Goal: Information Seeking & Learning: Learn about a topic

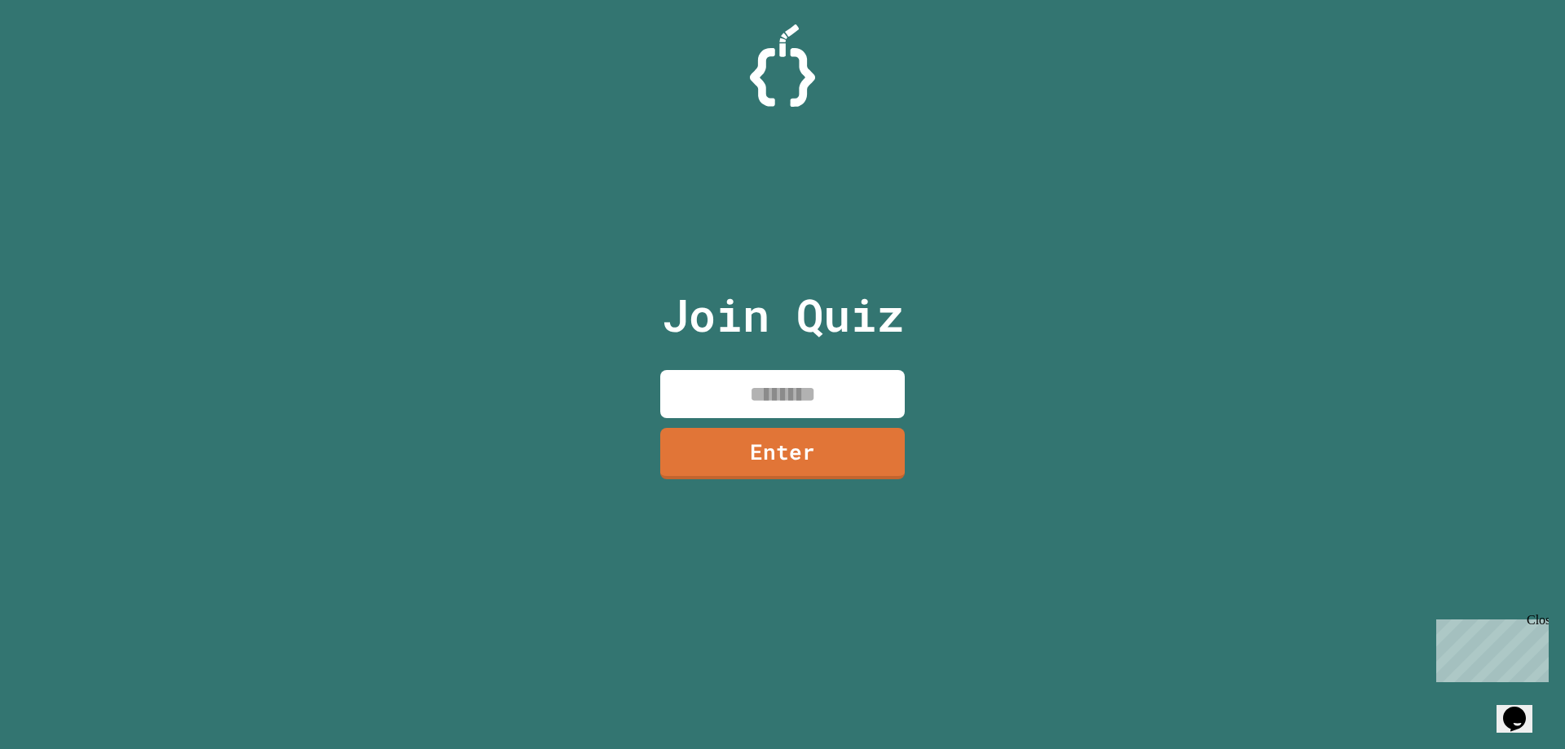
click at [817, 387] on input at bounding box center [782, 394] width 244 height 48
type input "********"
click at [812, 459] on link "Enter" at bounding box center [783, 452] width 232 height 54
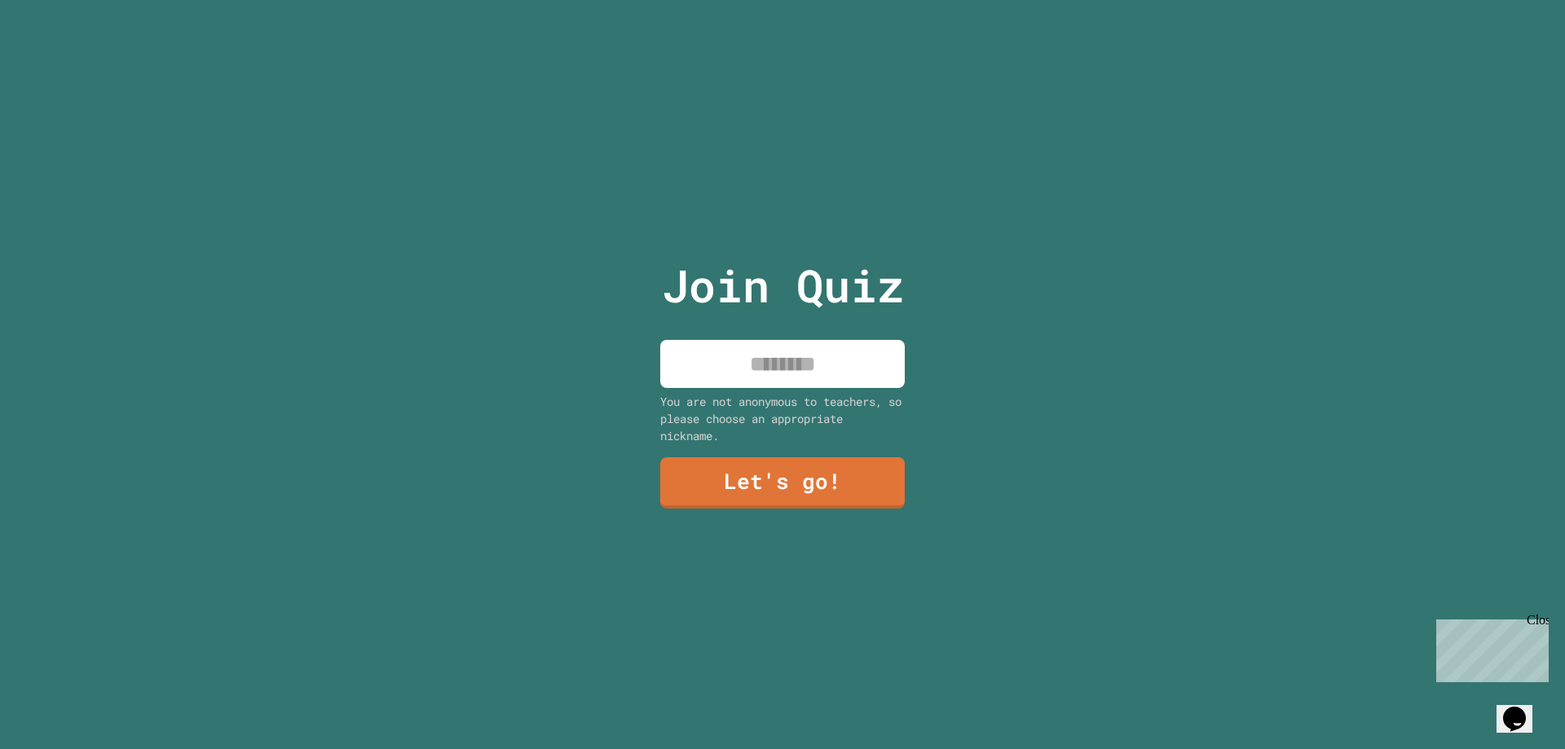
click at [833, 349] on input at bounding box center [782, 364] width 244 height 48
type input "******"
click at [806, 489] on link "Let's go!" at bounding box center [782, 482] width 240 height 54
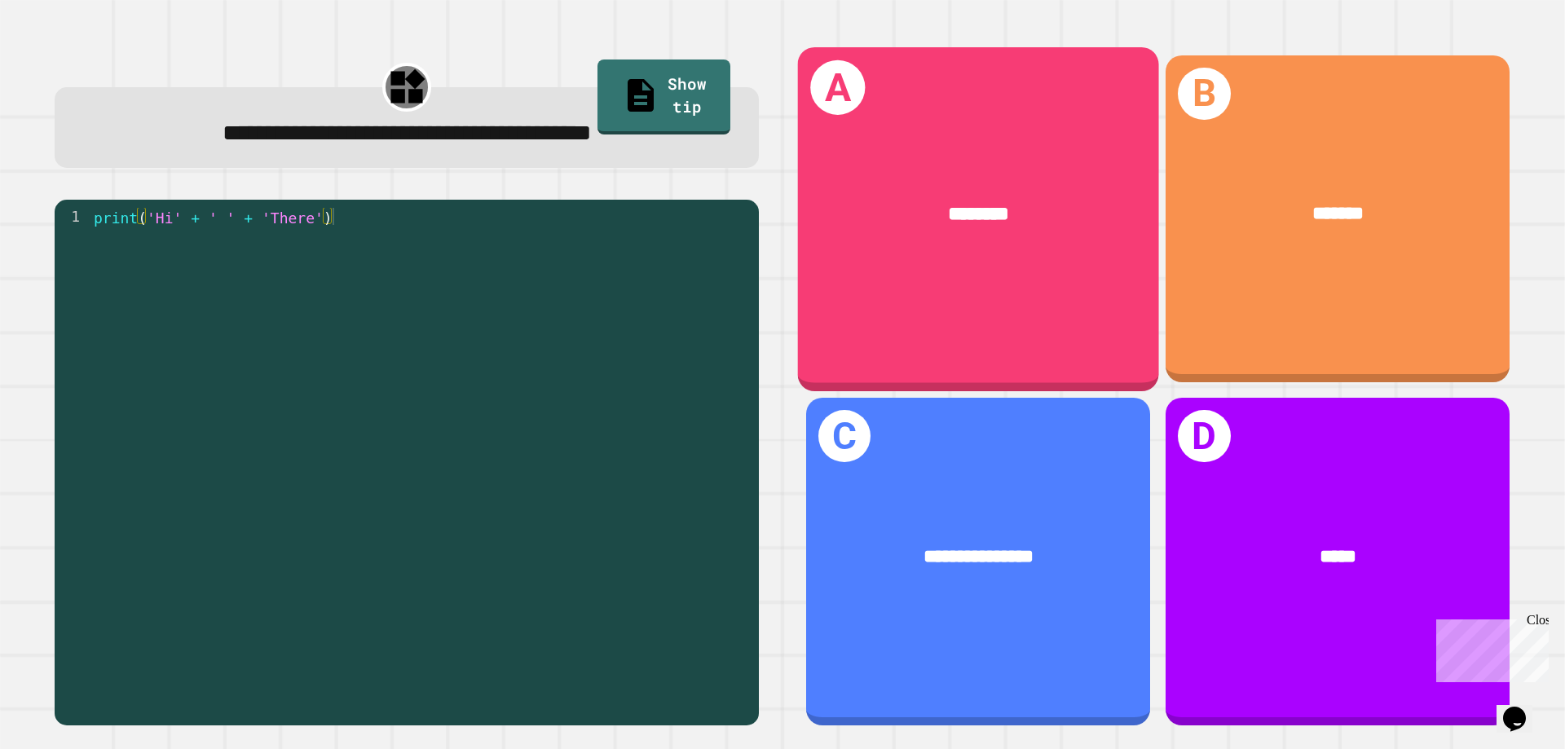
click at [923, 257] on div "********" at bounding box center [978, 214] width 361 height 109
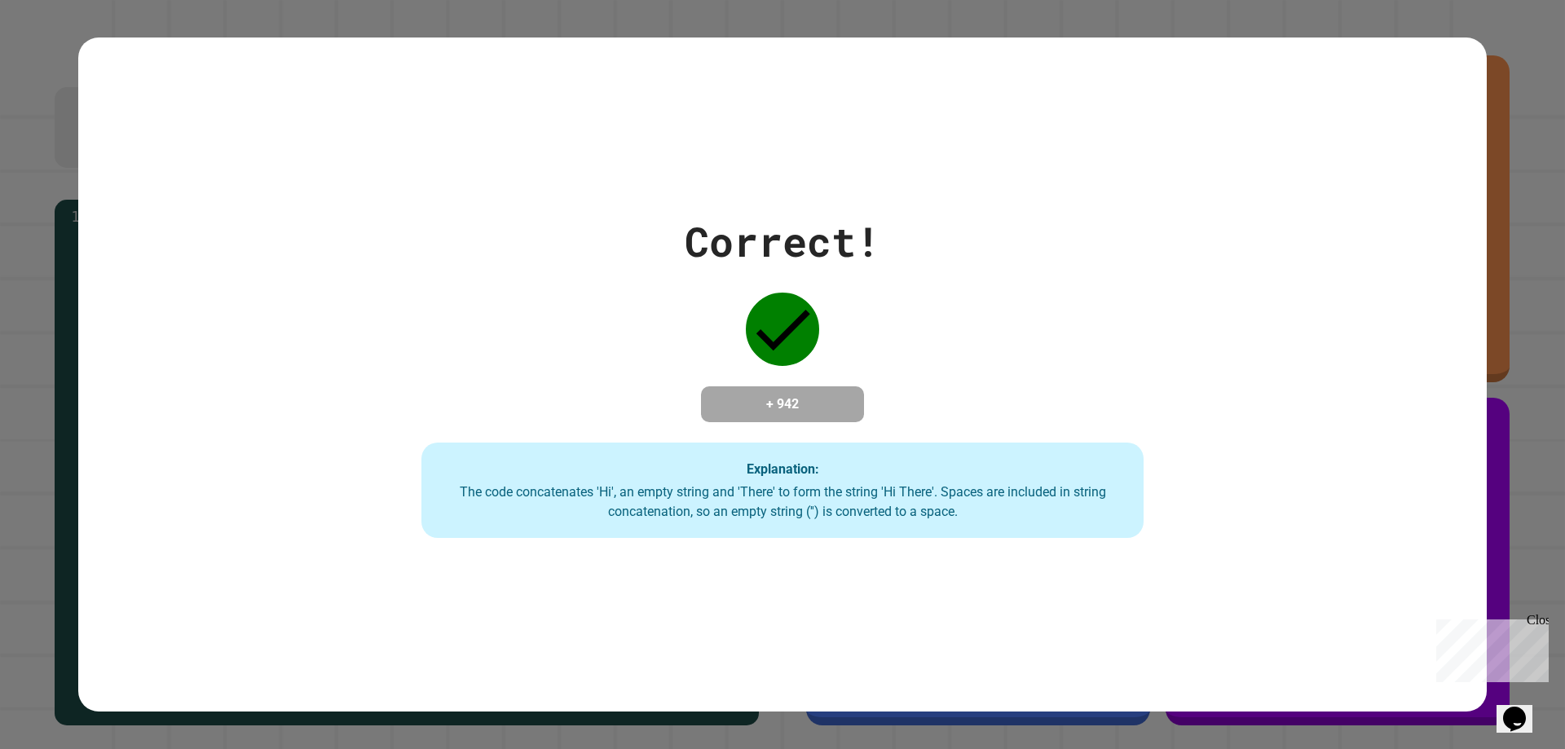
drag, startPoint x: 1011, startPoint y: 384, endPoint x: 953, endPoint y: 380, distance: 58.8
click at [953, 380] on div "Correct! + 942 Explanation: The code concatenates 'Hi', an empty string and 'Th…" at bounding box center [782, 375] width 1032 height 328
drag, startPoint x: 705, startPoint y: 222, endPoint x: 1015, endPoint y: 253, distance: 311.3
click at [1015, 253] on div "Correct! + 942 Explanation: The code concatenates 'Hi', an empty string and 'Th…" at bounding box center [782, 375] width 1032 height 328
click at [763, 288] on div at bounding box center [782, 328] width 81 height 81
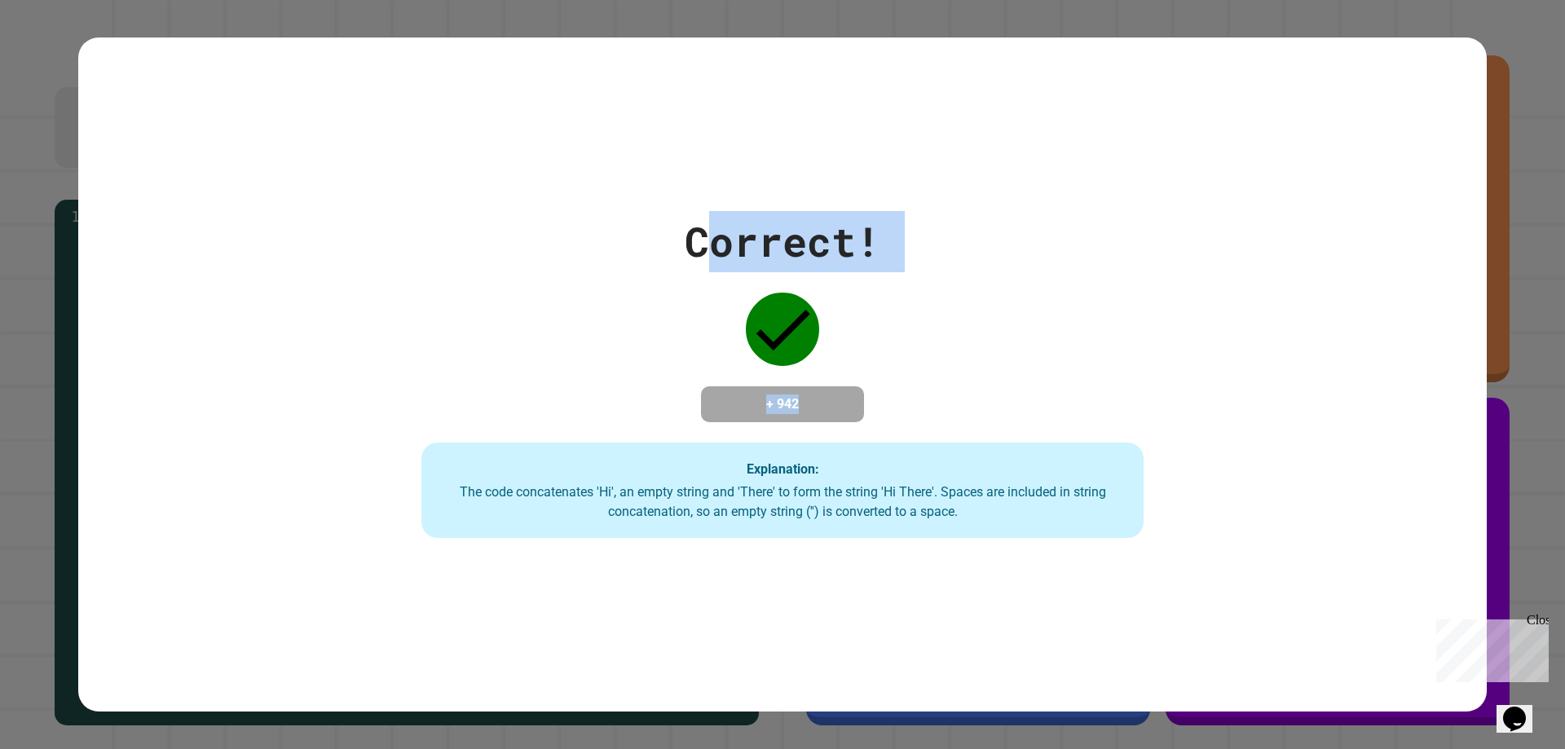
drag, startPoint x: 695, startPoint y: 274, endPoint x: 883, endPoint y: 319, distance: 192.7
click at [883, 319] on div "Correct! + 942 Explanation: The code concatenates 'Hi', an empty string and 'Th…" at bounding box center [782, 375] width 1032 height 328
click at [707, 288] on div "Correct! + 942 Explanation: The code concatenates 'Hi', an empty string and 'Th…" at bounding box center [782, 375] width 1032 height 328
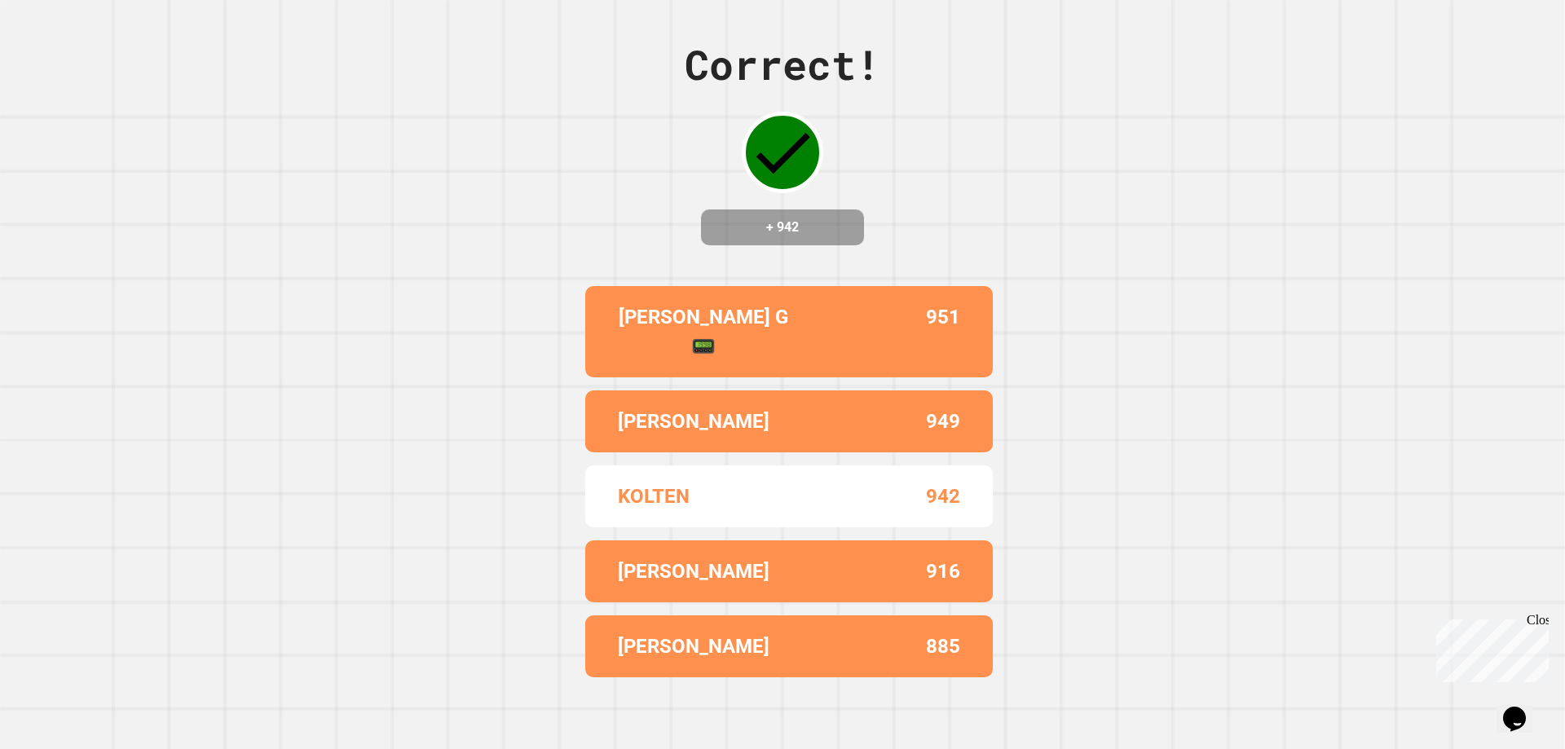
click at [759, 295] on div "Correct! + 942 BRAXTON G📟 951 BLAKE 949 KOLTEN 942 REED 916 ROBBIE 885" at bounding box center [782, 374] width 1565 height 749
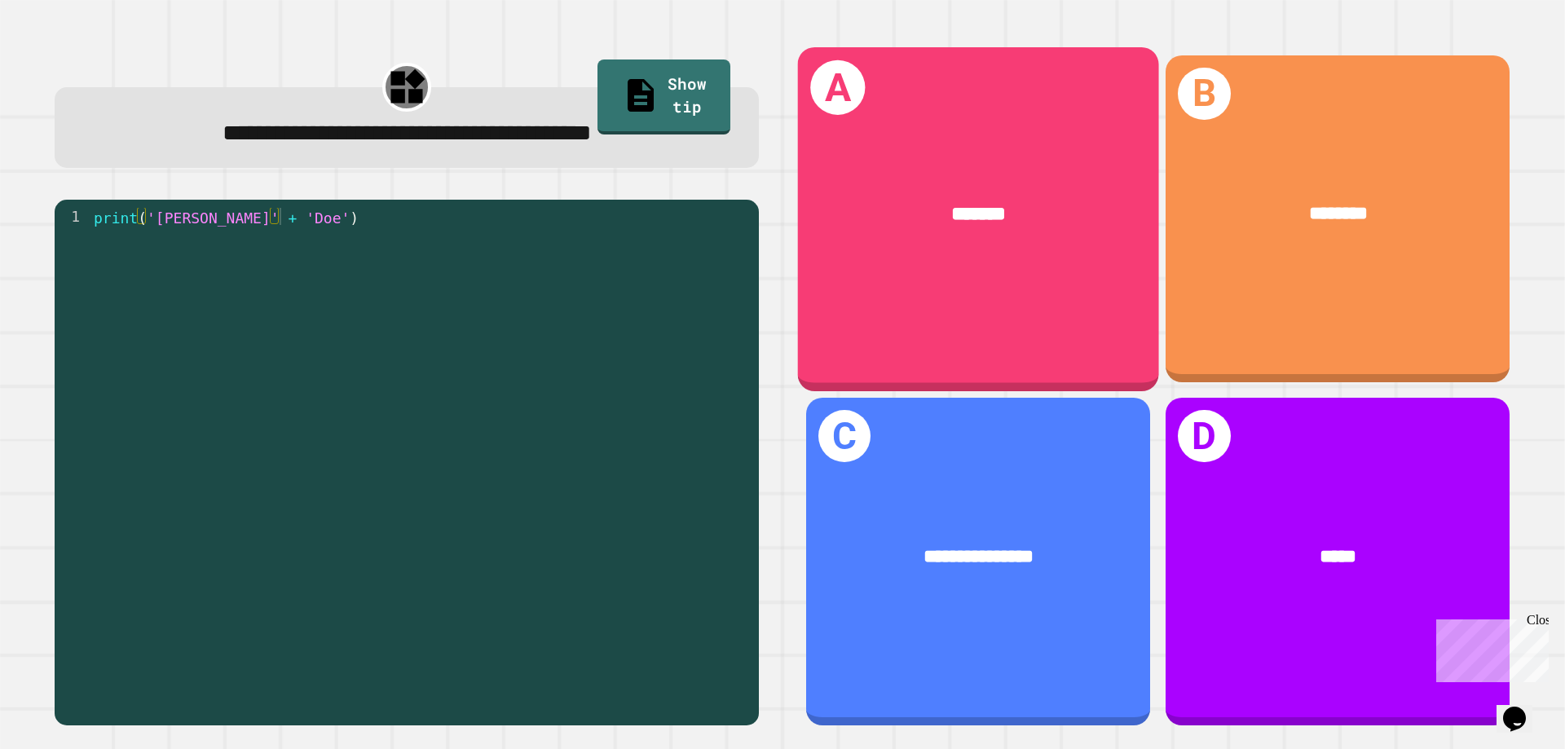
click at [941, 132] on div "A *******" at bounding box center [978, 219] width 361 height 344
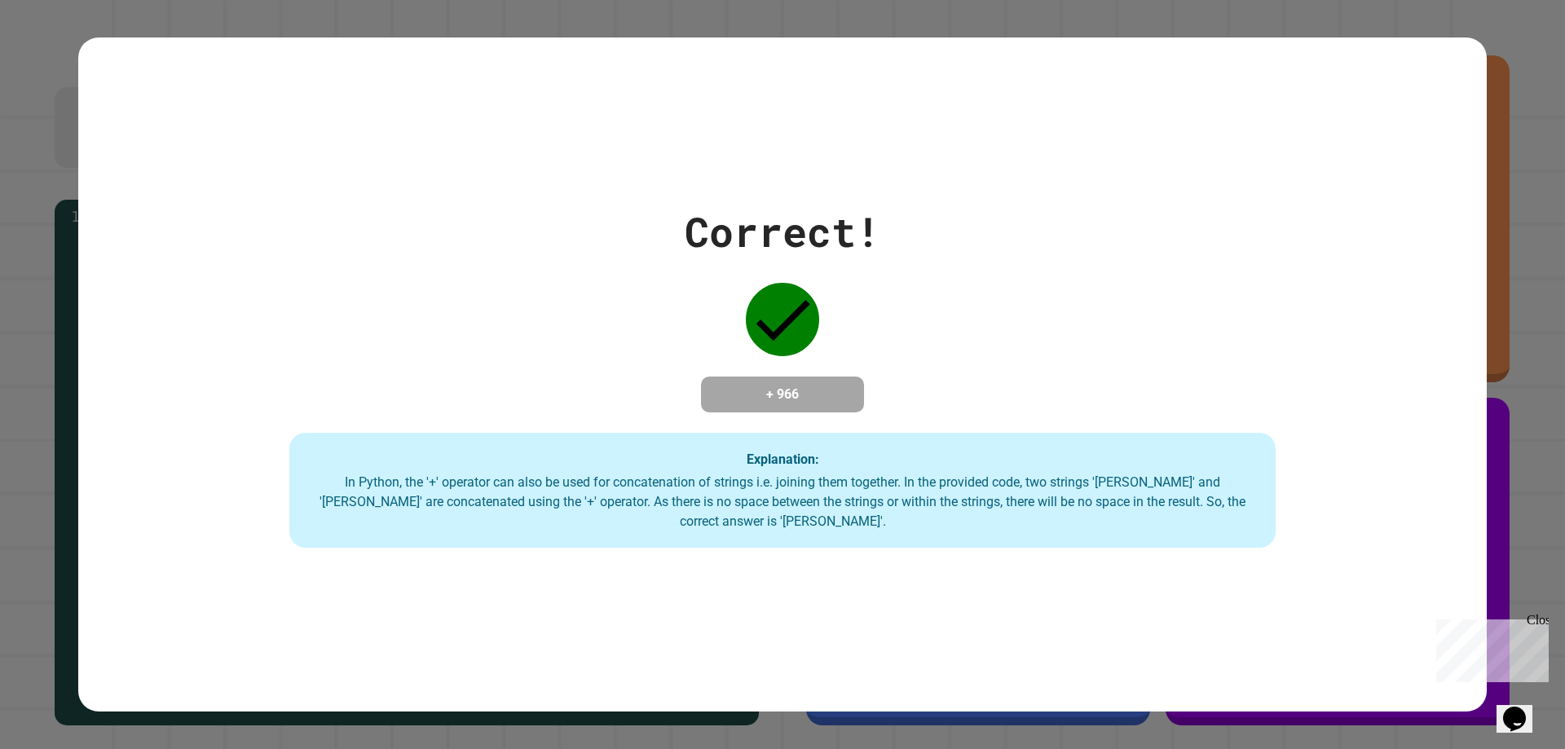
drag, startPoint x: 1005, startPoint y: 669, endPoint x: 986, endPoint y: 175, distance: 494.2
click at [986, 175] on div "Correct! + 966 Explanation: In Python, the '+' operator can also be used for co…" at bounding box center [782, 374] width 1408 height 674
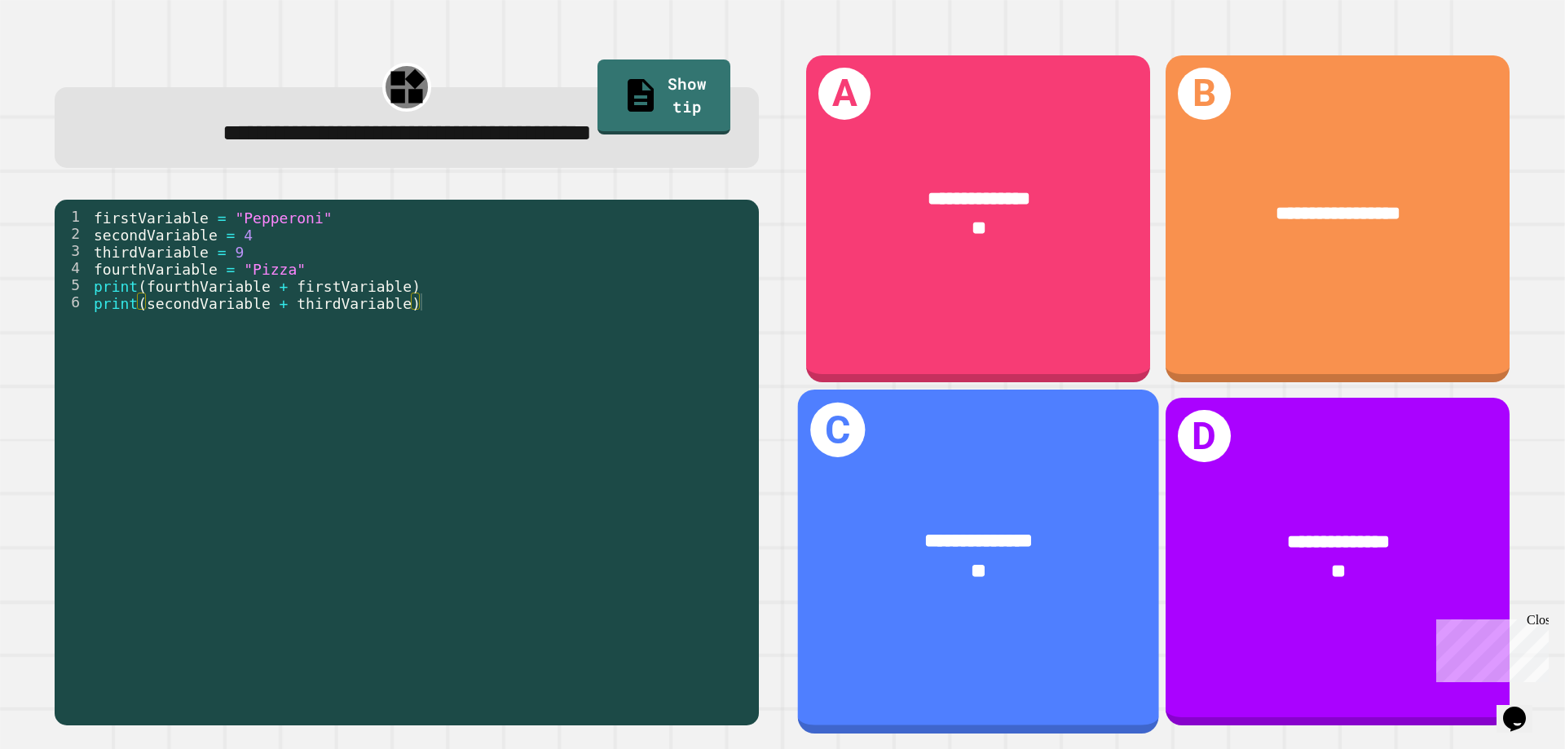
click at [979, 531] on span "**********" at bounding box center [979, 541] width 108 height 20
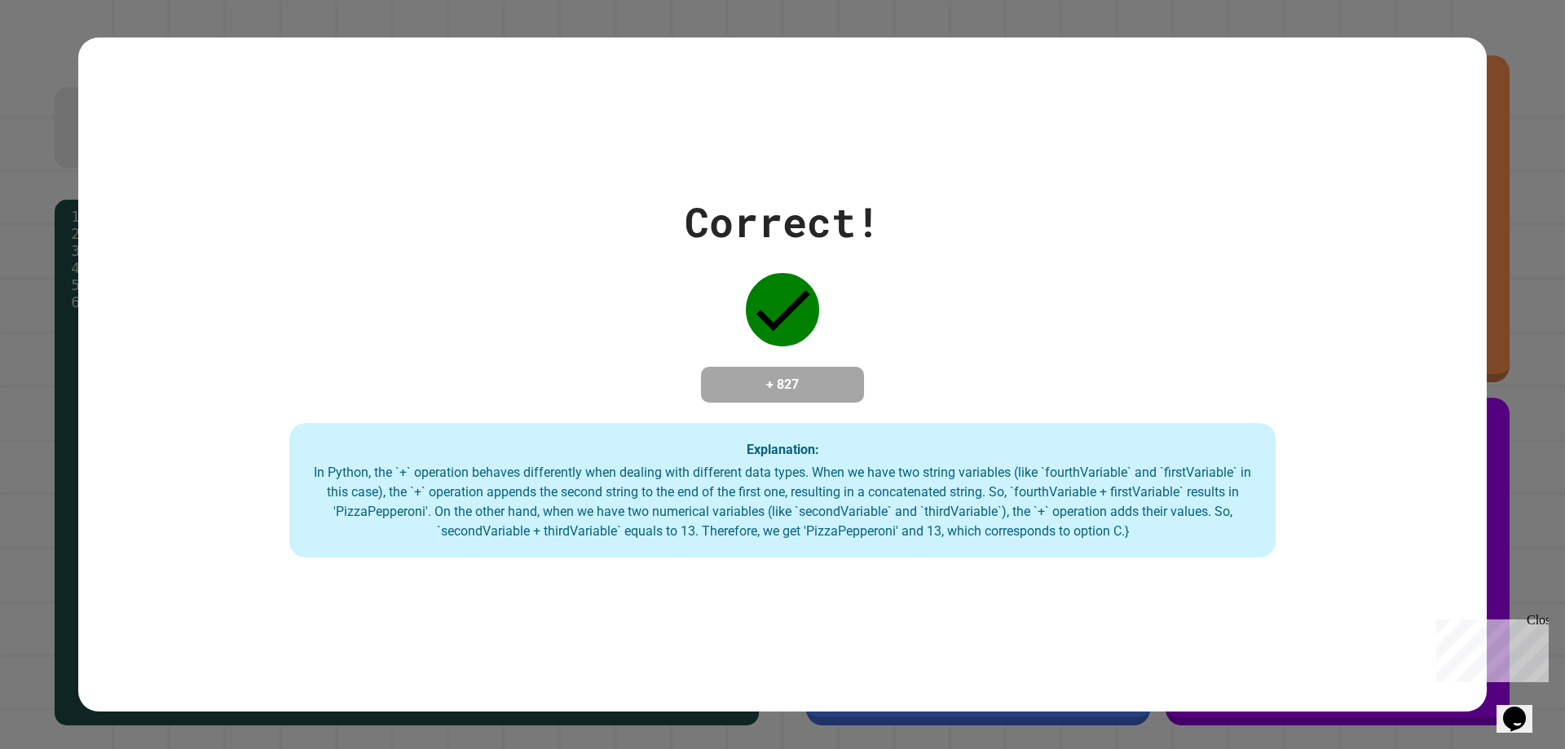
click at [865, 247] on div "Correct! + 827 Explanation: In Python, the `+` operation behaves differently wh…" at bounding box center [782, 375] width 1408 height 367
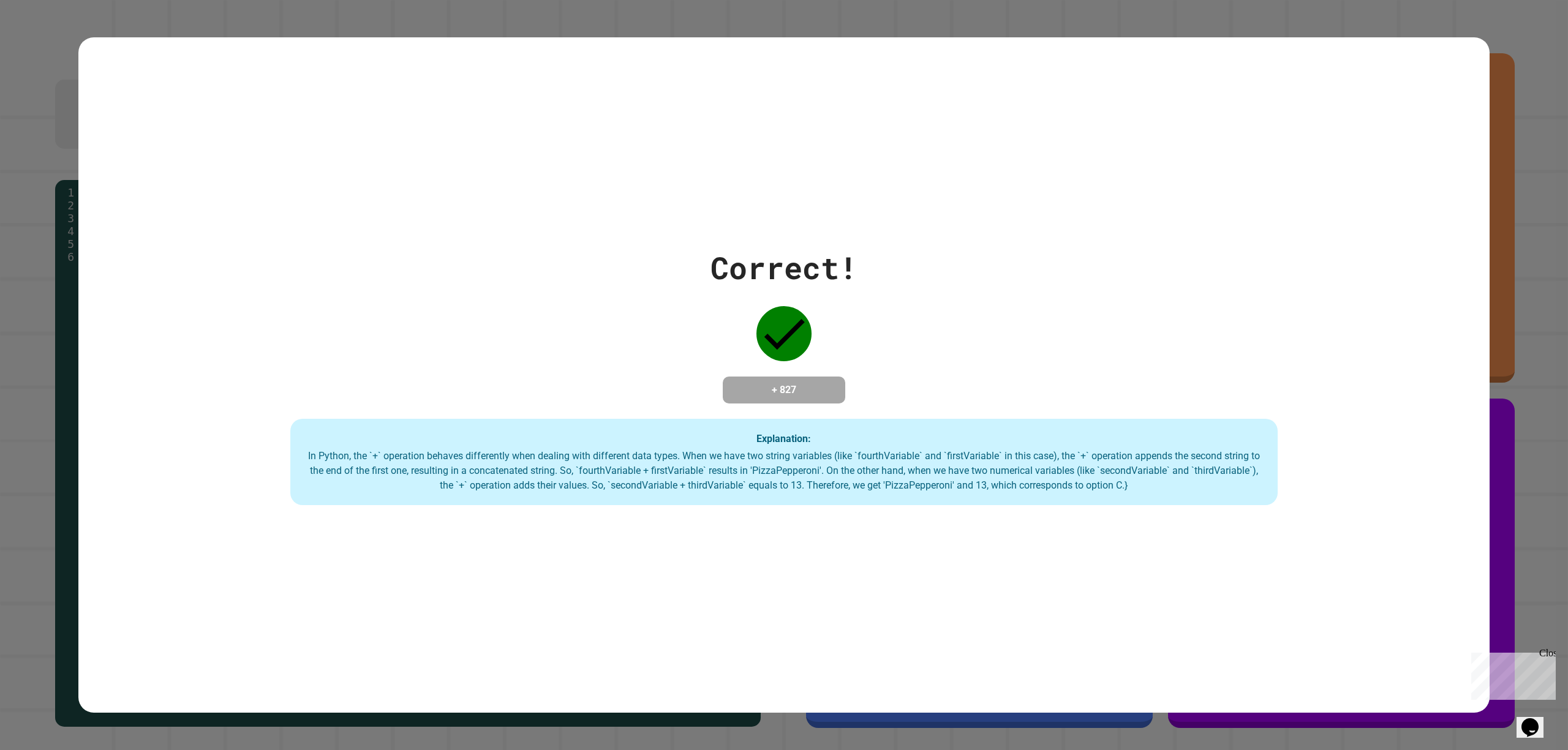
click at [1176, 562] on div "Close" at bounding box center [1547, 655] width 15 height 15
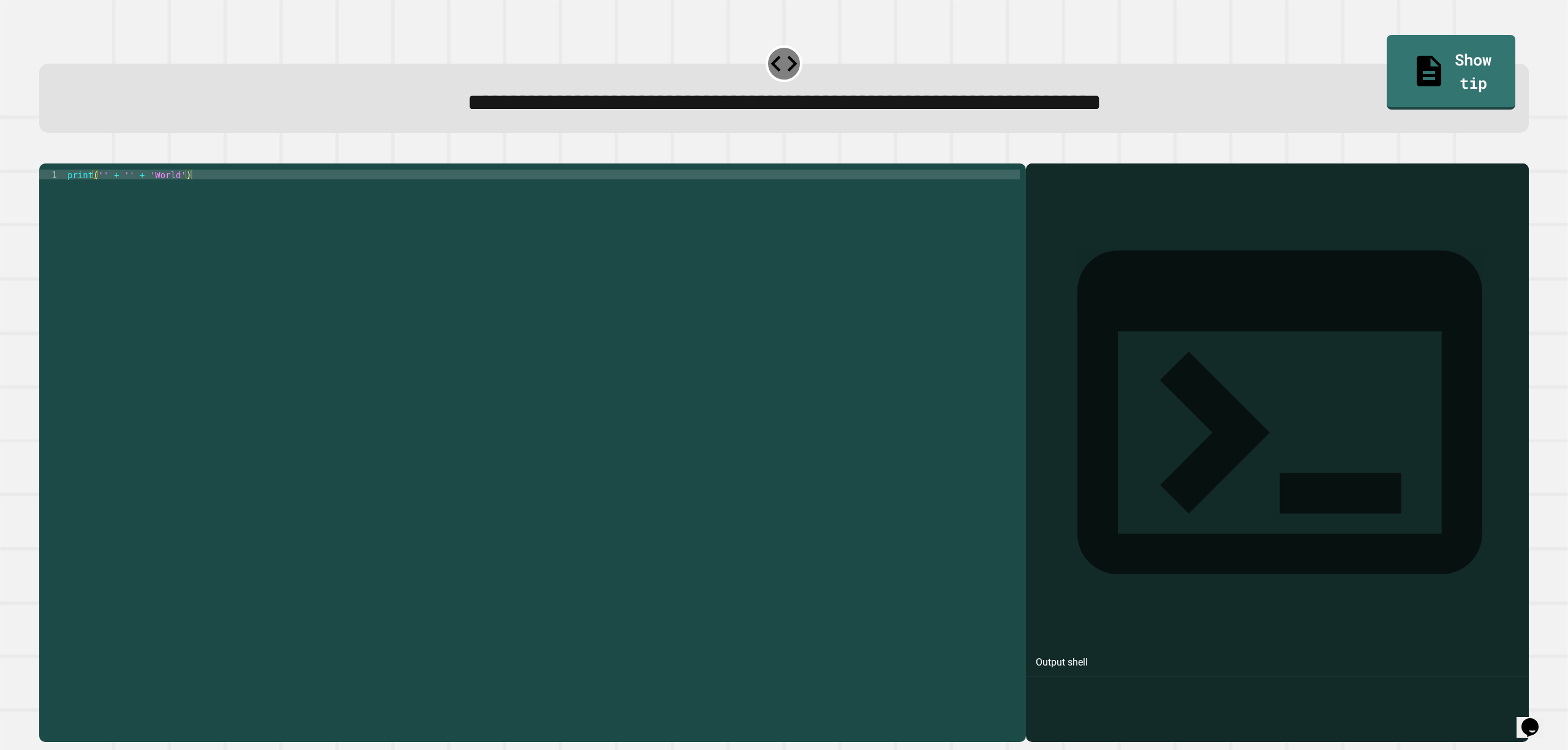
click at [290, 208] on div "print ( '' + '' + 'World' )" at bounding box center [542, 434] width 955 height 529
click at [109, 197] on div "print ( '' + '' + 'World' )" at bounding box center [542, 434] width 955 height 529
click at [150, 192] on div "print ( '' + '' + 'World' )" at bounding box center [542, 434] width 955 height 529
click at [134, 194] on div "print ( '' + '' + 'World' )" at bounding box center [542, 434] width 955 height 529
click at [111, 191] on div "print ( '' + + 'World' )" at bounding box center [542, 434] width 955 height 529
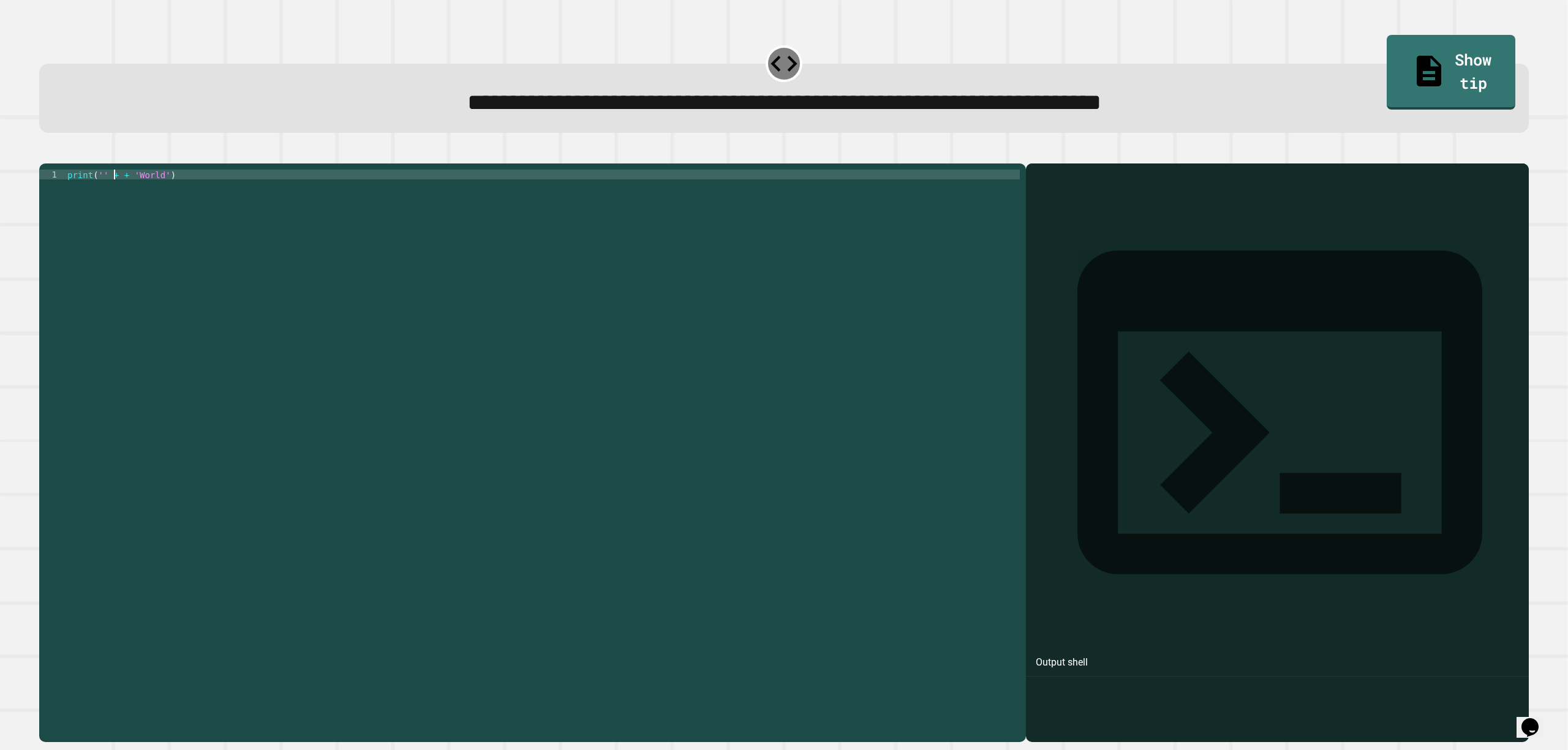
click at [109, 192] on div "print ( '' + + 'World' )" at bounding box center [542, 434] width 955 height 529
click at [107, 194] on div "print ( '' hello + + 'World' )" at bounding box center [542, 434] width 955 height 529
click at [109, 192] on div "print ( '' hello + + 'World' )" at bounding box center [542, 434] width 955 height 529
click at [111, 192] on div "print ( '' hello + + 'World' )" at bounding box center [542, 434] width 955 height 529
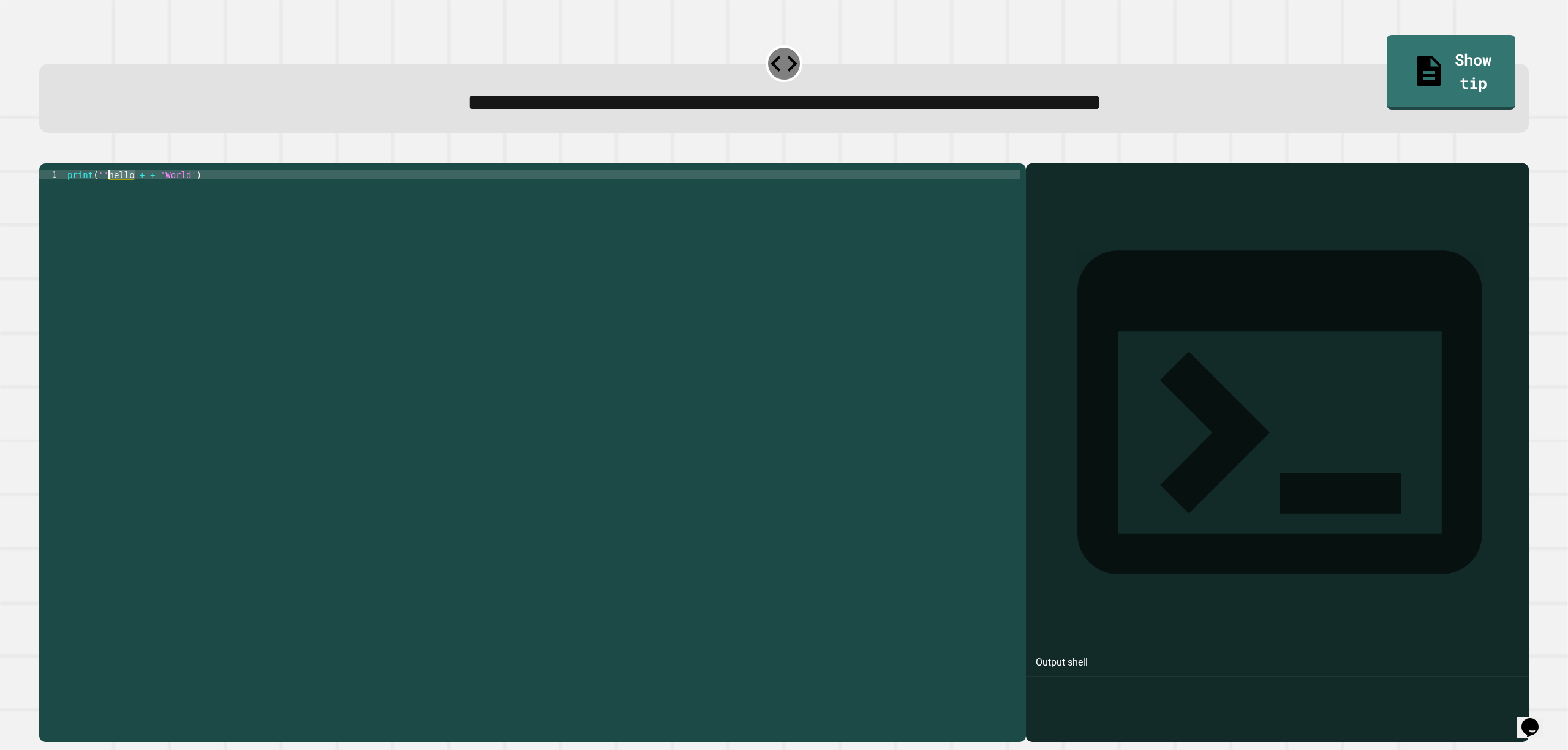
click at [111, 192] on div "print ( '' hello + + 'World' )" at bounding box center [542, 425] width 955 height 510
click at [111, 192] on div "print ( '' hello + + 'World' )" at bounding box center [542, 434] width 955 height 529
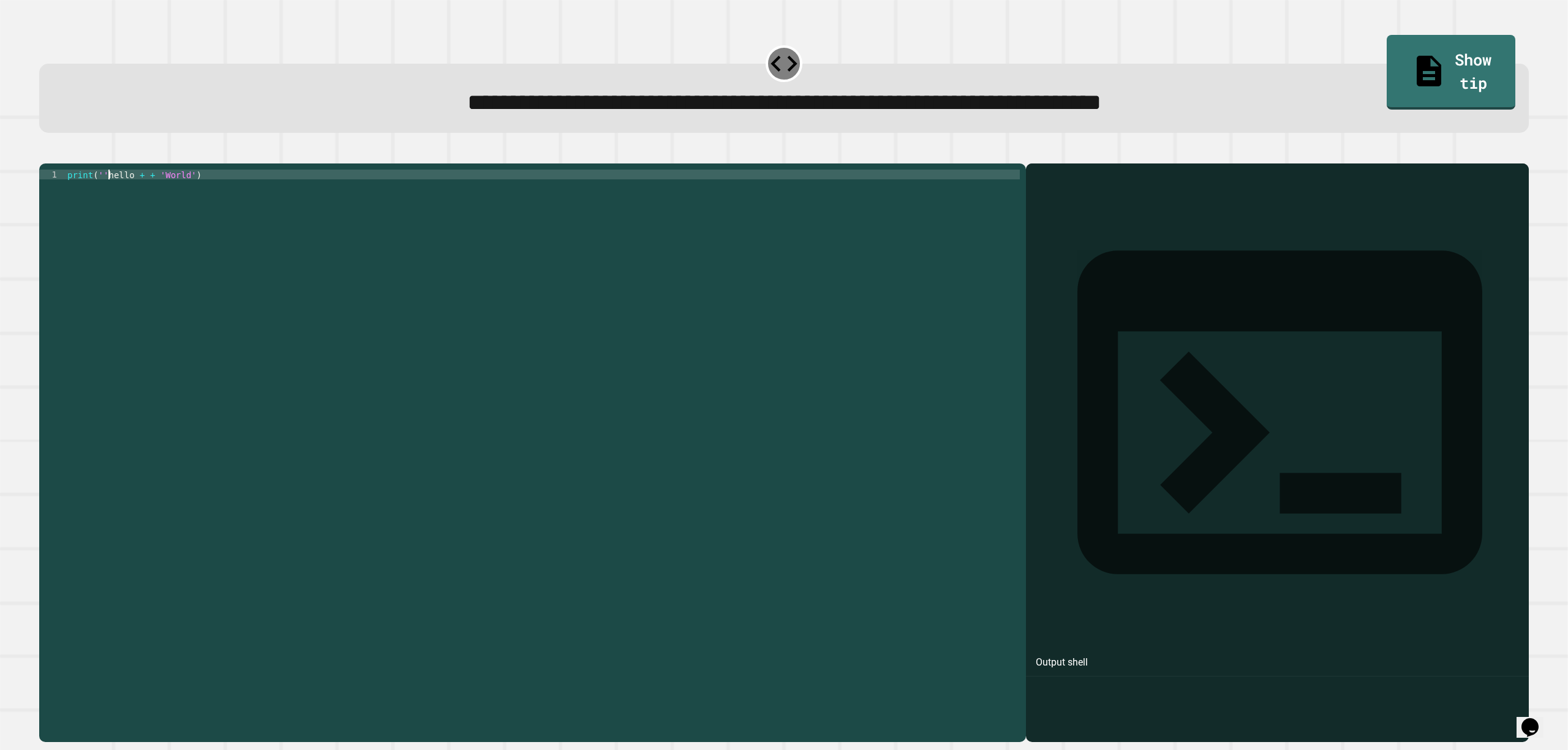
click at [407, 324] on div "print ( '' hello + + 'World' )" at bounding box center [542, 434] width 955 height 529
click at [111, 197] on div "print ( '' hello + + 'World' )" at bounding box center [542, 434] width 955 height 529
click at [108, 192] on div "print ( '' Hello + + 'World' )" at bounding box center [542, 434] width 955 height 529
click at [147, 194] on div "print ( 'Hello + + ' World ')" at bounding box center [542, 434] width 955 height 529
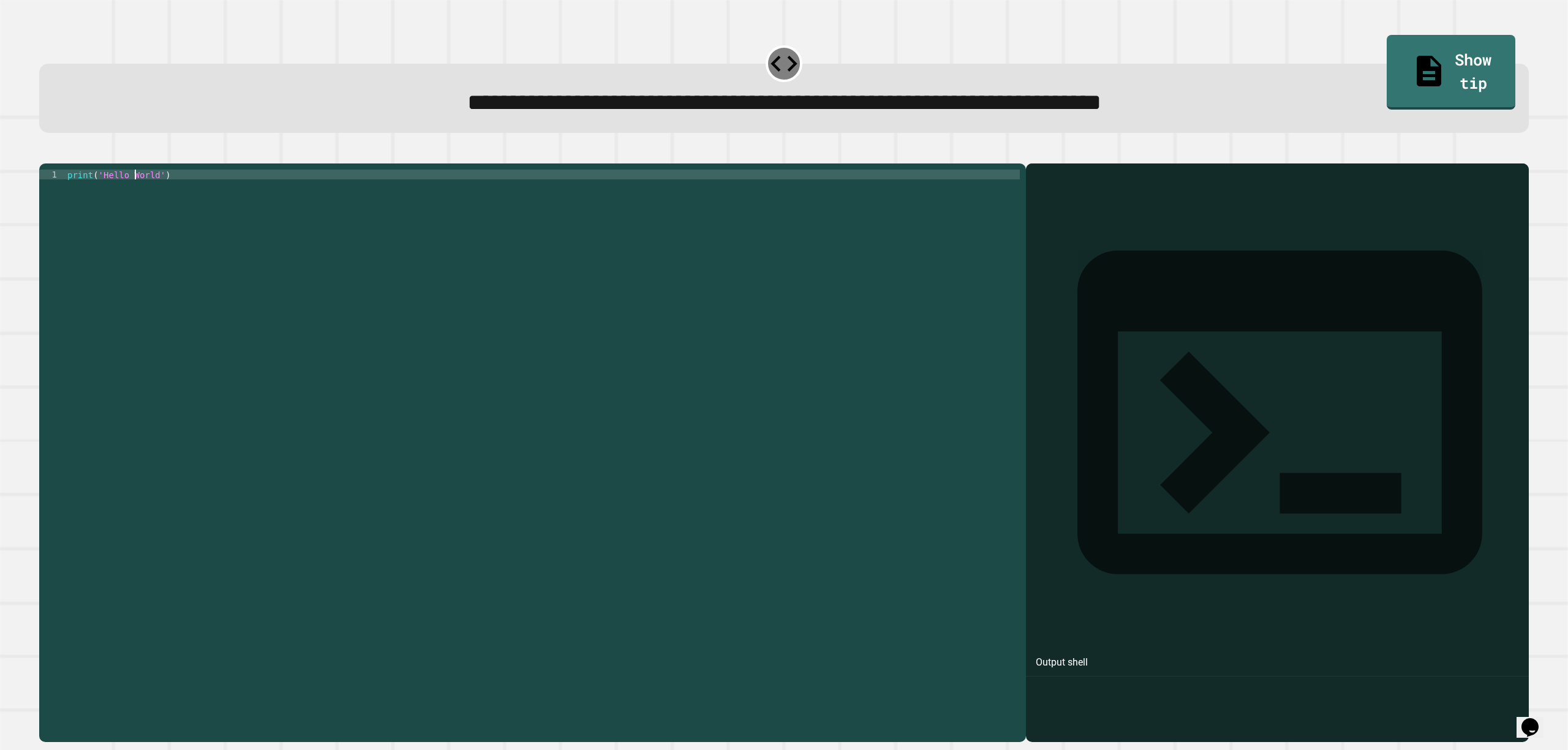
click at [347, 319] on div "print ( 'Hello World' )" at bounding box center [542, 434] width 955 height 529
type textarea "**********"
click at [45, 154] on icon "button" at bounding box center [45, 154] width 0 height 0
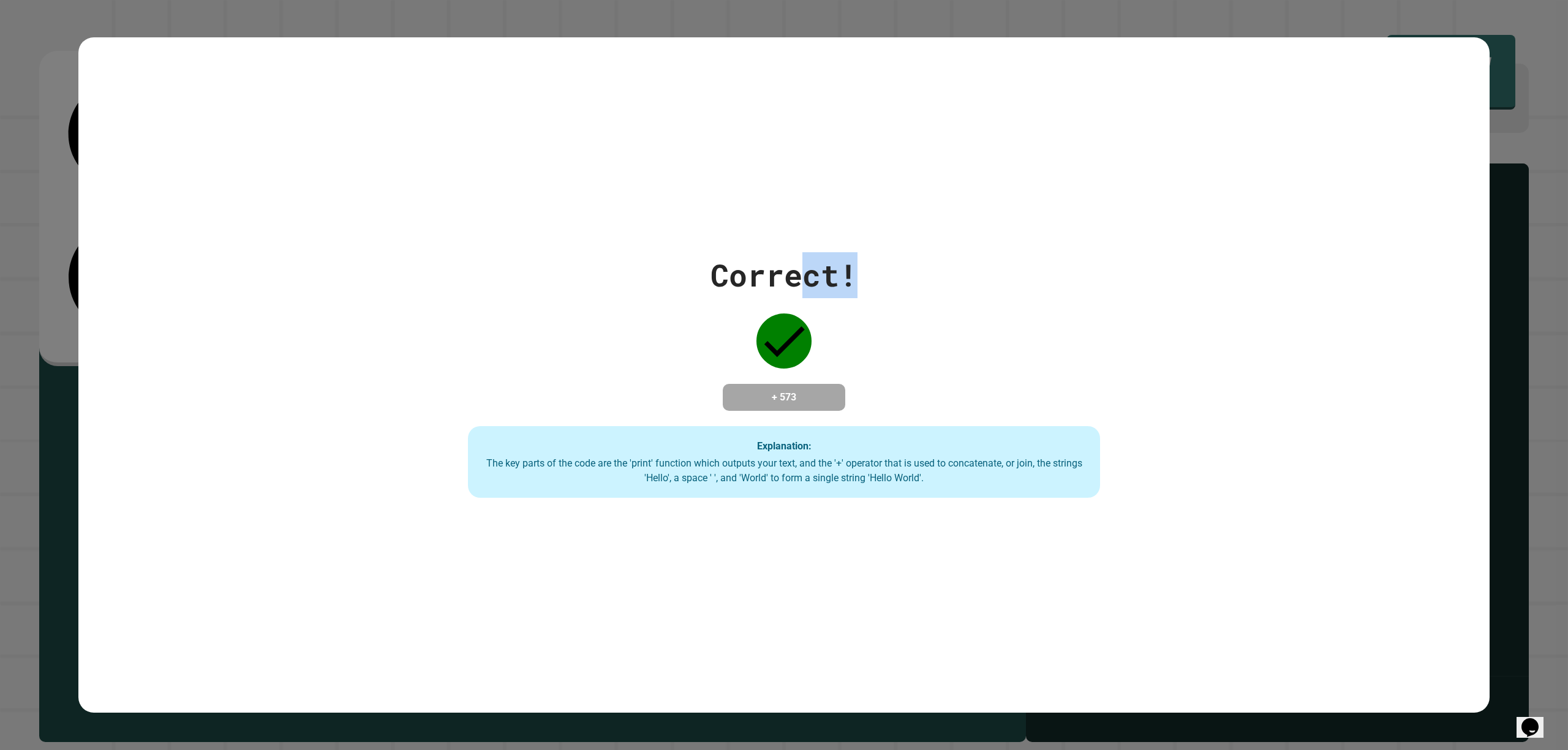
drag, startPoint x: 813, startPoint y: 224, endPoint x: 910, endPoint y: 195, distance: 101.2
click at [898, 198] on div "Correct! + 573 Explanation: The key parts of the code are the 'print' function …" at bounding box center [784, 375] width 1412 height 676
click at [772, 278] on div "Correct!" at bounding box center [784, 275] width 147 height 46
drag, startPoint x: 755, startPoint y: 265, endPoint x: 872, endPoint y: 280, distance: 118.0
click at [872, 280] on div "Correct! + 573 Explanation: The key parts of the code are the 'print' function …" at bounding box center [784, 376] width 902 height 246
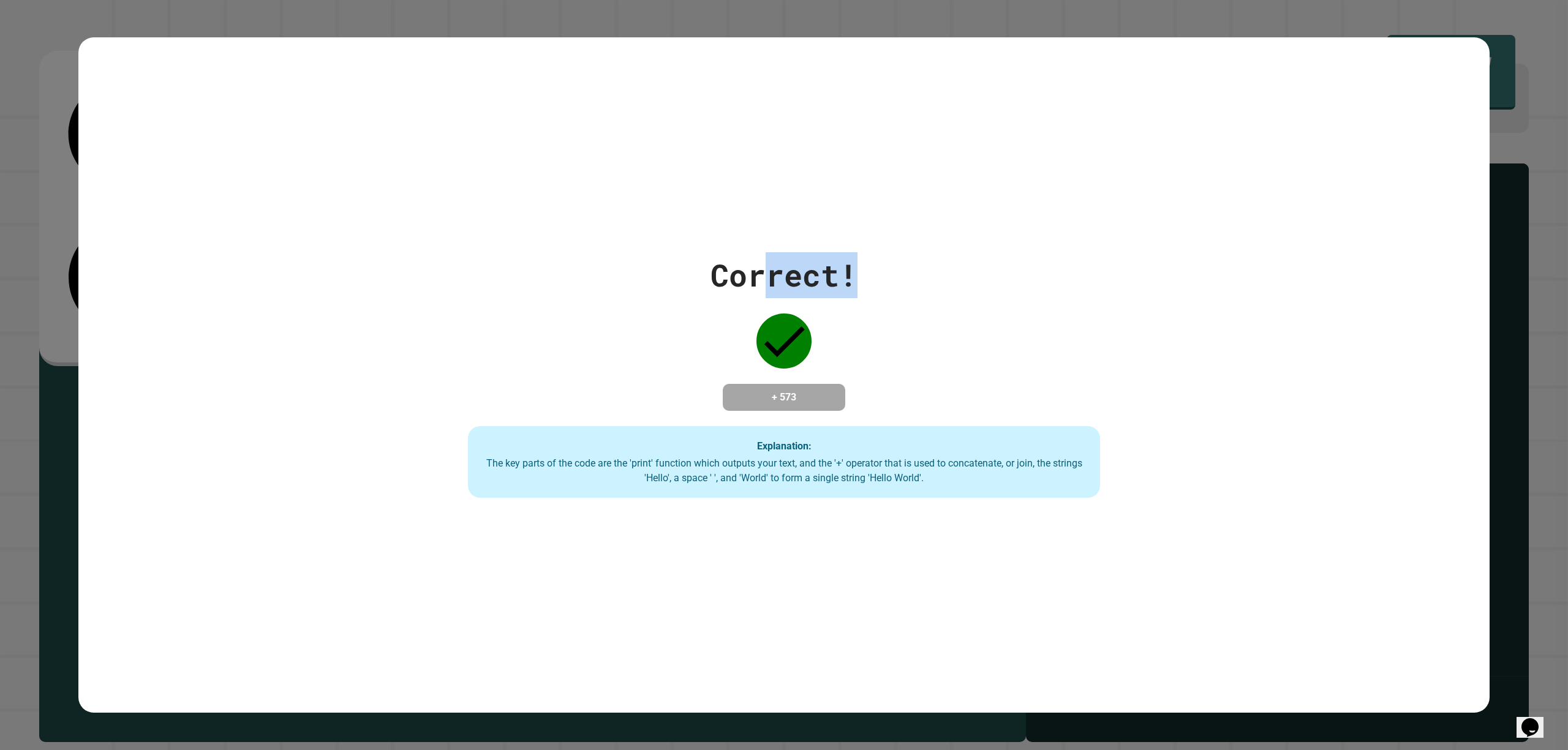
click at [964, 253] on div "Correct! + 573 Explanation: The key parts of the code are the 'print' function …" at bounding box center [784, 376] width 902 height 246
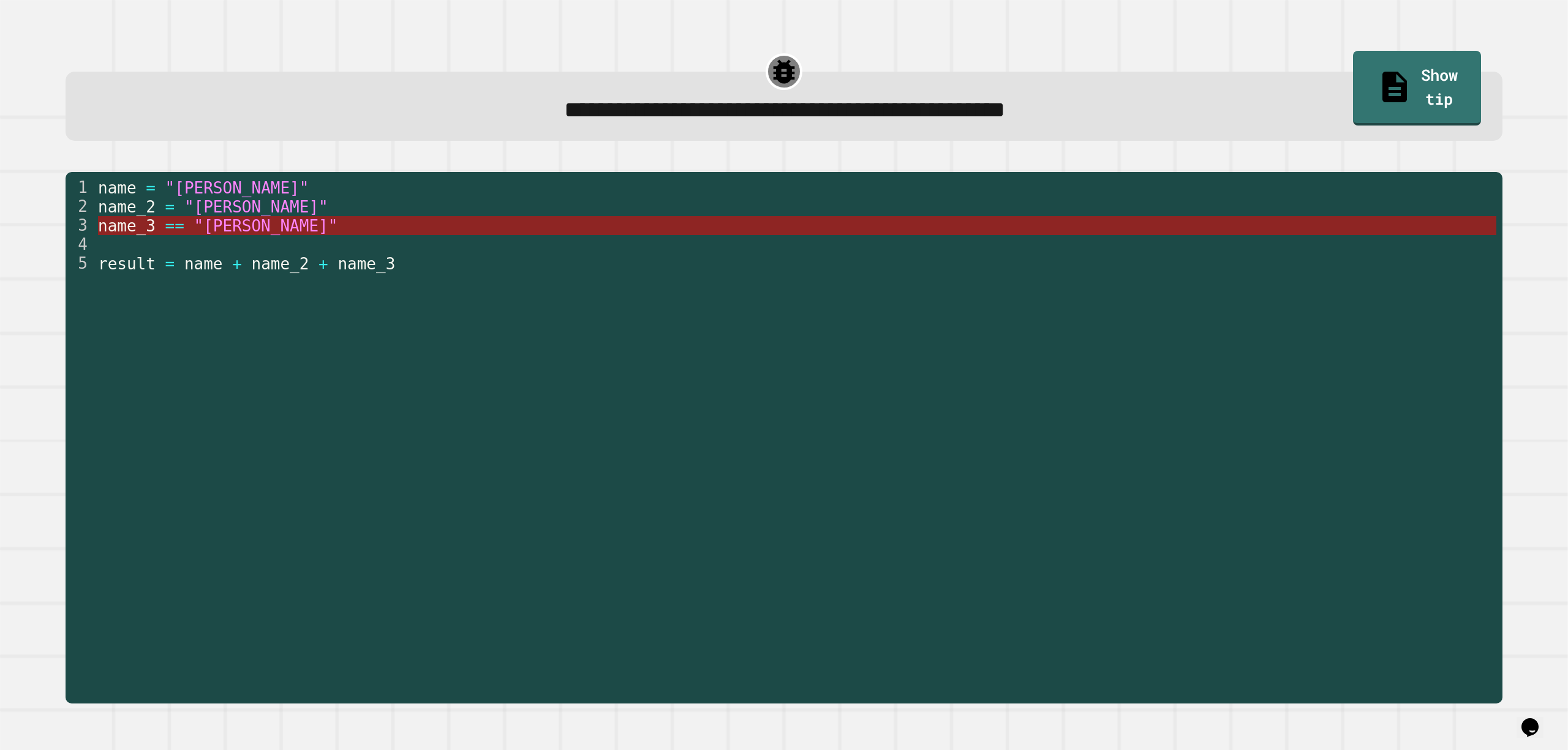
click at [227, 227] on span ""Joe"" at bounding box center [266, 225] width 144 height 18
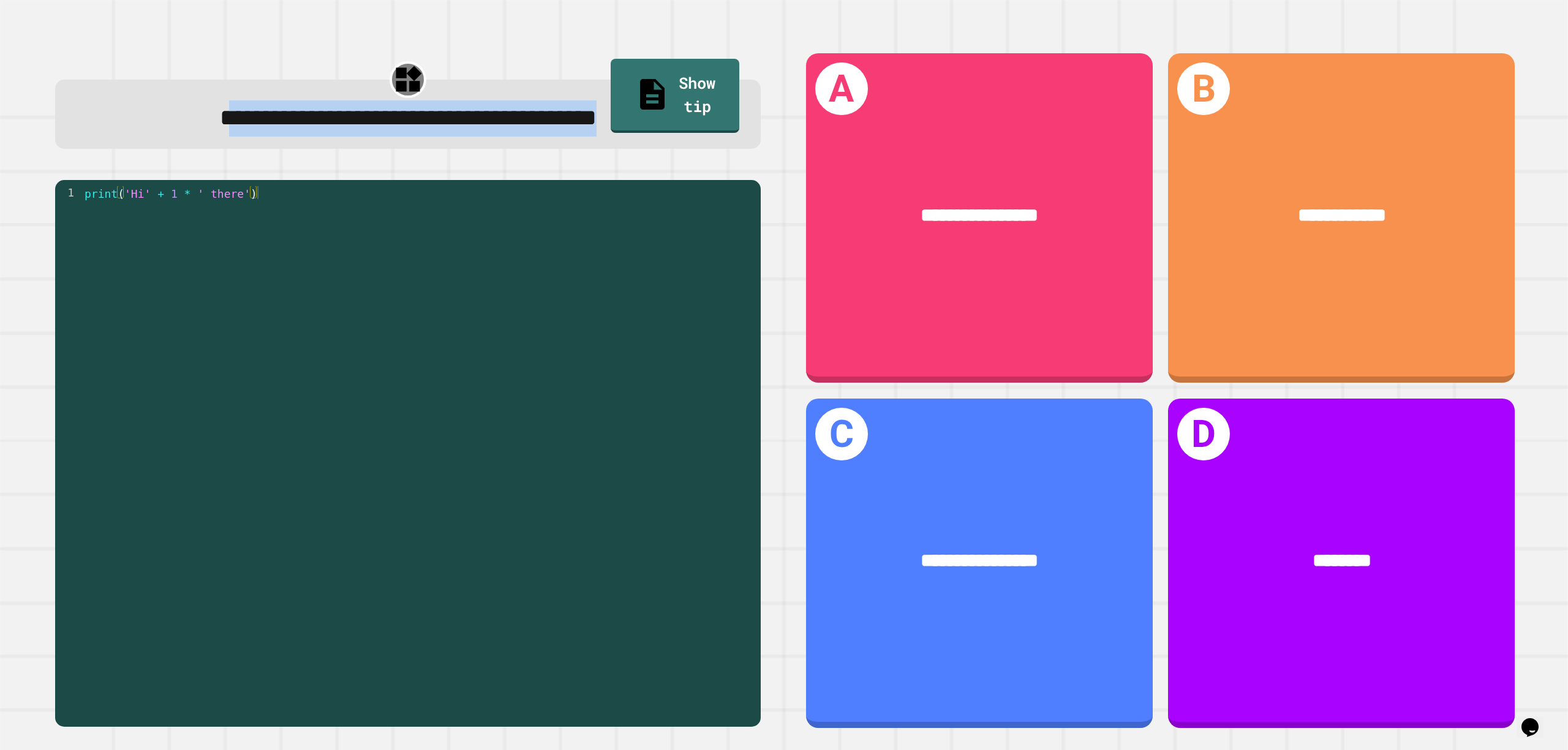
drag, startPoint x: 131, startPoint y: 110, endPoint x: 723, endPoint y: 147, distance: 593.2
click at [722, 147] on div "**********" at bounding box center [407, 114] width 706 height 69
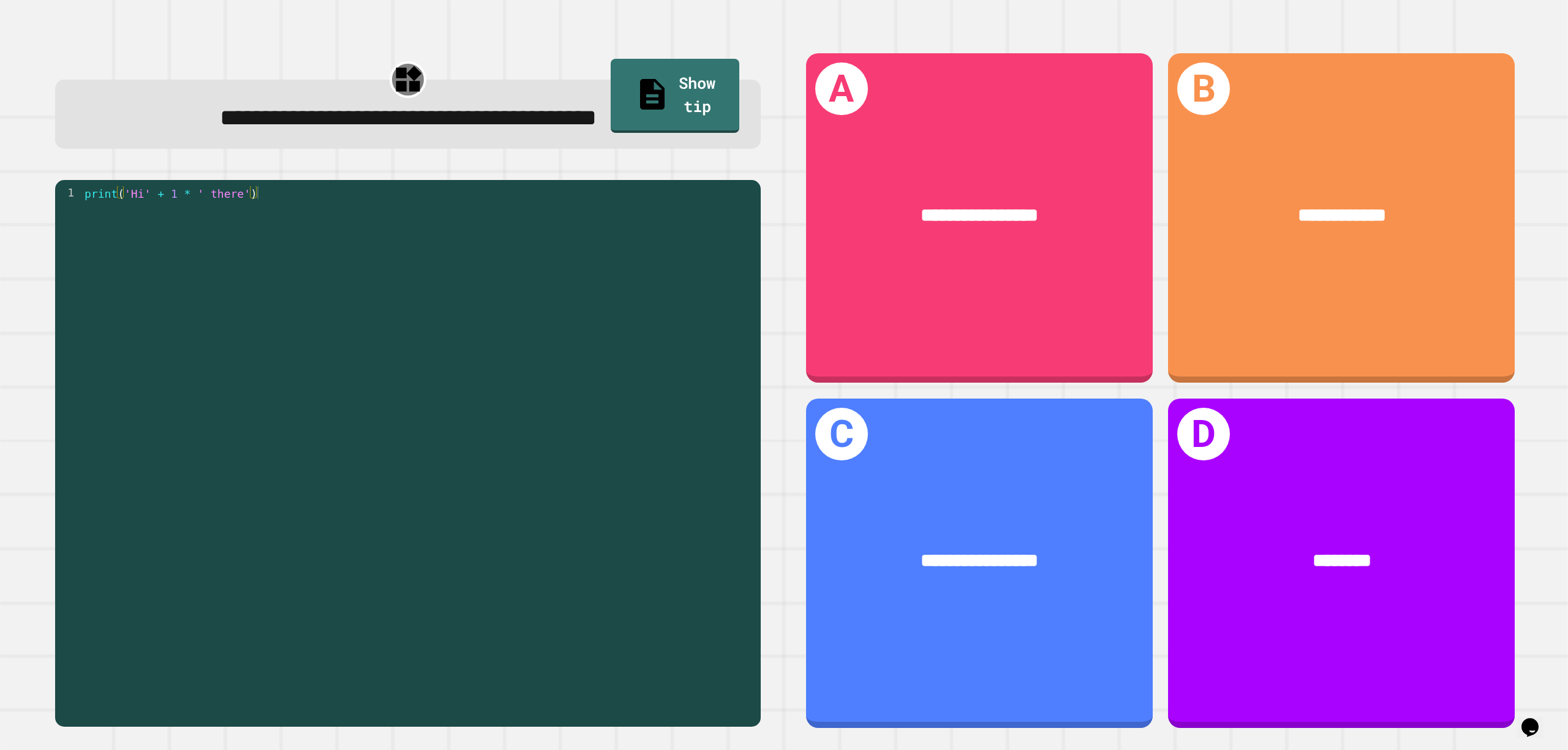
click at [601, 263] on div "print ( 'Hi' + 1 * ' there' )" at bounding box center [418, 443] width 673 height 515
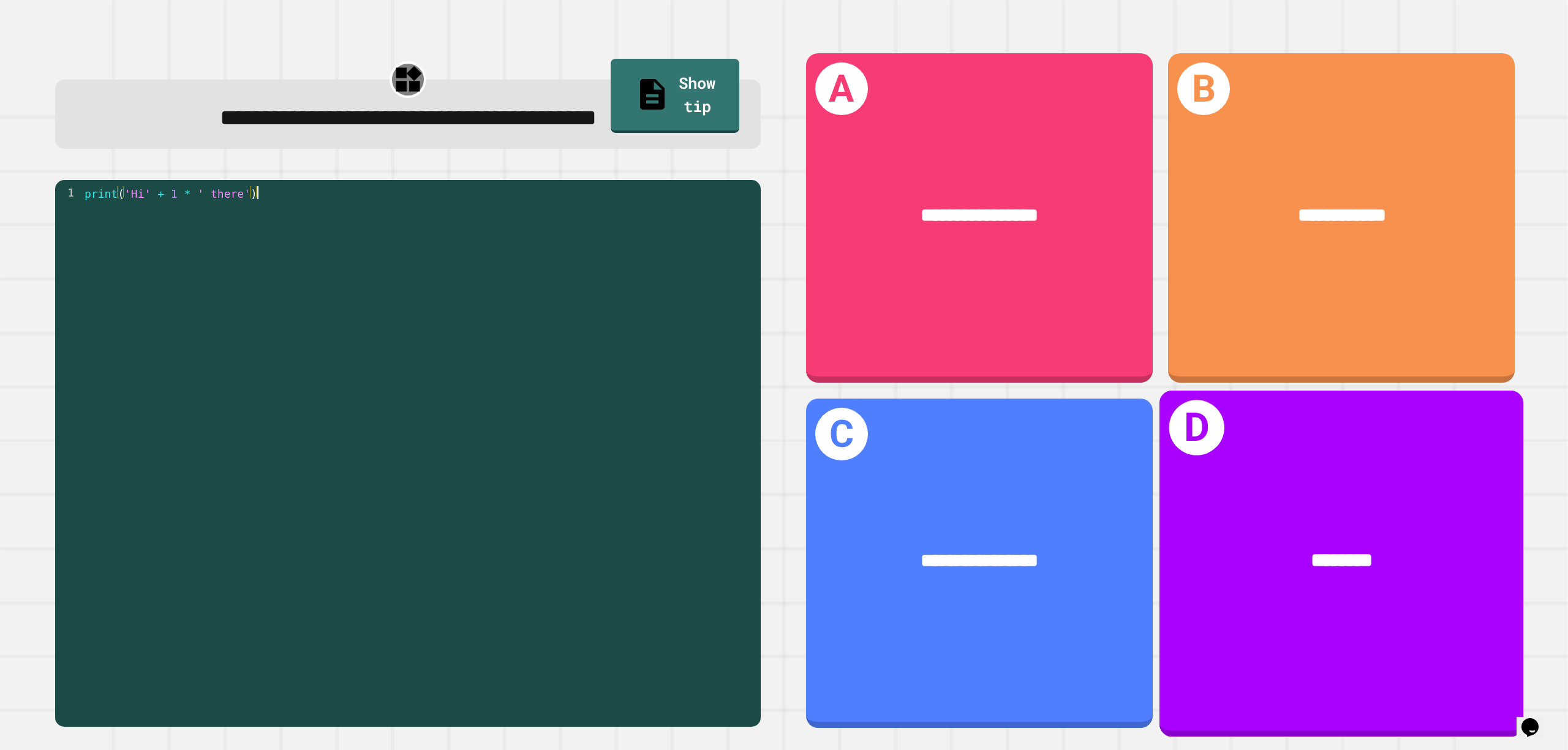
click at [1176, 518] on div "********" at bounding box center [1342, 560] width 364 height 109
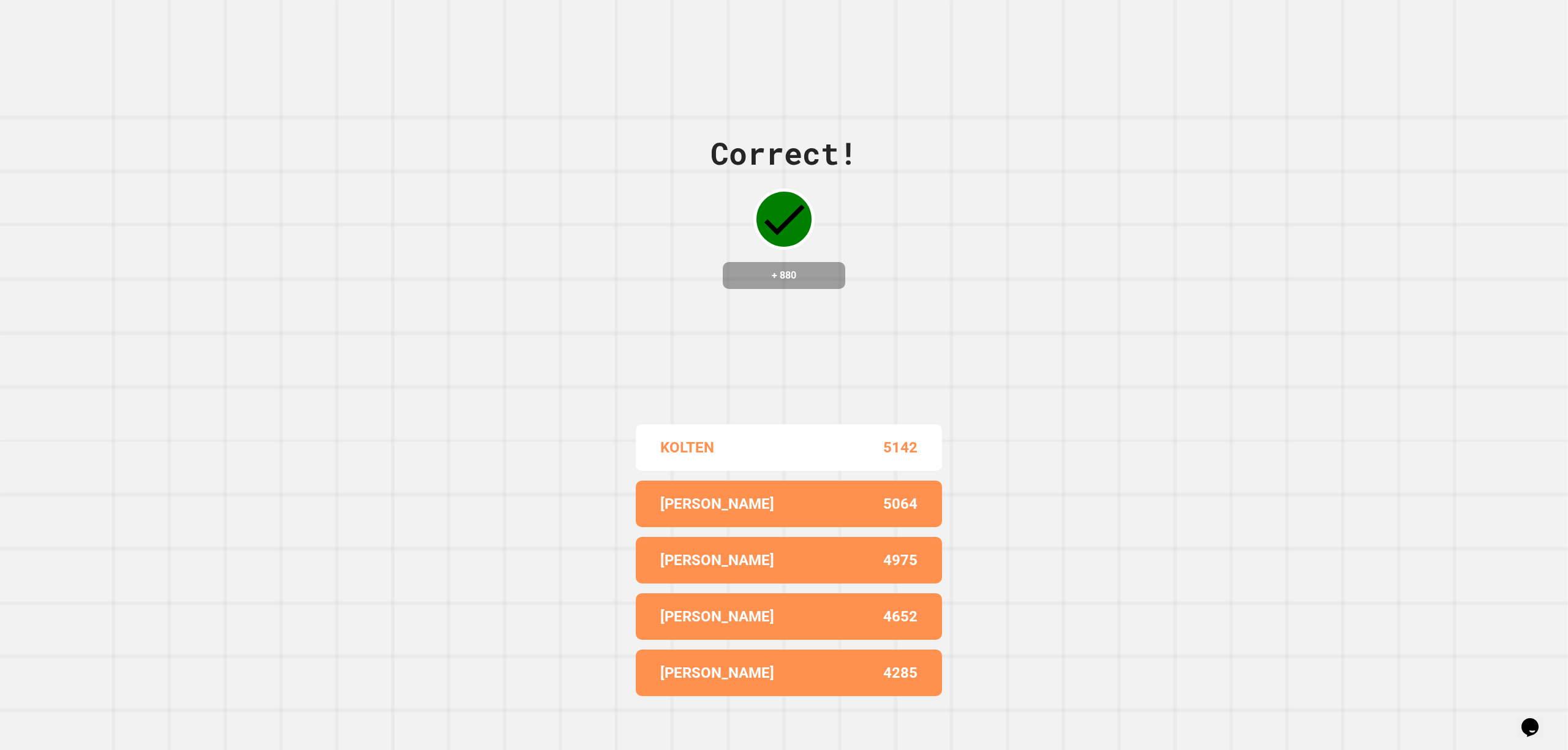
click at [980, 407] on div "Correct! + 880 KOLTEN 5142 ROBBIE 5064 ANGELINA 4975 BLAKE 4652 REED 4285" at bounding box center [784, 375] width 1568 height 750
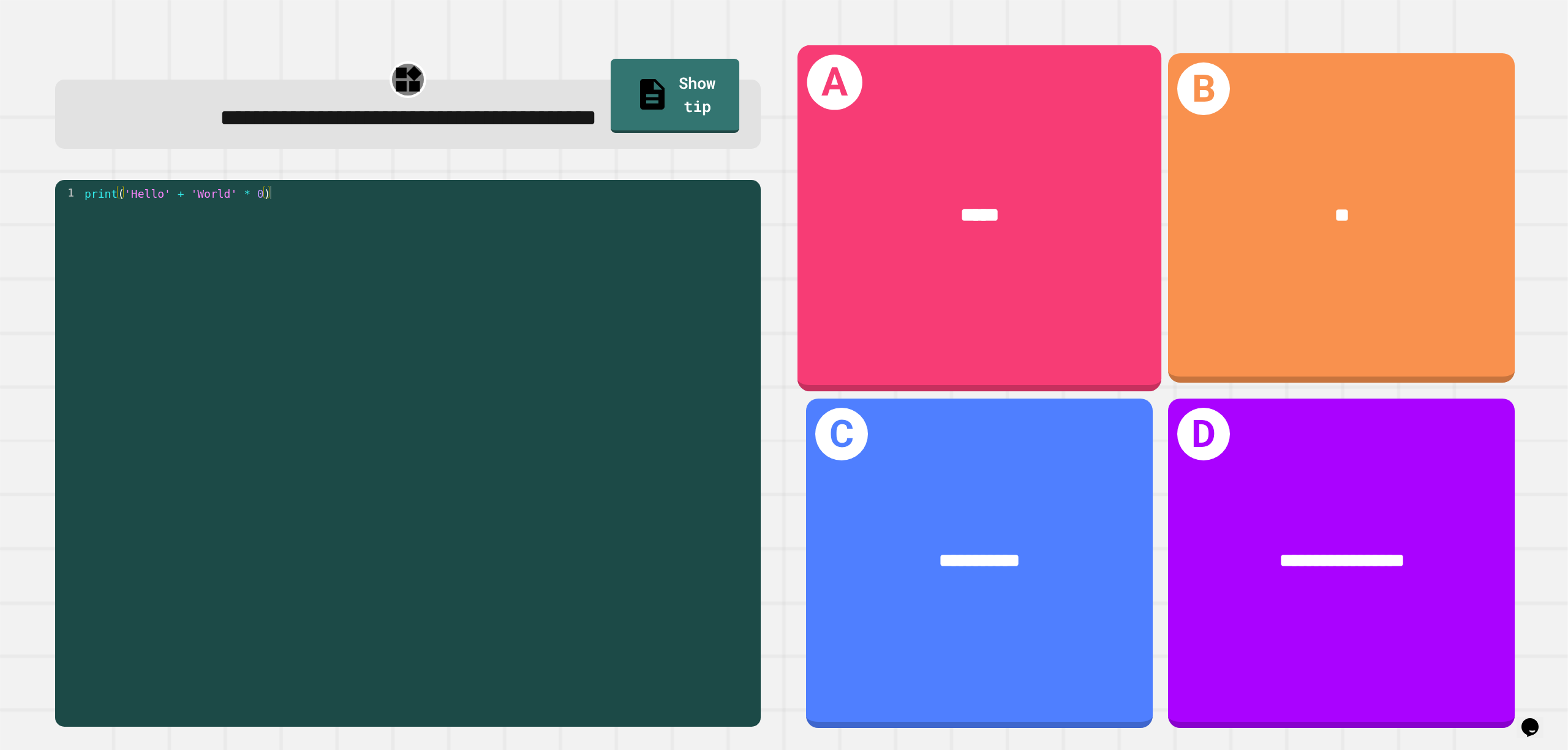
click at [982, 272] on div "A *****" at bounding box center [979, 217] width 364 height 346
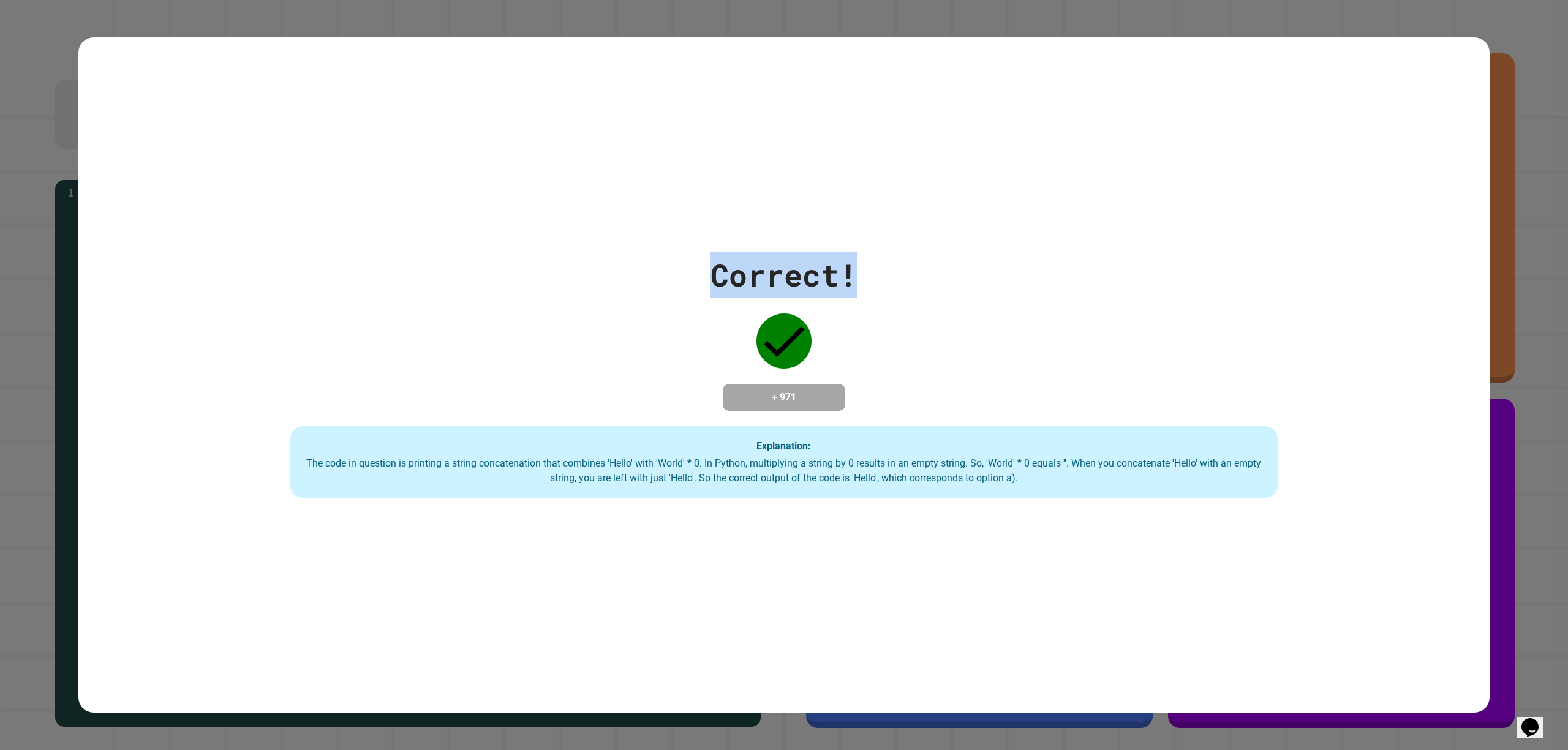
drag, startPoint x: 710, startPoint y: 261, endPoint x: 839, endPoint y: 295, distance: 133.4
click at [839, 295] on div "Correct! + 971 Explanation: The code in question is printing a string concatena…" at bounding box center [784, 376] width 1412 height 246
click at [753, 326] on div at bounding box center [783, 340] width 61 height 61
drag, startPoint x: 704, startPoint y: 262, endPoint x: 806, endPoint y: 261, distance: 102.0
click at [807, 260] on div "Correct!" at bounding box center [784, 275] width 147 height 46
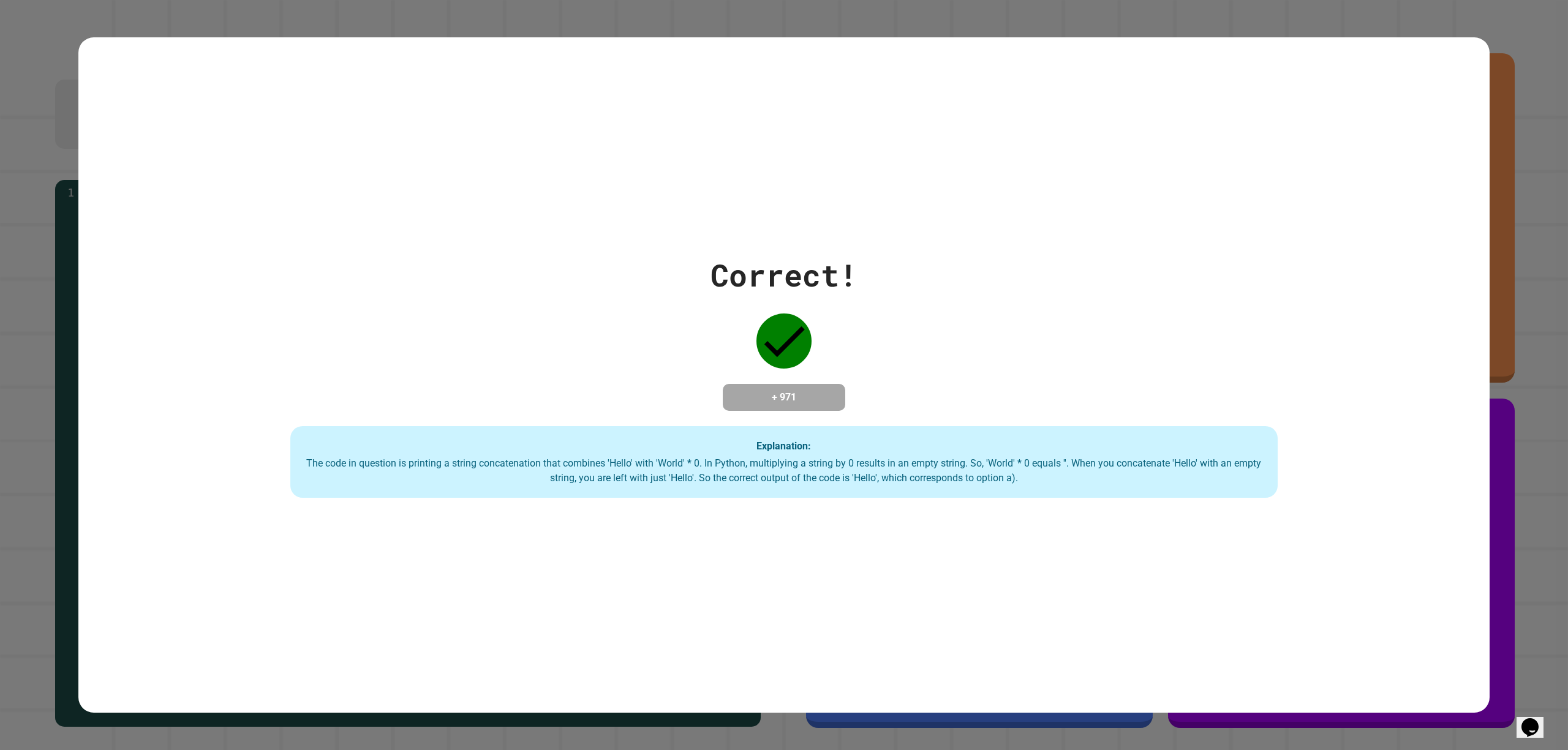
drag, startPoint x: 861, startPoint y: 265, endPoint x: 918, endPoint y: 248, distance: 59.5
click at [918, 253] on div "Correct! + 971 Explanation: The code in question is printing a string concatena…" at bounding box center [784, 376] width 1412 height 246
drag, startPoint x: 663, startPoint y: 246, endPoint x: 947, endPoint y: 280, distance: 286.0
click at [947, 280] on div "Correct! + 971 Explanation: The code in question is printing a string concatena…" at bounding box center [784, 376] width 1412 height 246
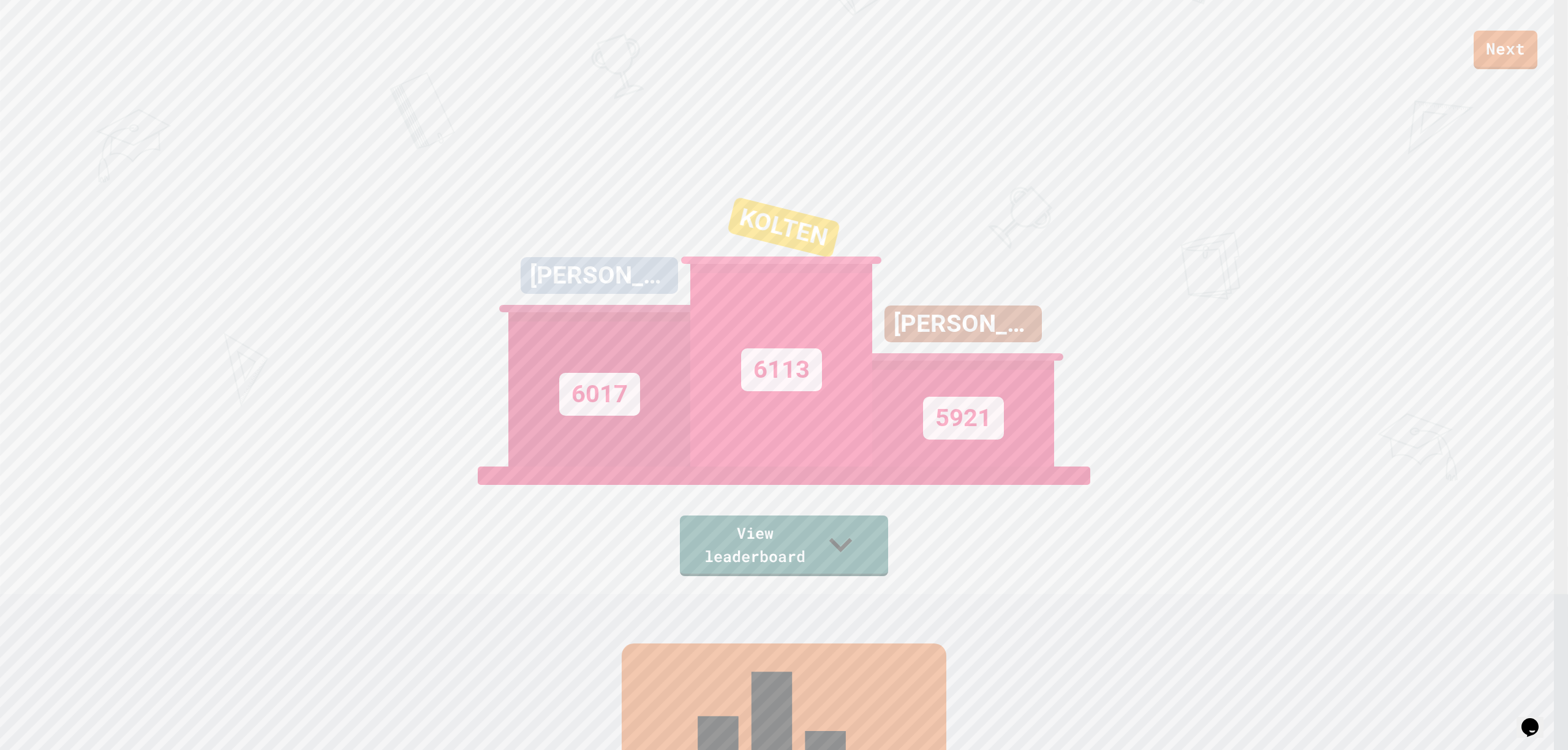
scroll to position [104, 0]
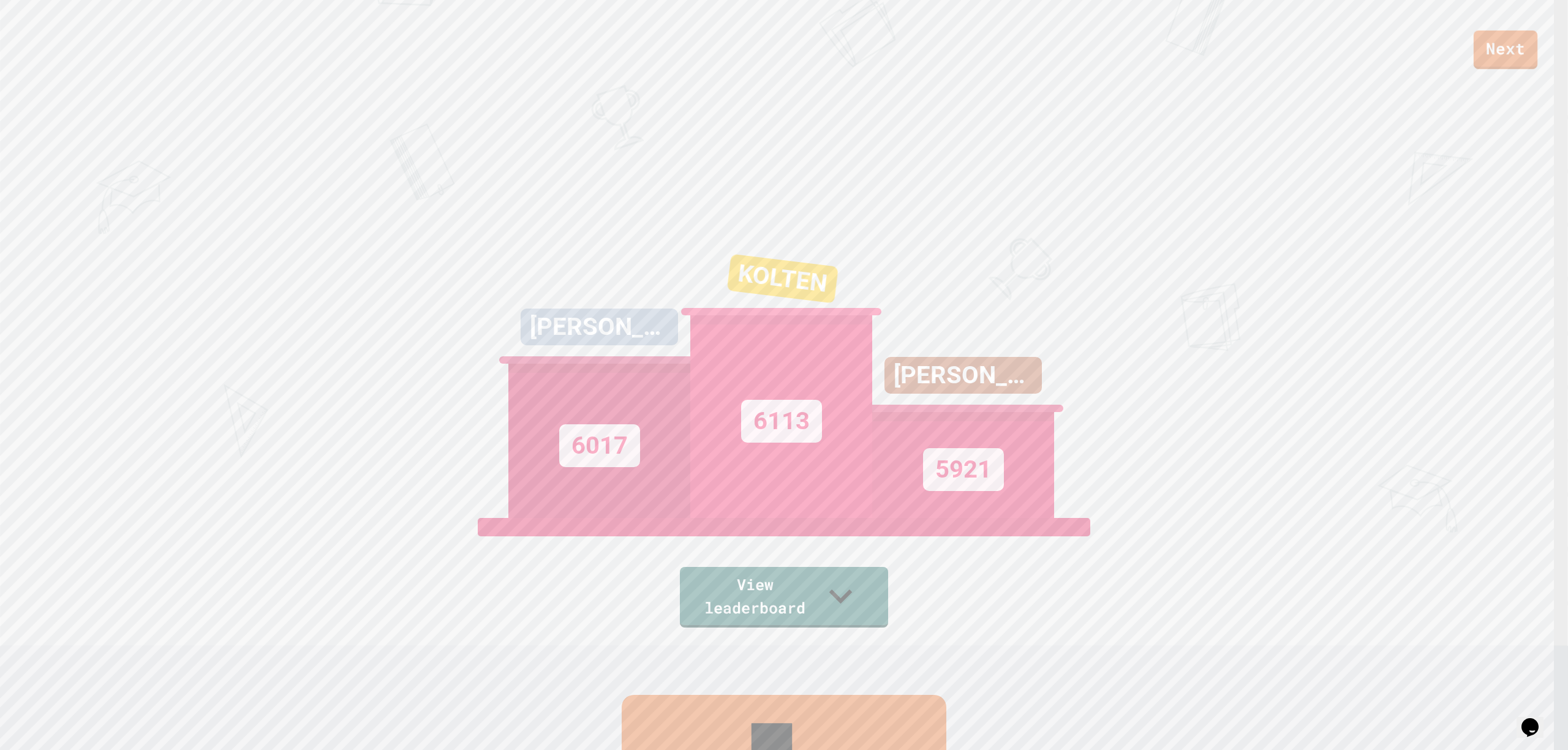
click at [1176, 43] on link "Next" at bounding box center [1506, 50] width 64 height 38
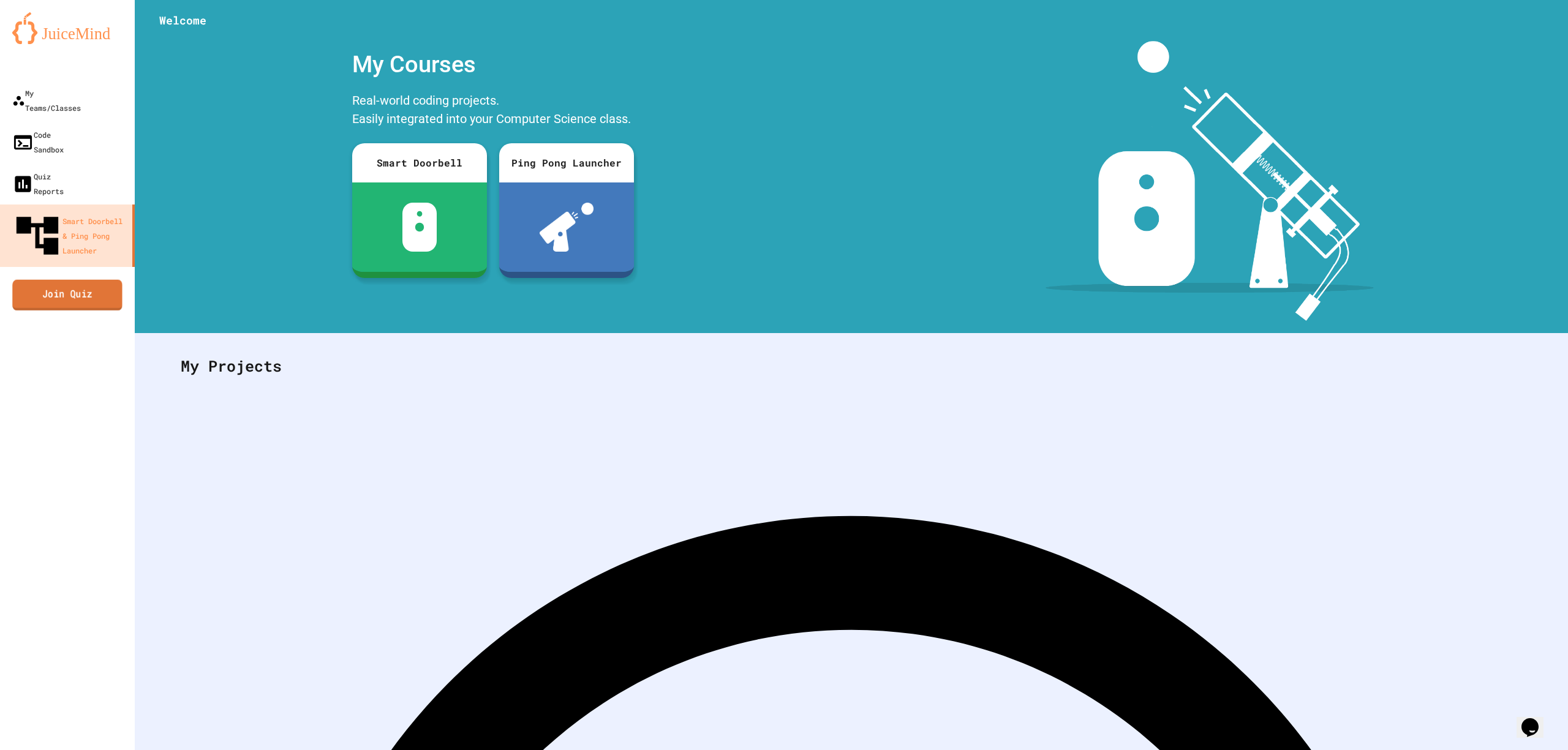
click at [107, 280] on link "Join Quiz" at bounding box center [67, 295] width 110 height 31
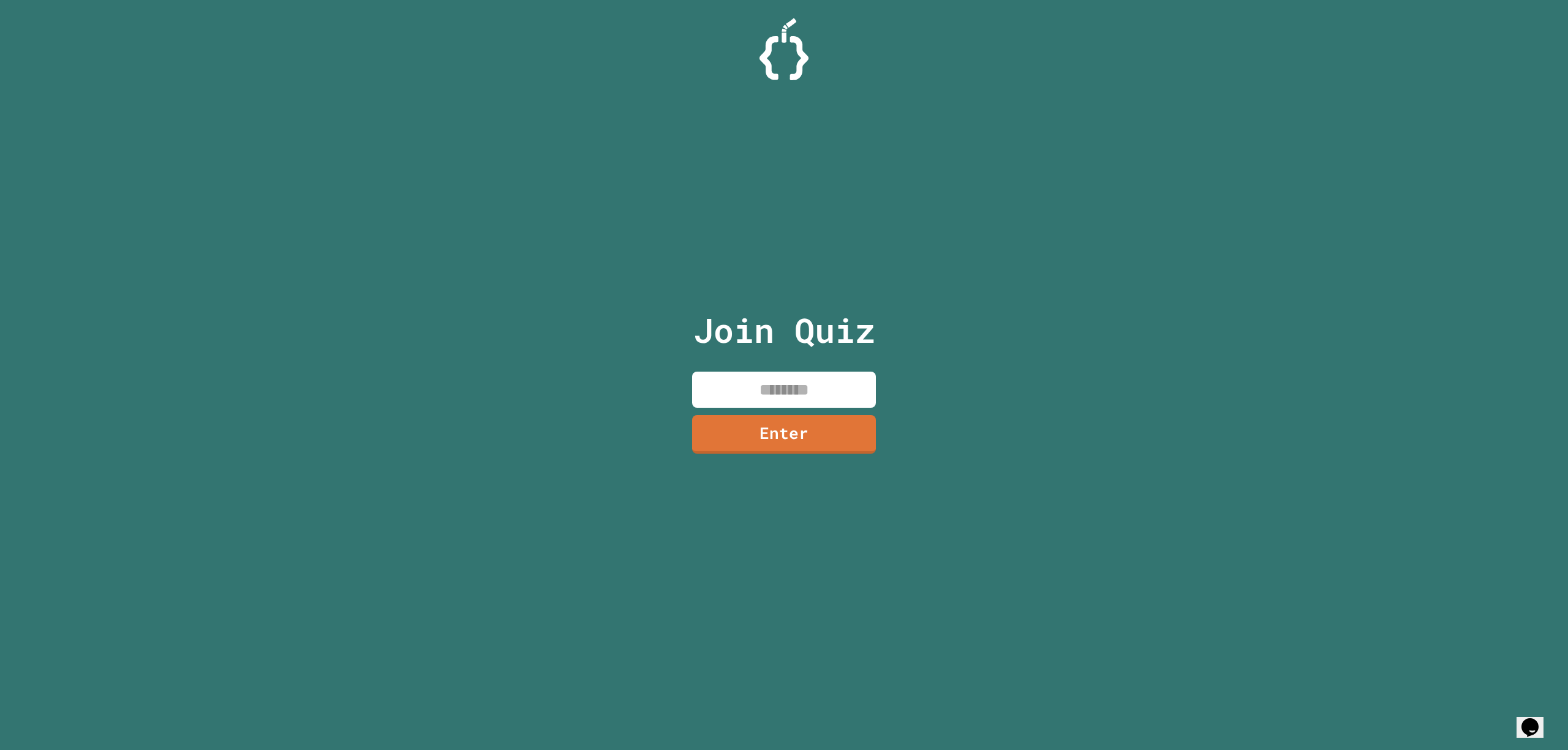
click at [833, 402] on input at bounding box center [784, 390] width 183 height 36
type input "********"
click at [804, 441] on link "Enter" at bounding box center [784, 433] width 183 height 41
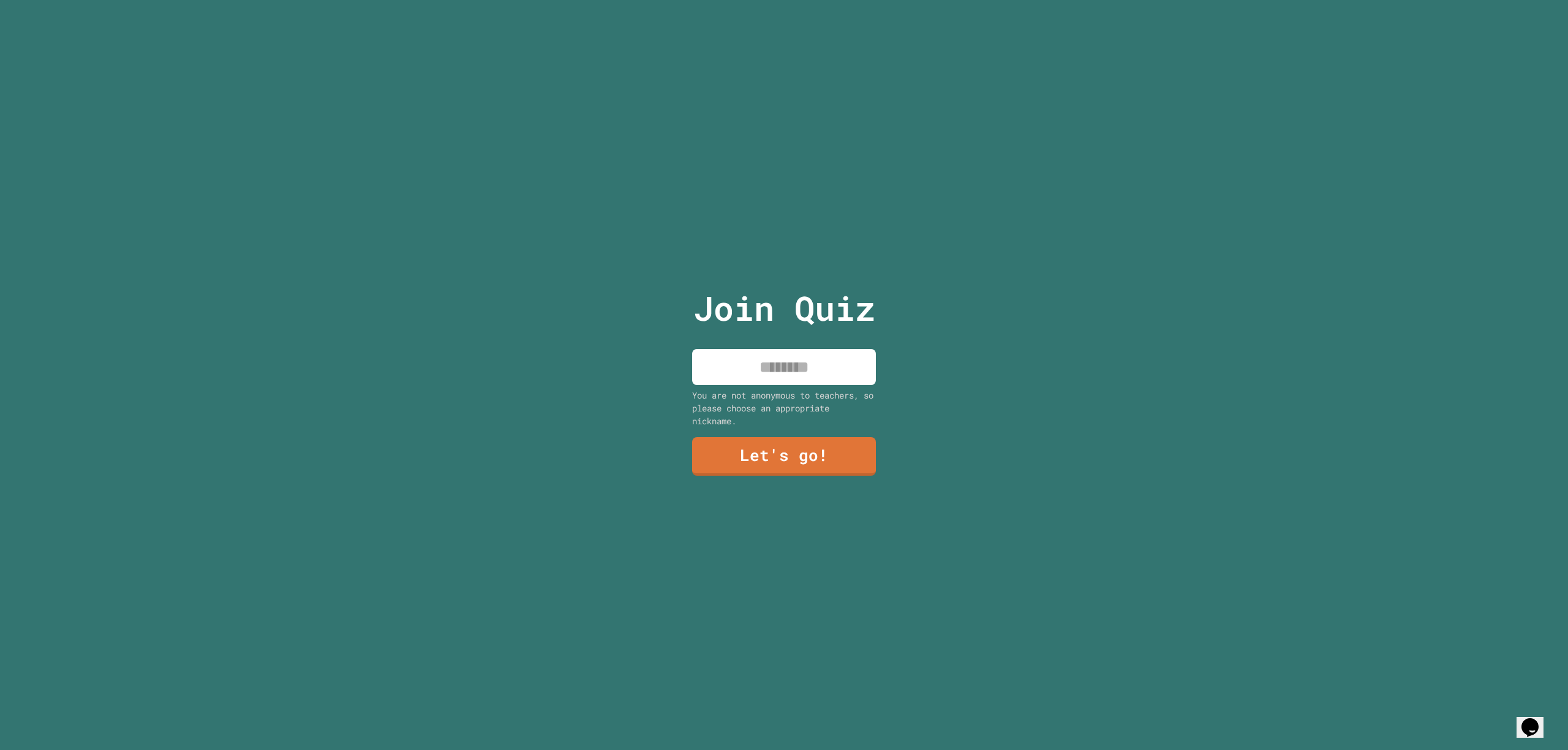
click at [819, 381] on div "Join Quiz You are not anonymous to teachers, so please choose an appropriate ni…" at bounding box center [784, 375] width 207 height 750
drag, startPoint x: 819, startPoint y: 381, endPoint x: 827, endPoint y: 381, distance: 8.0
click at [822, 380] on div "Join Quiz You are not anonymous to teachers, so please choose an appropriate ni…" at bounding box center [784, 375] width 207 height 750
click at [833, 358] on input at bounding box center [784, 367] width 183 height 36
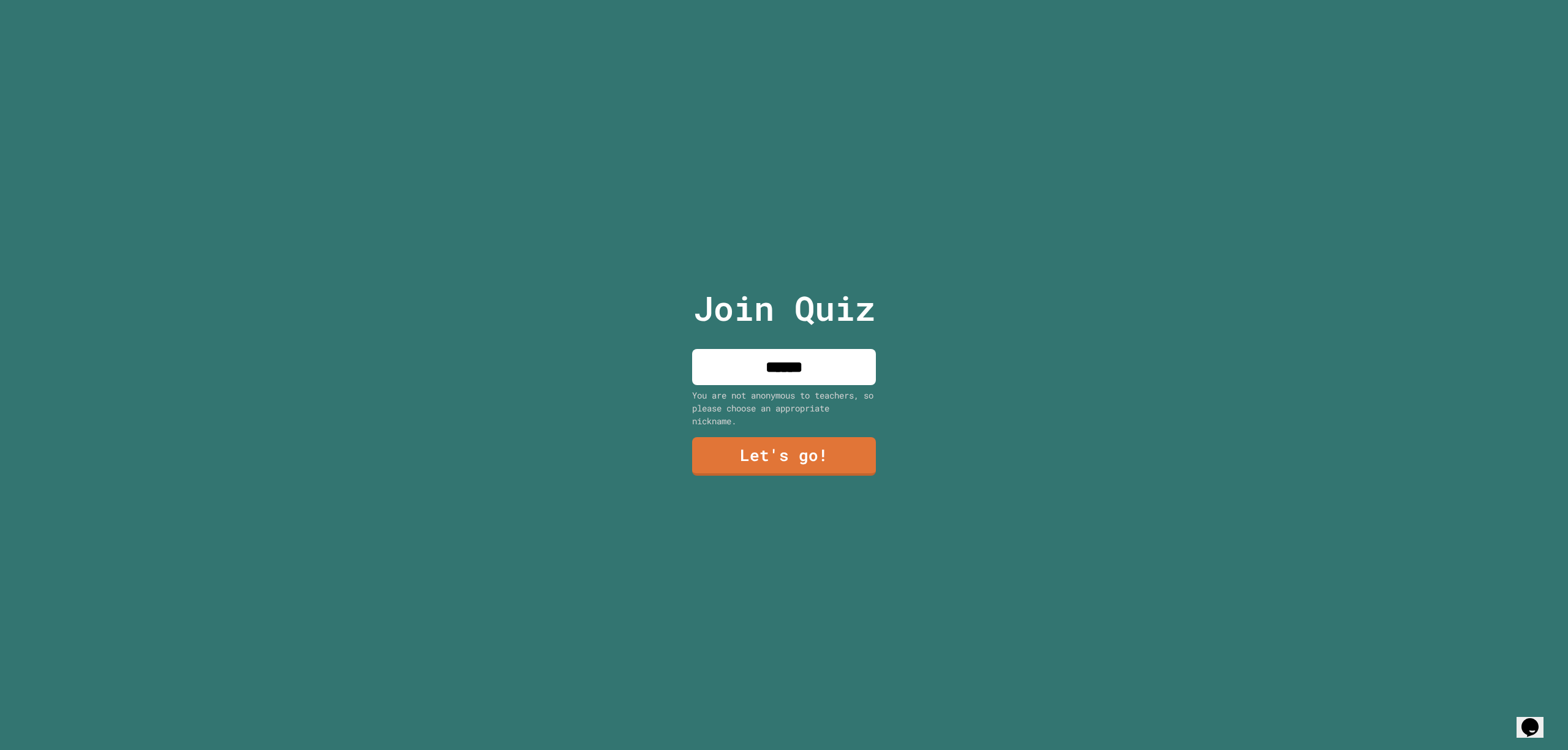
type input "******"
click at [782, 437] on link "Let's go!" at bounding box center [784, 457] width 185 height 39
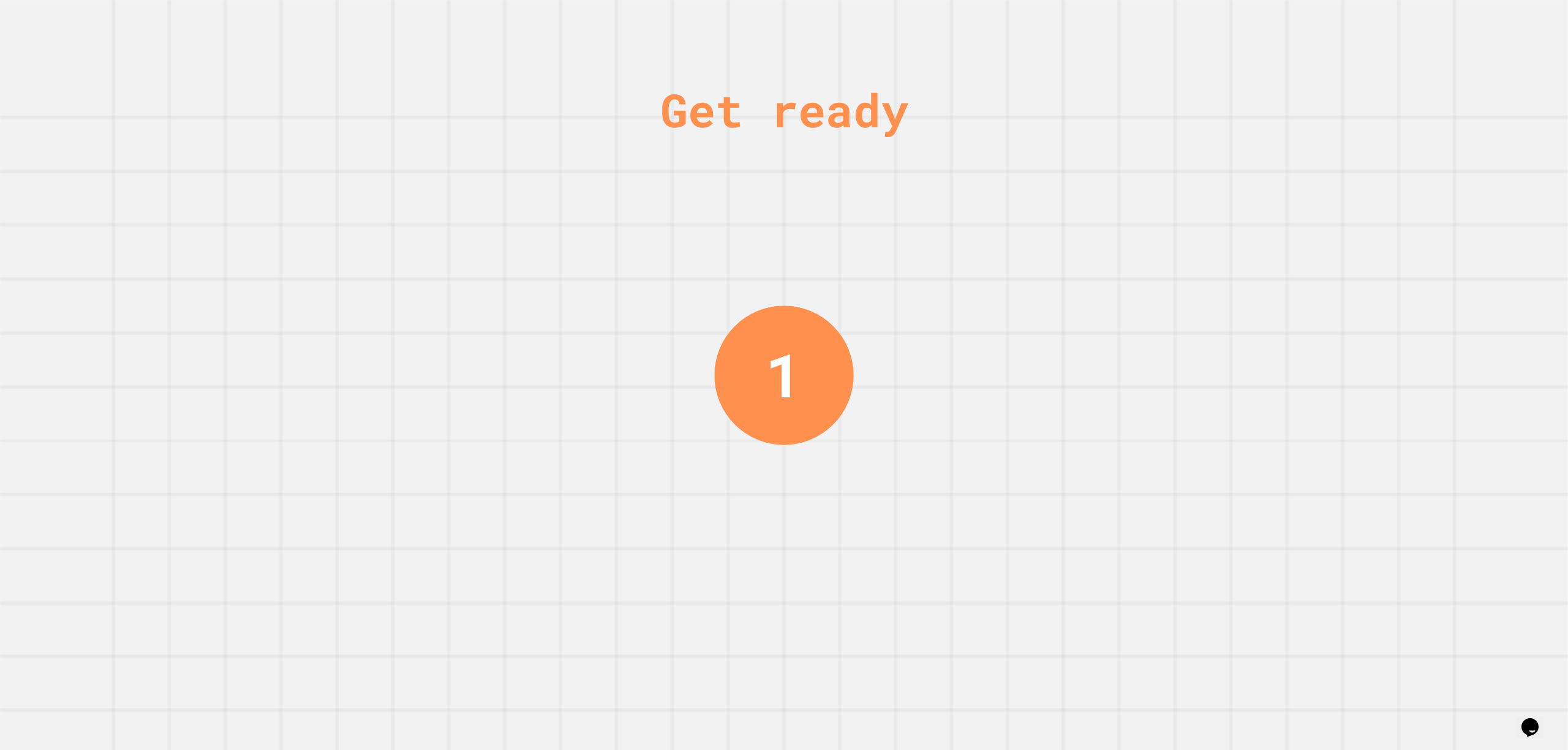
drag, startPoint x: 745, startPoint y: 372, endPoint x: 767, endPoint y: 379, distance: 23.1
click at [767, 379] on div "1" at bounding box center [783, 375] width 139 height 139
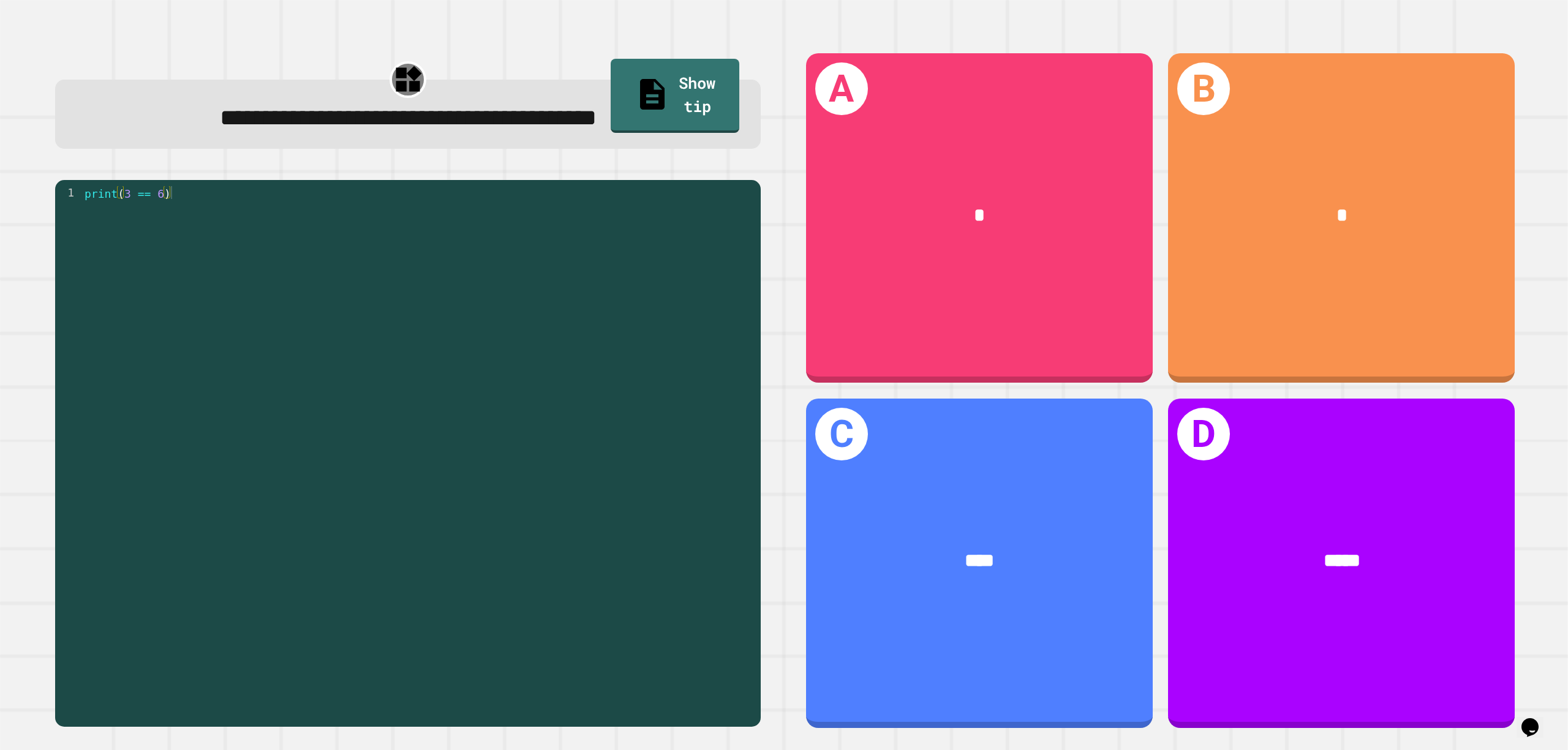
drag, startPoint x: 758, startPoint y: 365, endPoint x: 222, endPoint y: 329, distance: 537.2
click at [222, 329] on div "**********" at bounding box center [408, 391] width 753 height 719
click at [219, 323] on div "print ( 3 == 6 )" at bounding box center [418, 443] width 673 height 515
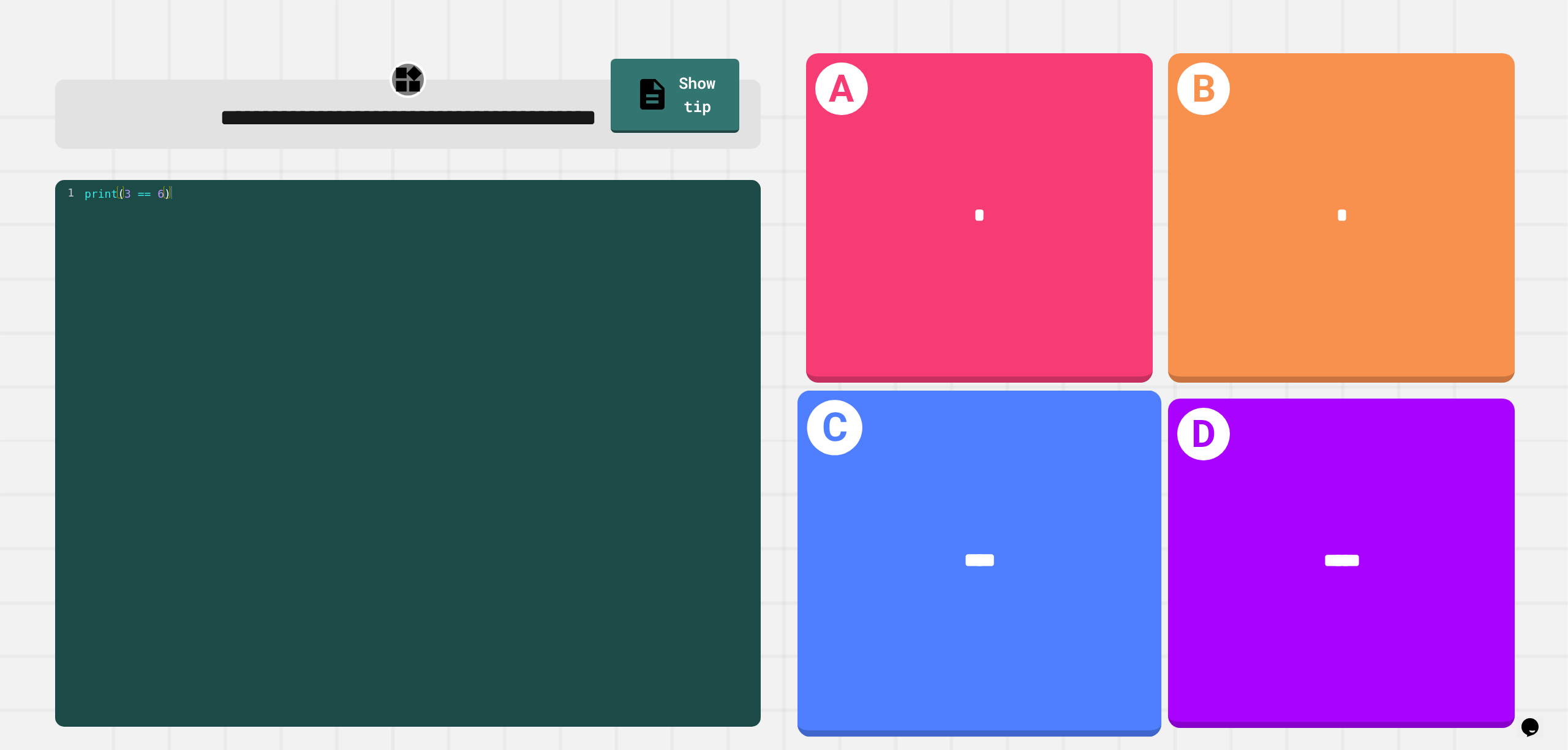
click at [1061, 431] on div "C ****" at bounding box center [979, 563] width 364 height 346
click at [1074, 545] on div "****" at bounding box center [979, 560] width 284 height 30
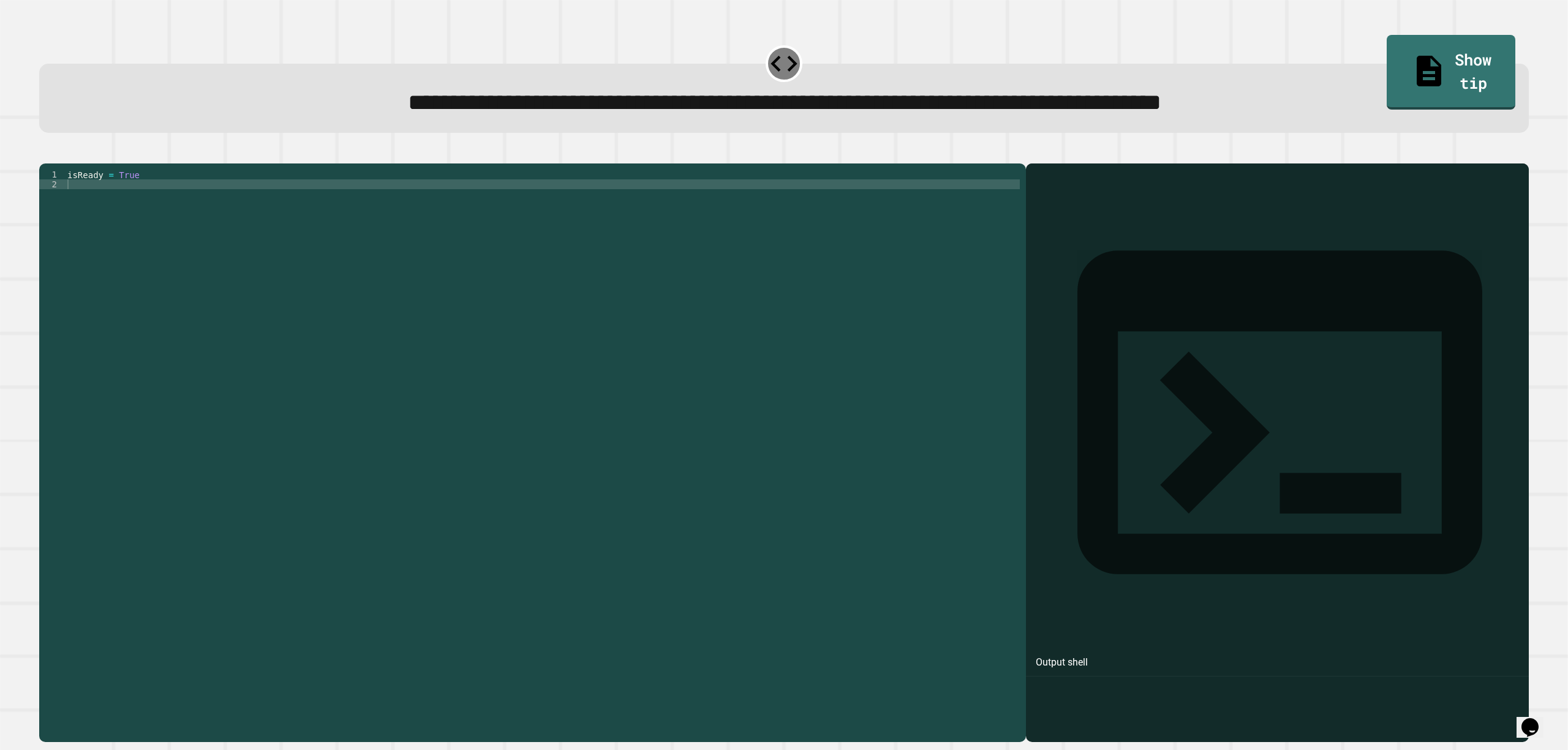
click at [304, 190] on div "isReady = True" at bounding box center [542, 434] width 955 height 529
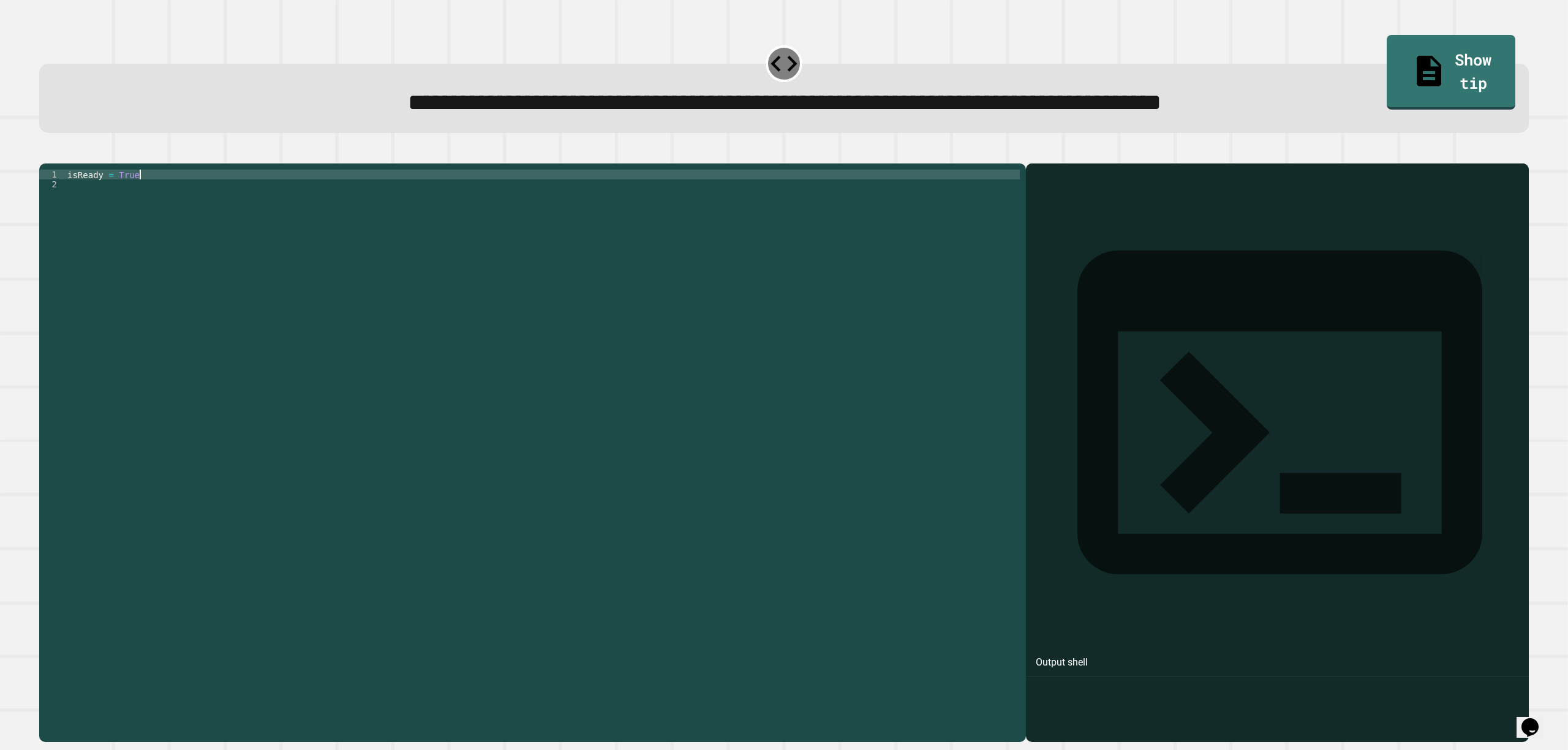
click at [305, 208] on div "isReady = True" at bounding box center [542, 434] width 955 height 529
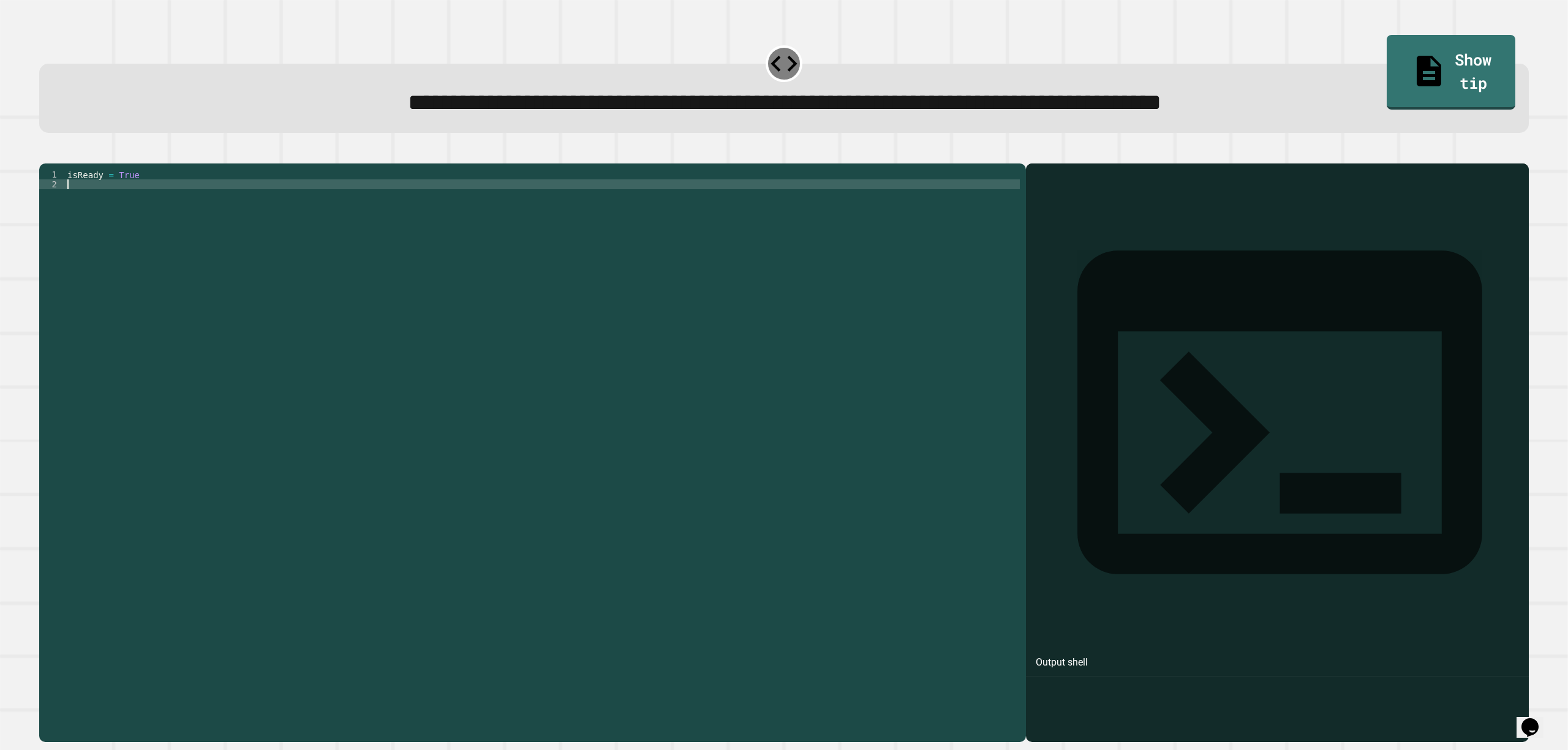
click at [317, 209] on div "isReady = True" at bounding box center [542, 434] width 955 height 529
click at [162, 202] on div "isReady = True print ( isReady )" at bounding box center [542, 434] width 955 height 529
click at [153, 187] on div "isReady = True print ( isReady )" at bounding box center [542, 425] width 955 height 510
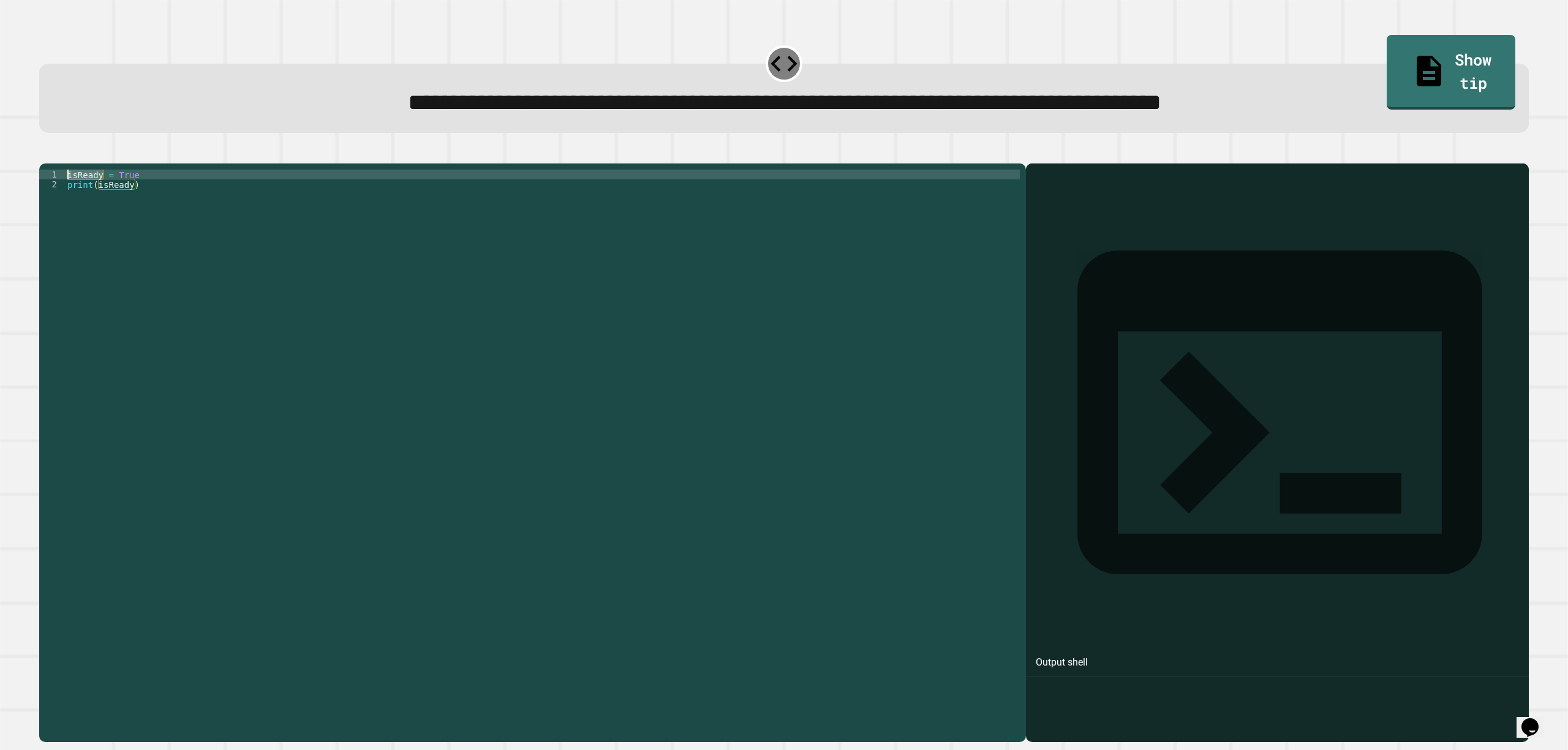
click at [153, 187] on div "isReady = True print ( isReady )" at bounding box center [542, 425] width 955 height 510
click at [153, 198] on div "isReady = True print ( isReady )" at bounding box center [542, 434] width 955 height 529
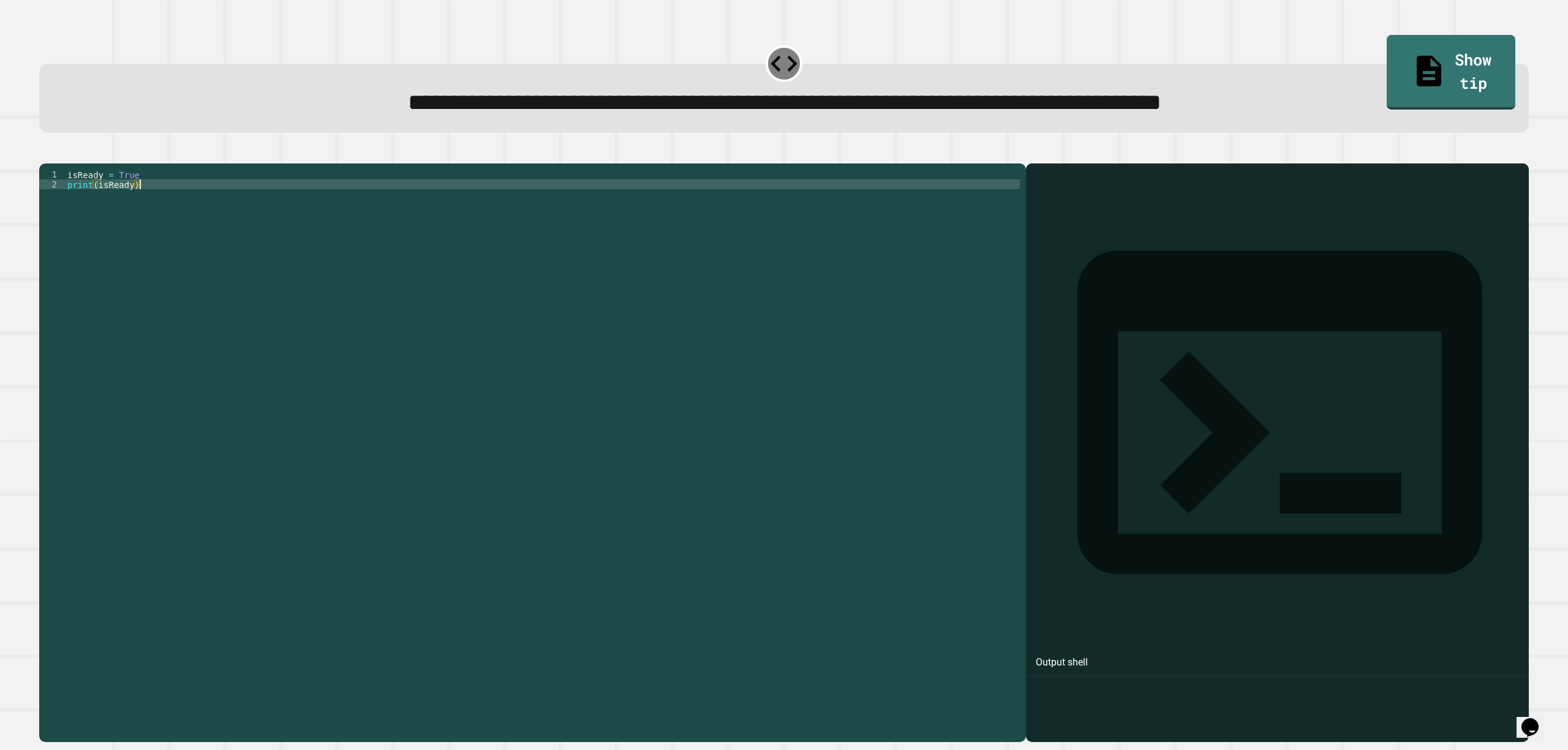
click at [153, 198] on div "isReady = True print ( isReady )" at bounding box center [542, 434] width 955 height 529
click at [154, 197] on div "isReady = True print ( isReady )" at bounding box center [542, 434] width 955 height 529
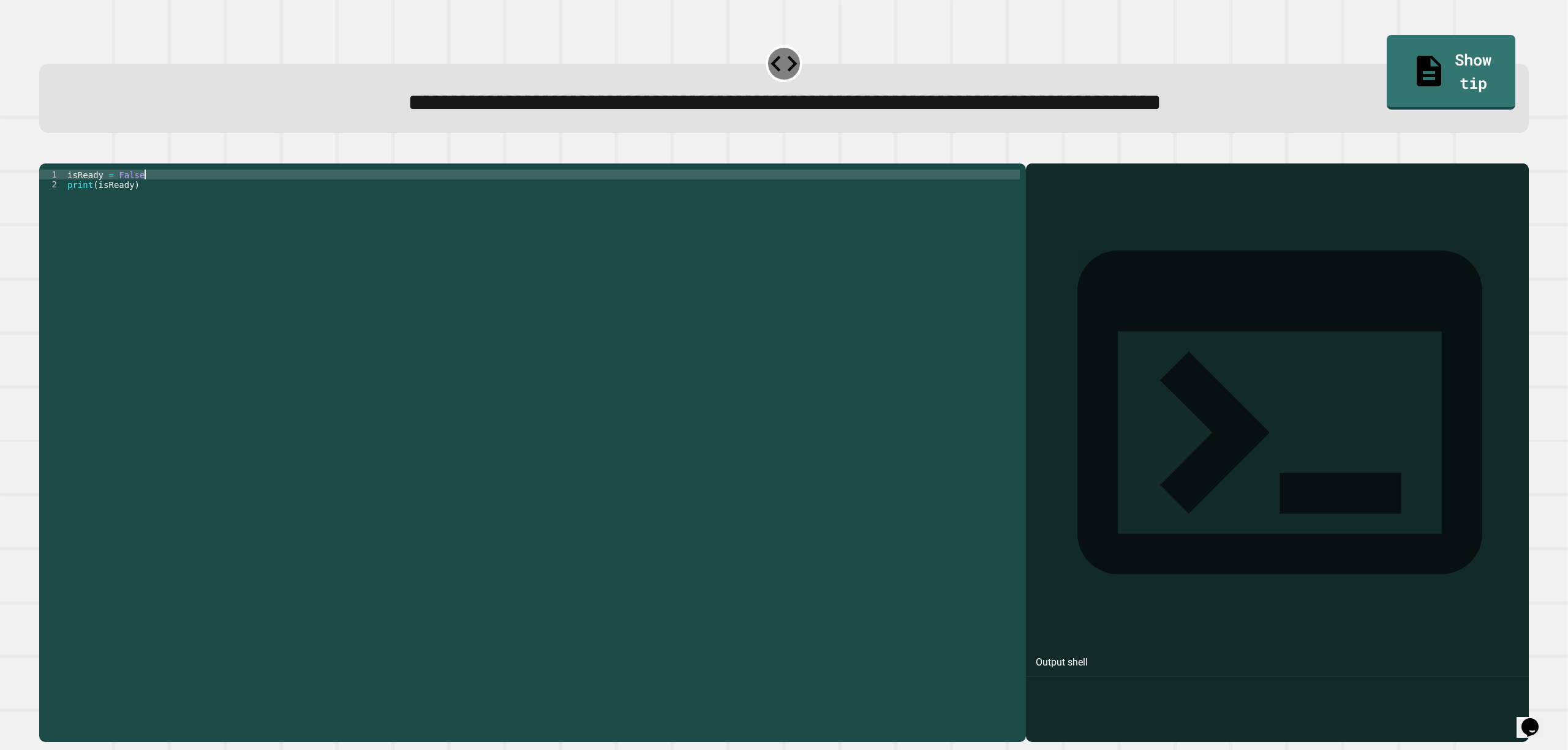
type textarea "**********"
click at [44, 163] on div at bounding box center [784, 156] width 1490 height 15
click at [81, 164] on div at bounding box center [784, 156] width 1490 height 15
click at [45, 154] on button "button" at bounding box center [45, 154] width 0 height 0
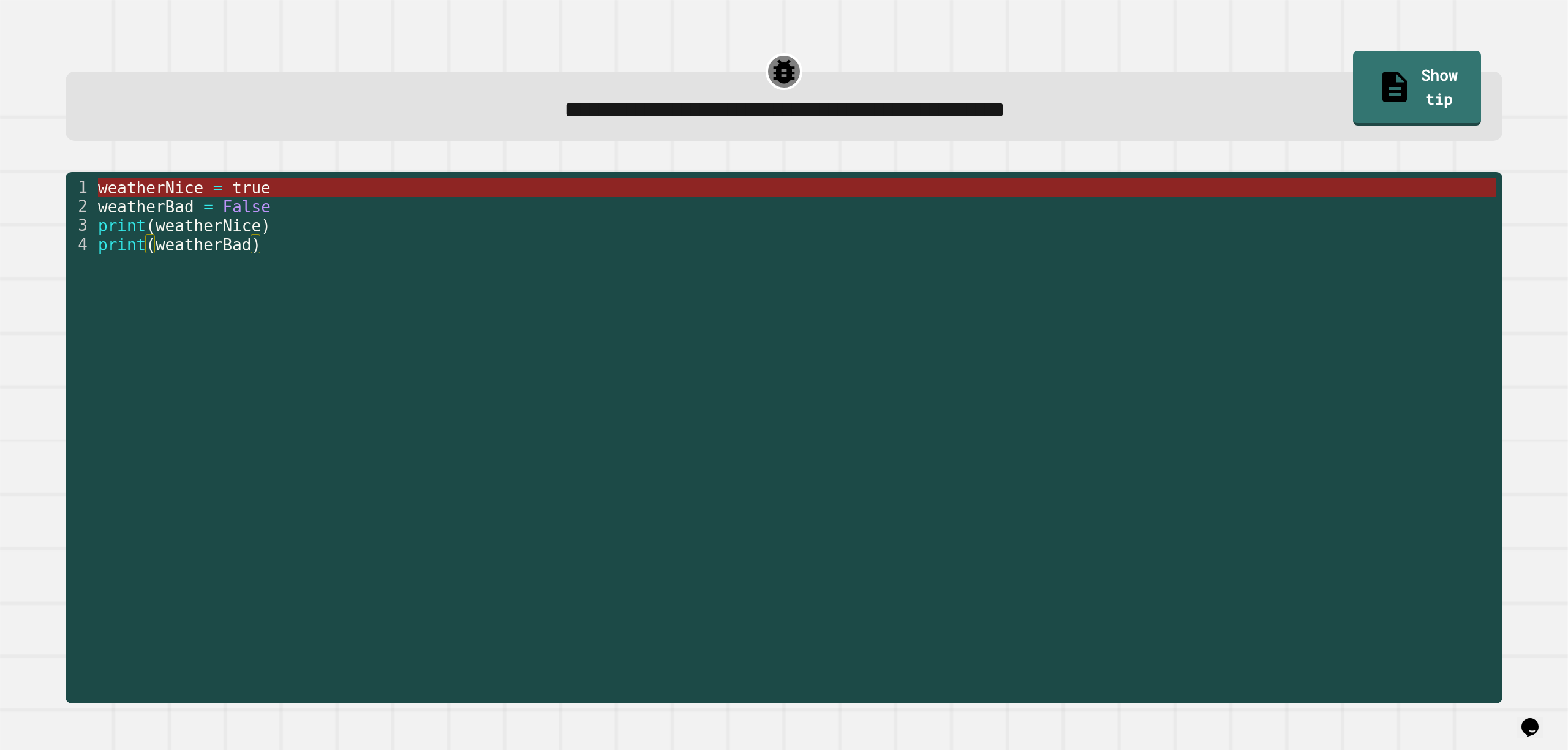
click at [179, 186] on span "weatherNice" at bounding box center [150, 188] width 105 height 18
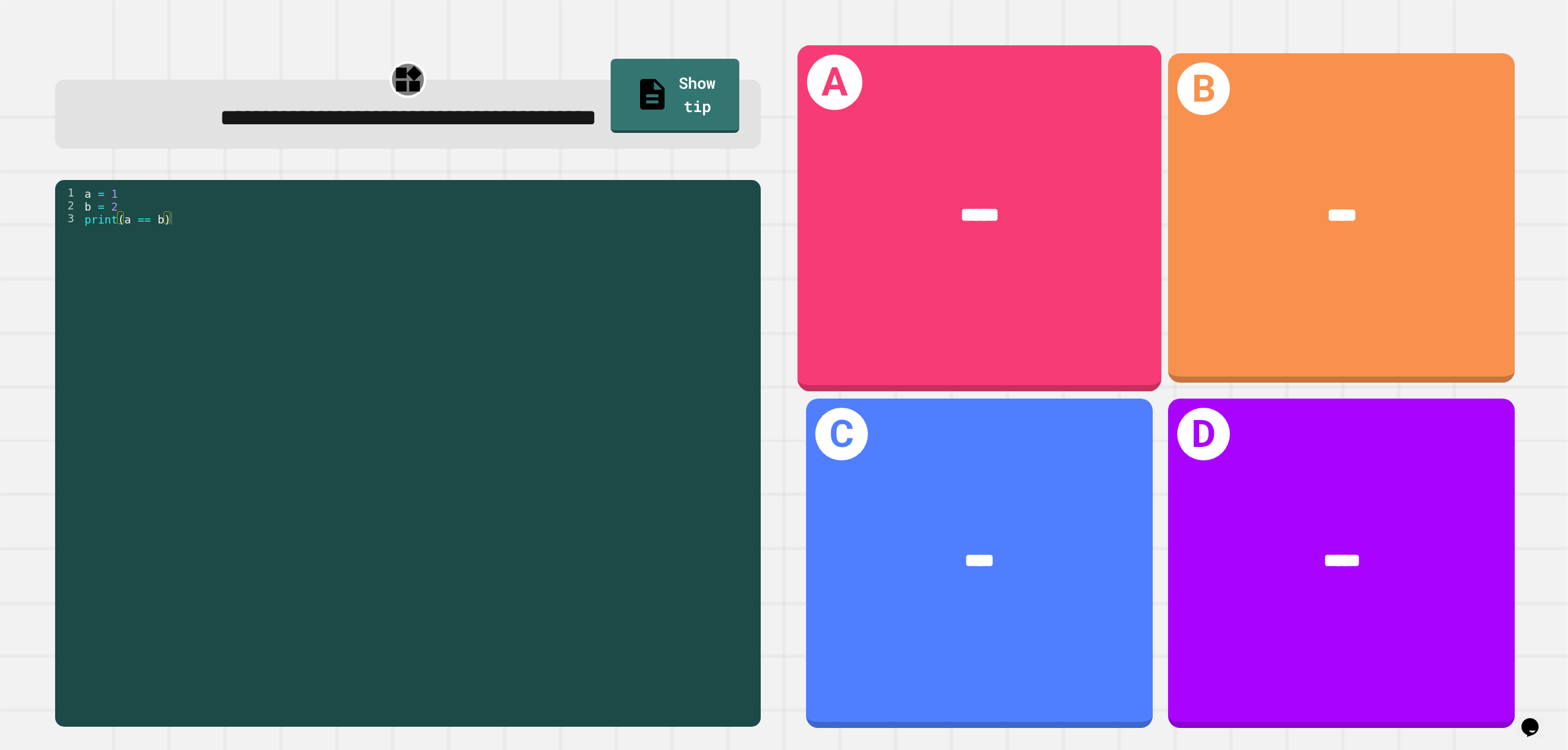
click at [843, 216] on div "*****" at bounding box center [979, 215] width 284 height 30
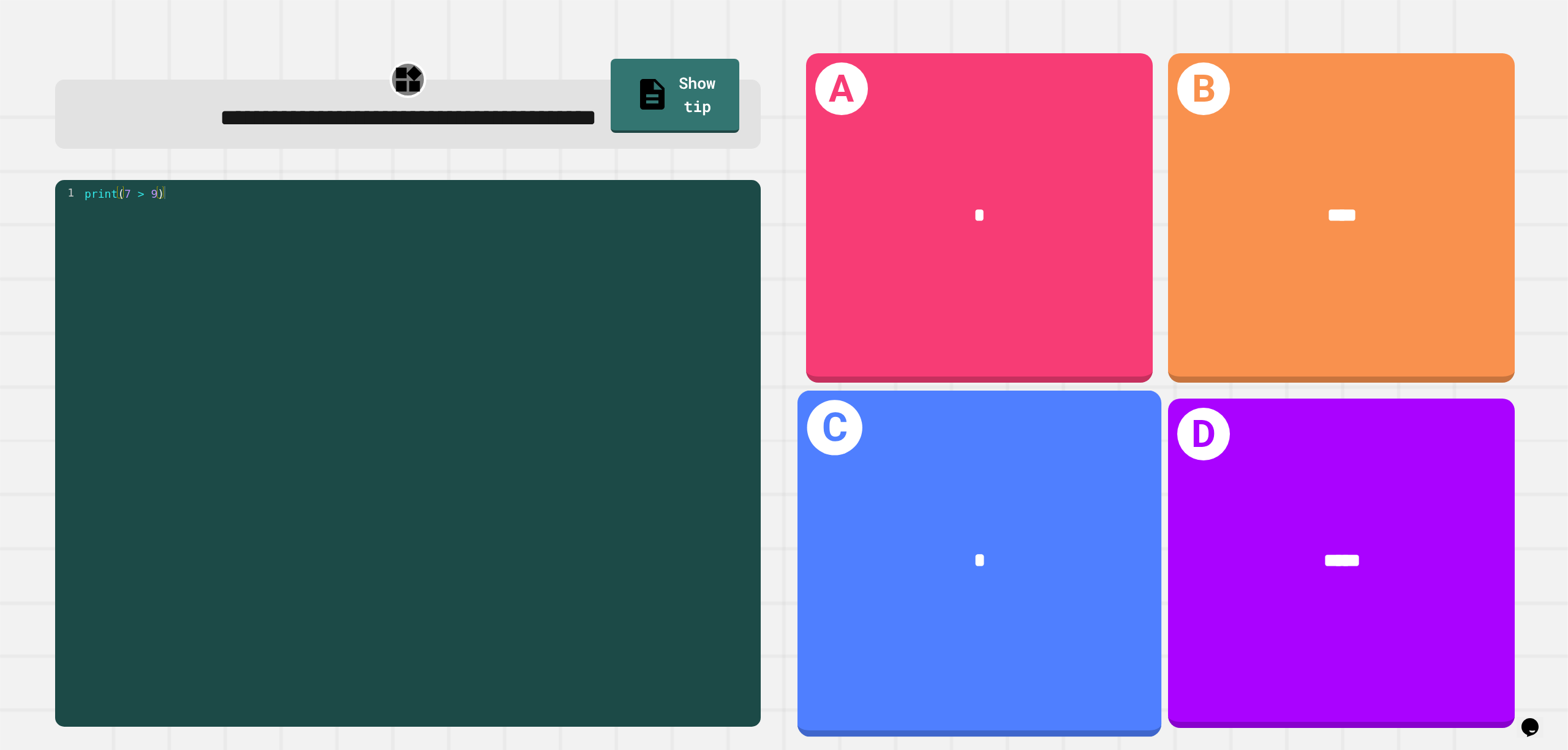
click at [1176, 508] on div "*****" at bounding box center [1341, 560] width 347 height 104
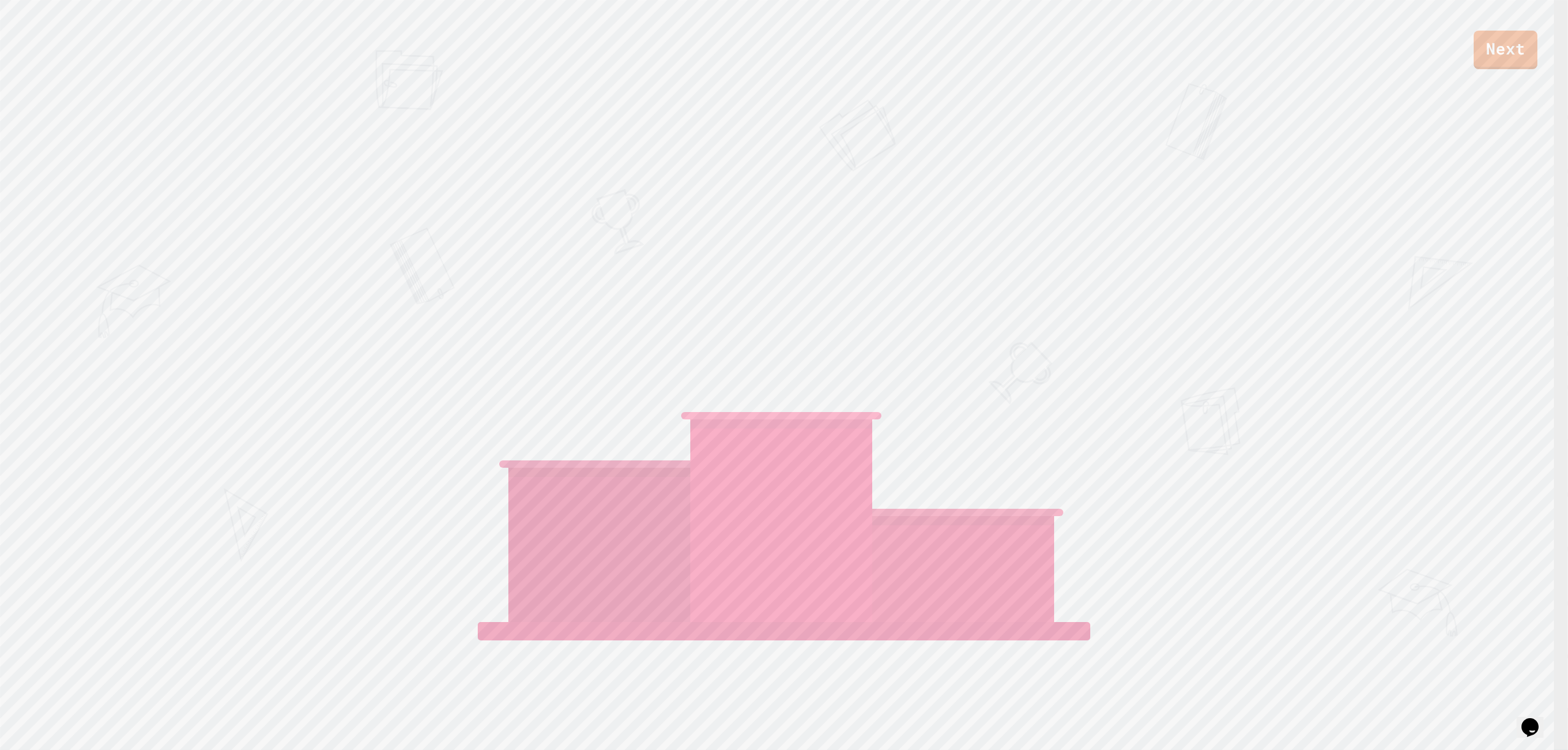
click at [619, 29] on div "Next" at bounding box center [784, 35] width 1568 height 69
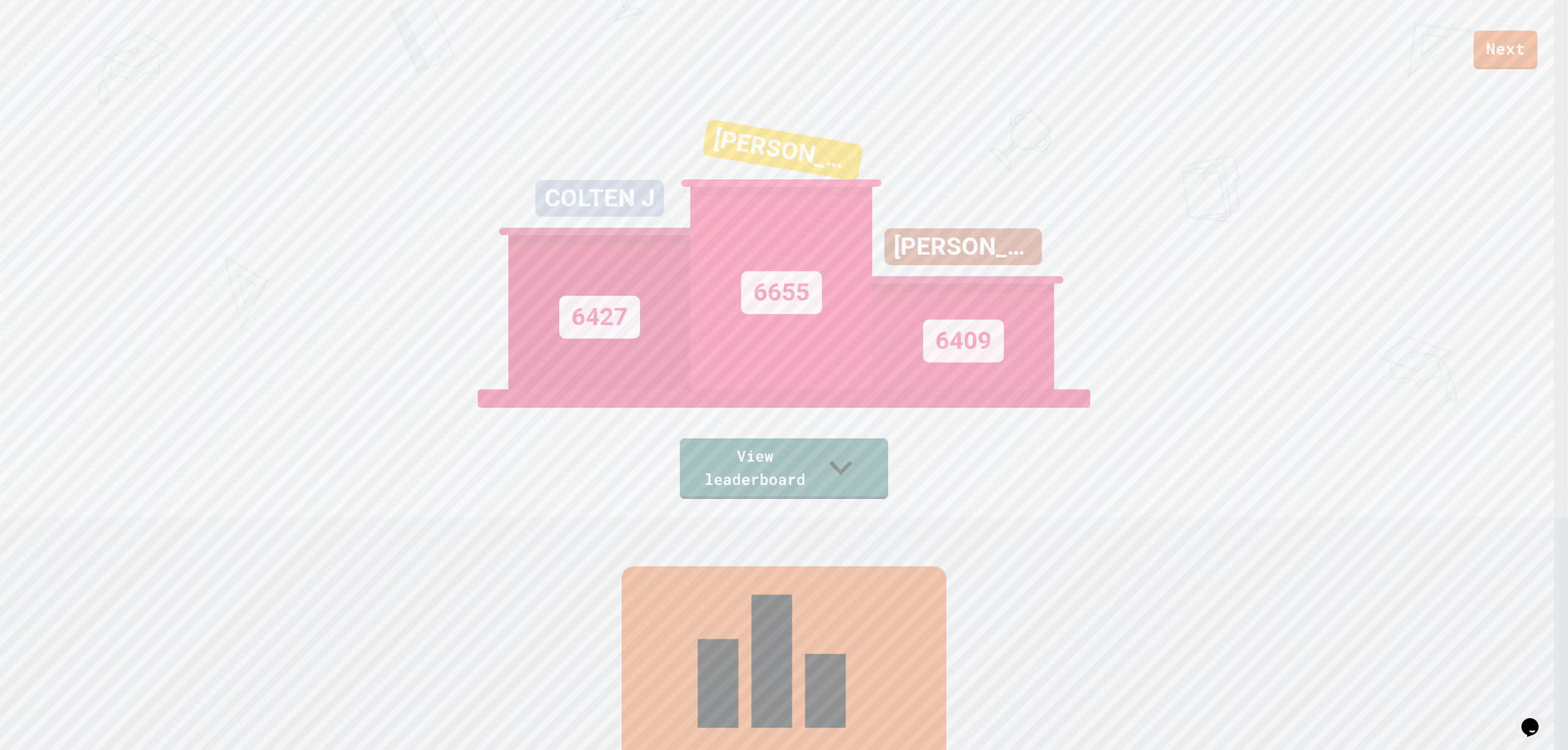
scroll to position [0, 0]
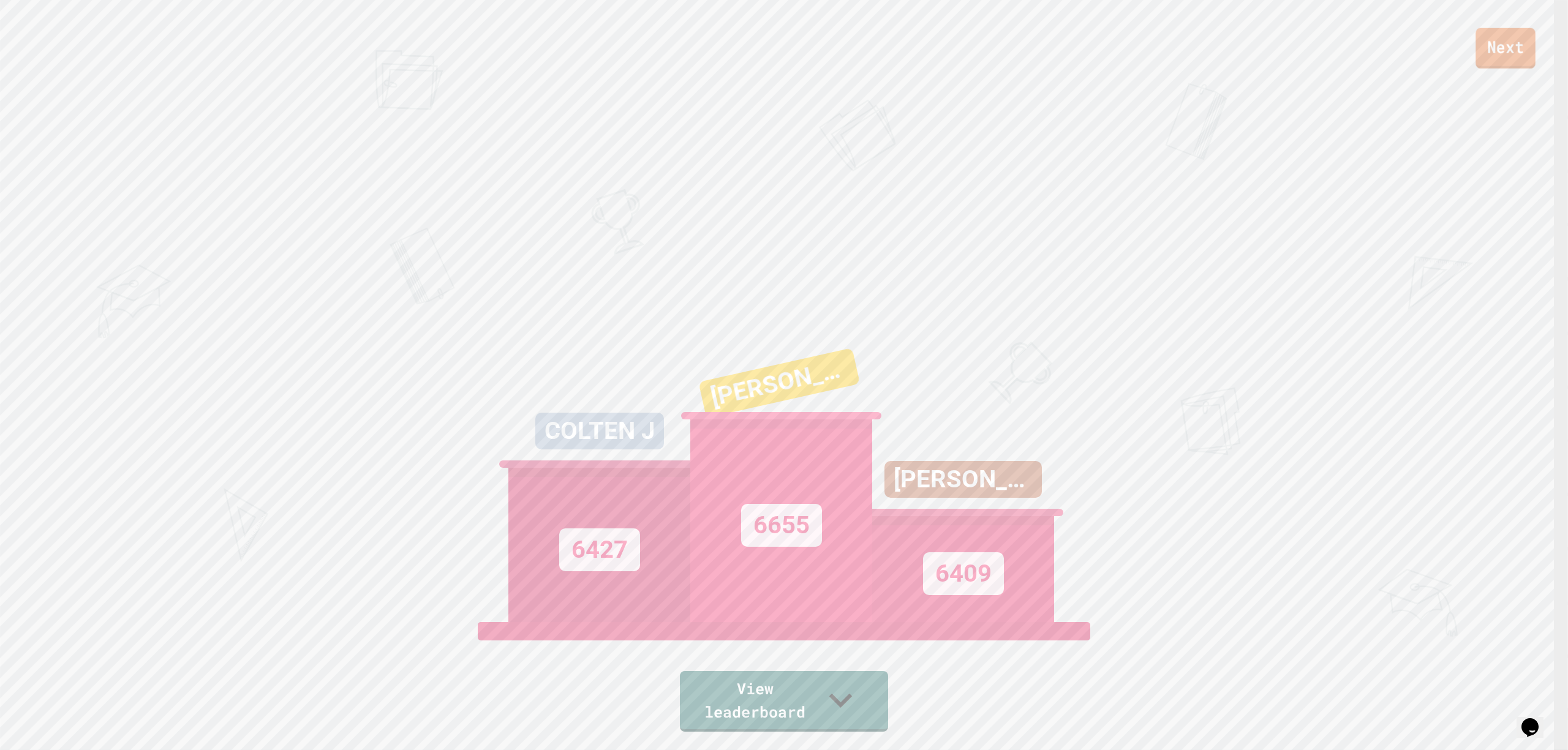
click at [1176, 32] on link "Next" at bounding box center [1505, 48] width 59 height 41
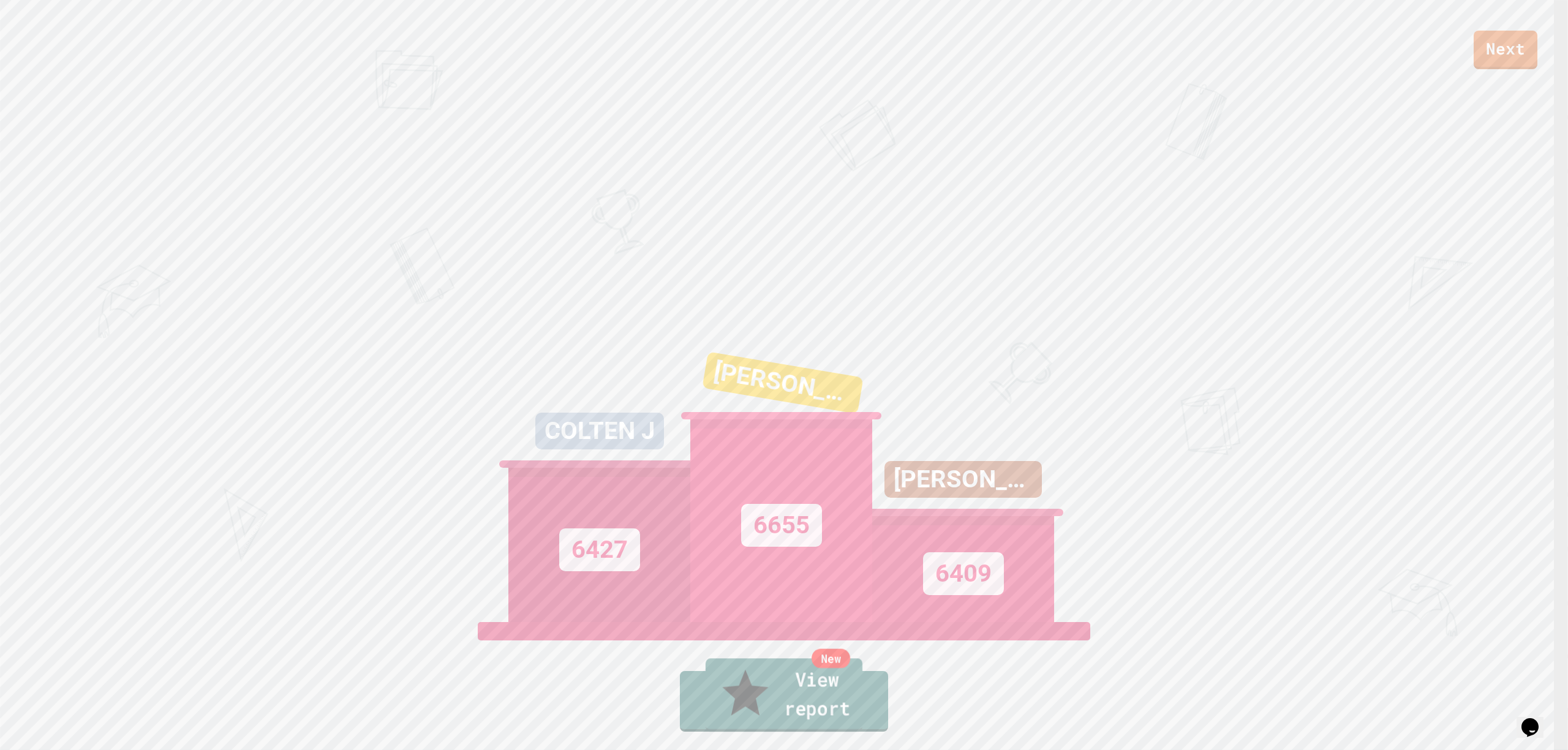
click at [833, 562] on link "New View report" at bounding box center [784, 695] width 157 height 74
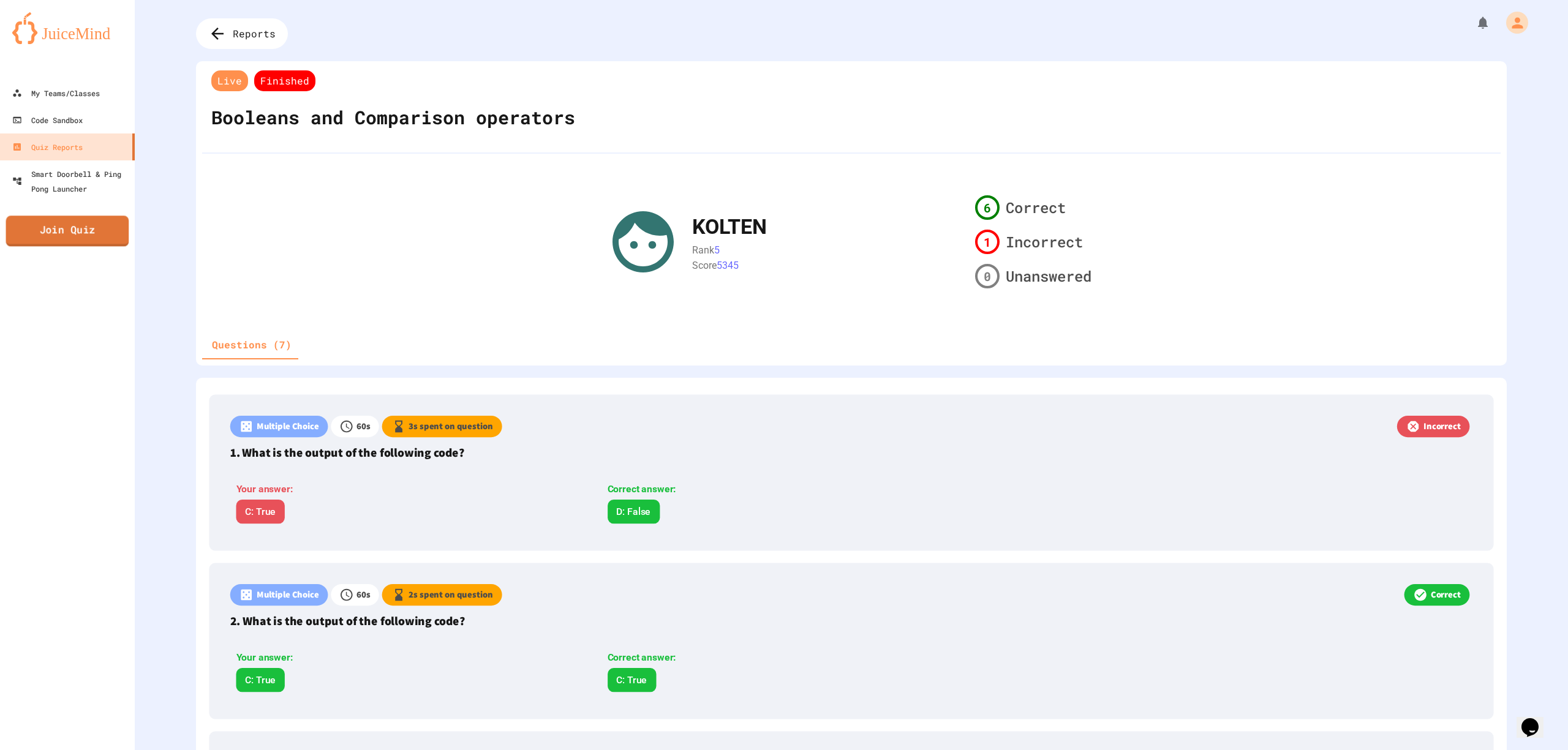
click at [68, 219] on link "Join Quiz" at bounding box center [68, 231] width 123 height 31
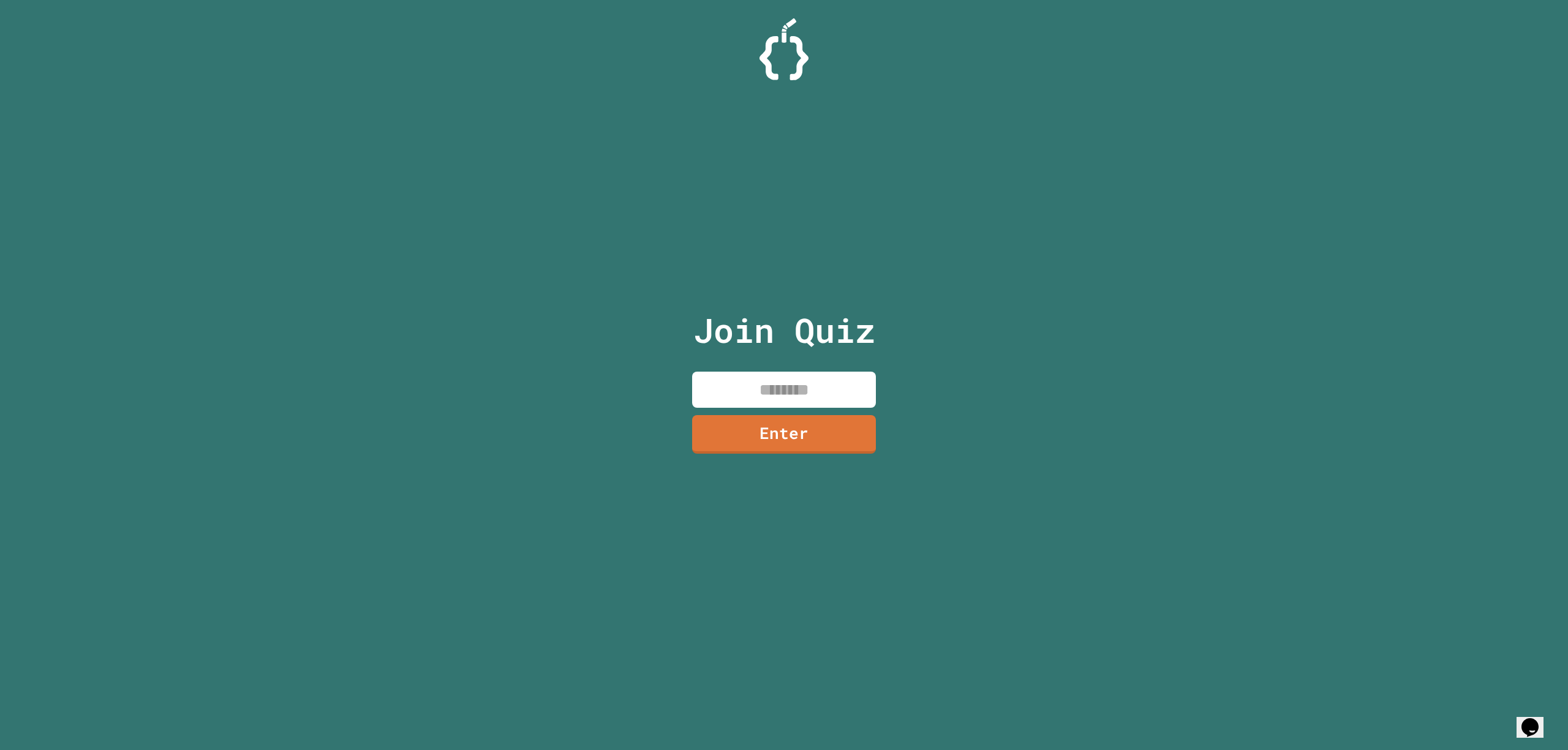
drag, startPoint x: 722, startPoint y: 377, endPoint x: 725, endPoint y: 387, distance: 10.4
click at [722, 379] on input at bounding box center [784, 390] width 183 height 36
type input "********"
drag, startPoint x: 850, startPoint y: 427, endPoint x: 846, endPoint y: 432, distance: 6.4
click at [846, 432] on link "Enter" at bounding box center [784, 434] width 184 height 38
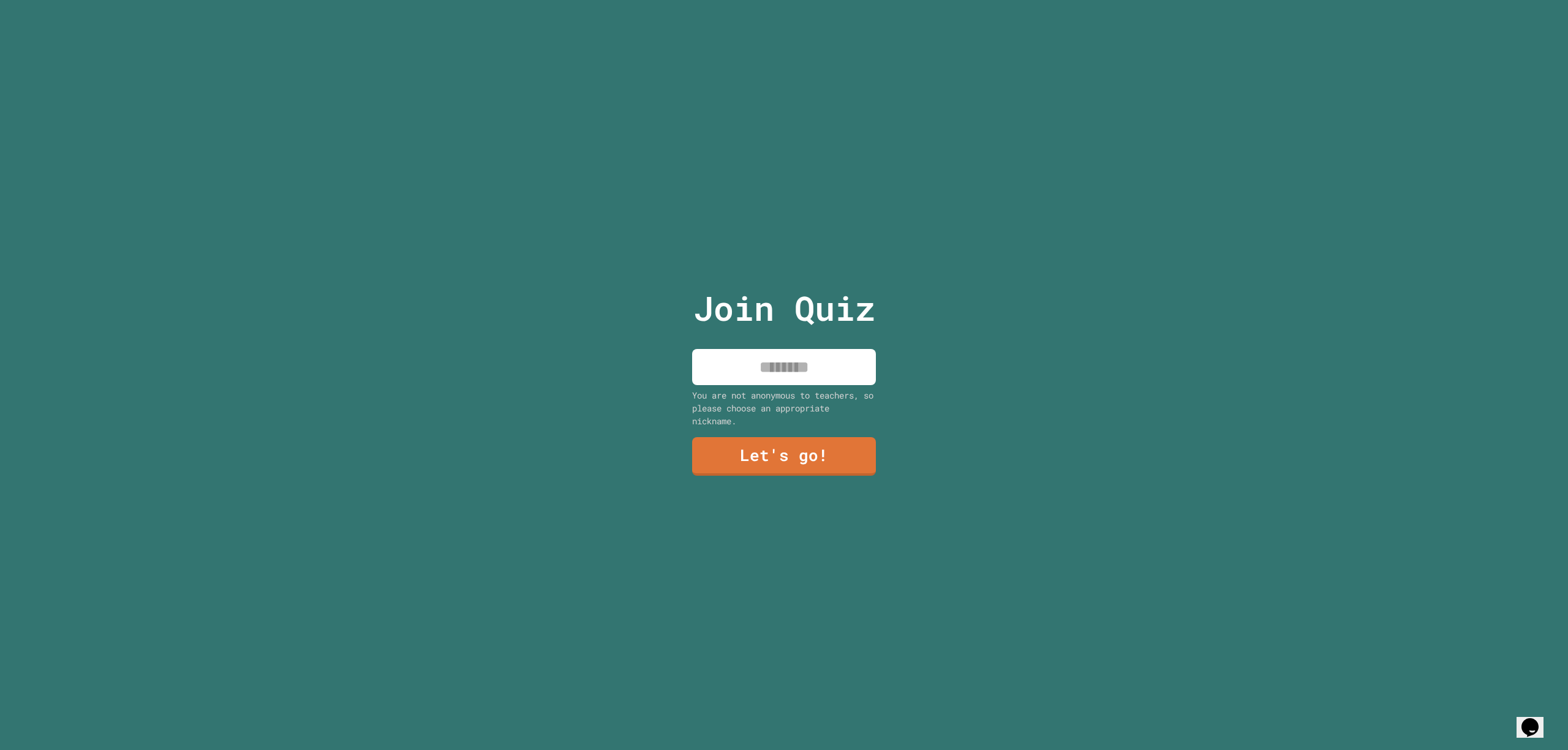
click at [834, 395] on div "You are not anonymous to teachers, so please choose an appropriate nickname." at bounding box center [784, 407] width 183 height 38
click at [833, 376] on input at bounding box center [784, 367] width 183 height 36
type input "******"
click at [776, 442] on link "Let's go!" at bounding box center [784, 456] width 183 height 38
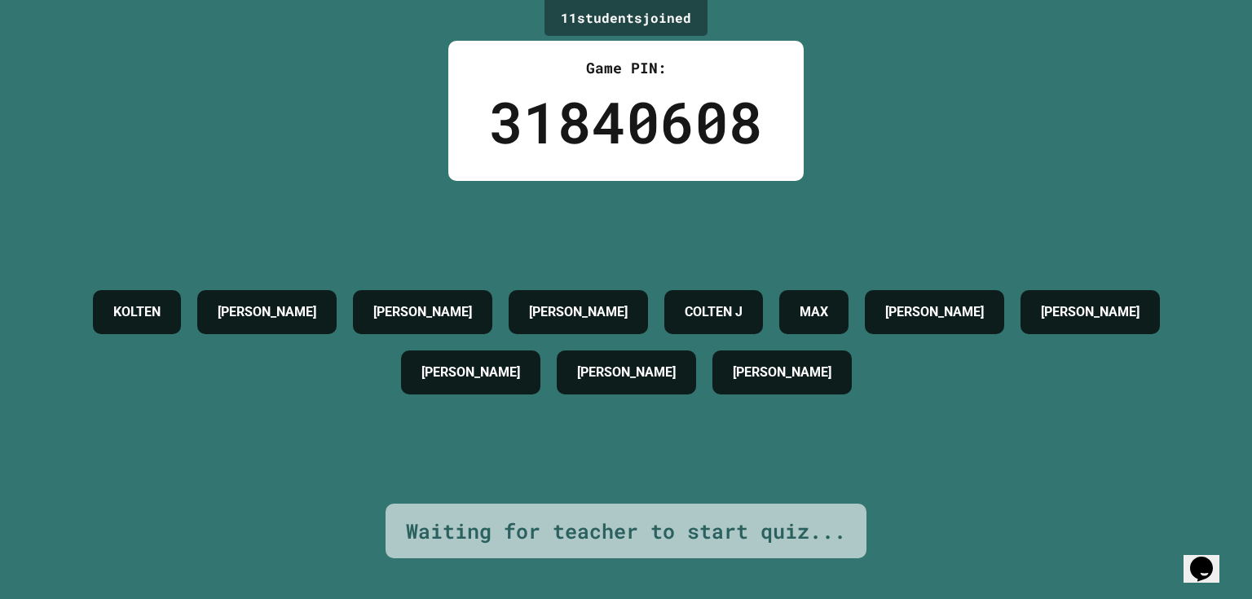
drag, startPoint x: 1187, startPoint y: 386, endPoint x: 593, endPoint y: 193, distance: 623.9
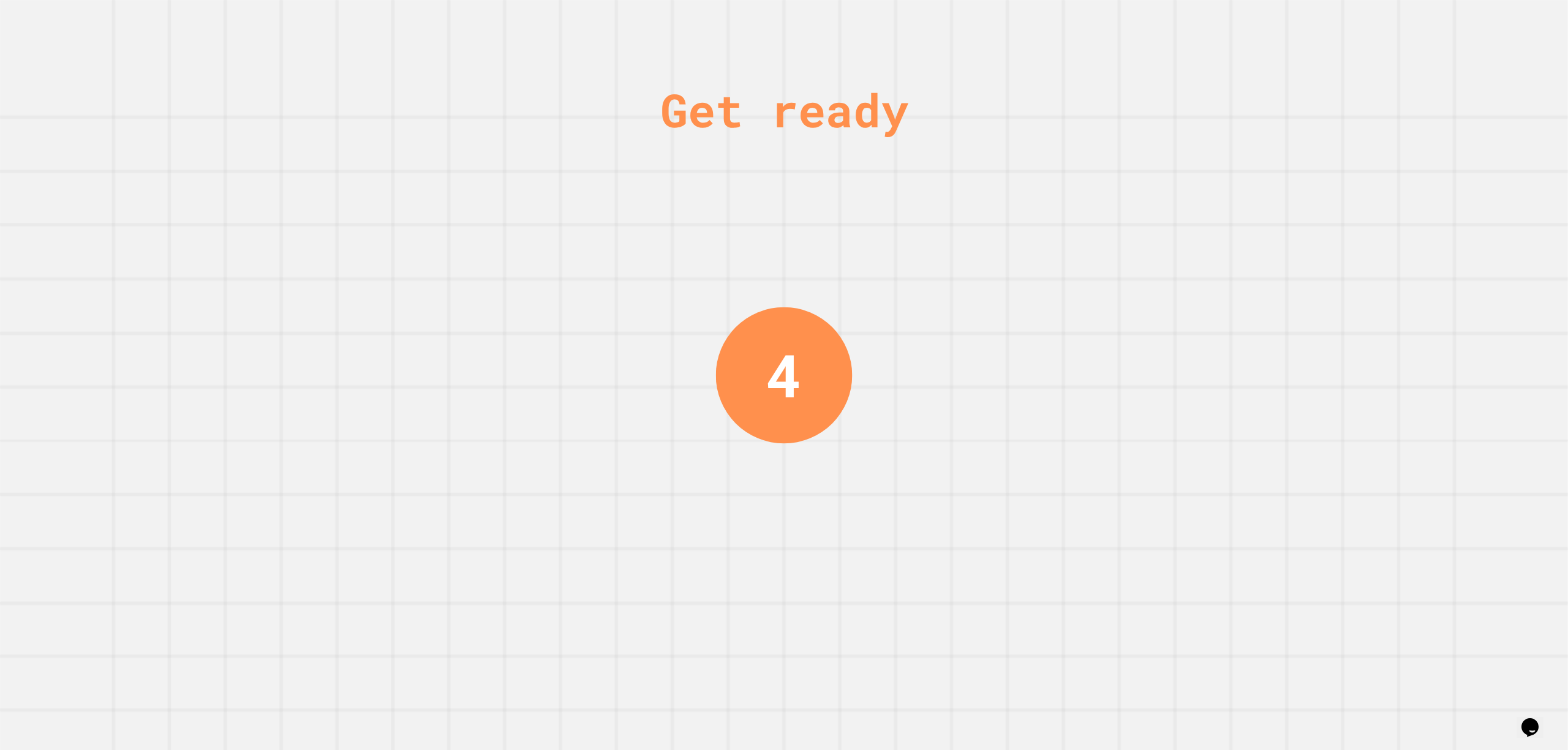
click at [1287, 270] on div "Get ready 4" at bounding box center [784, 375] width 1568 height 750
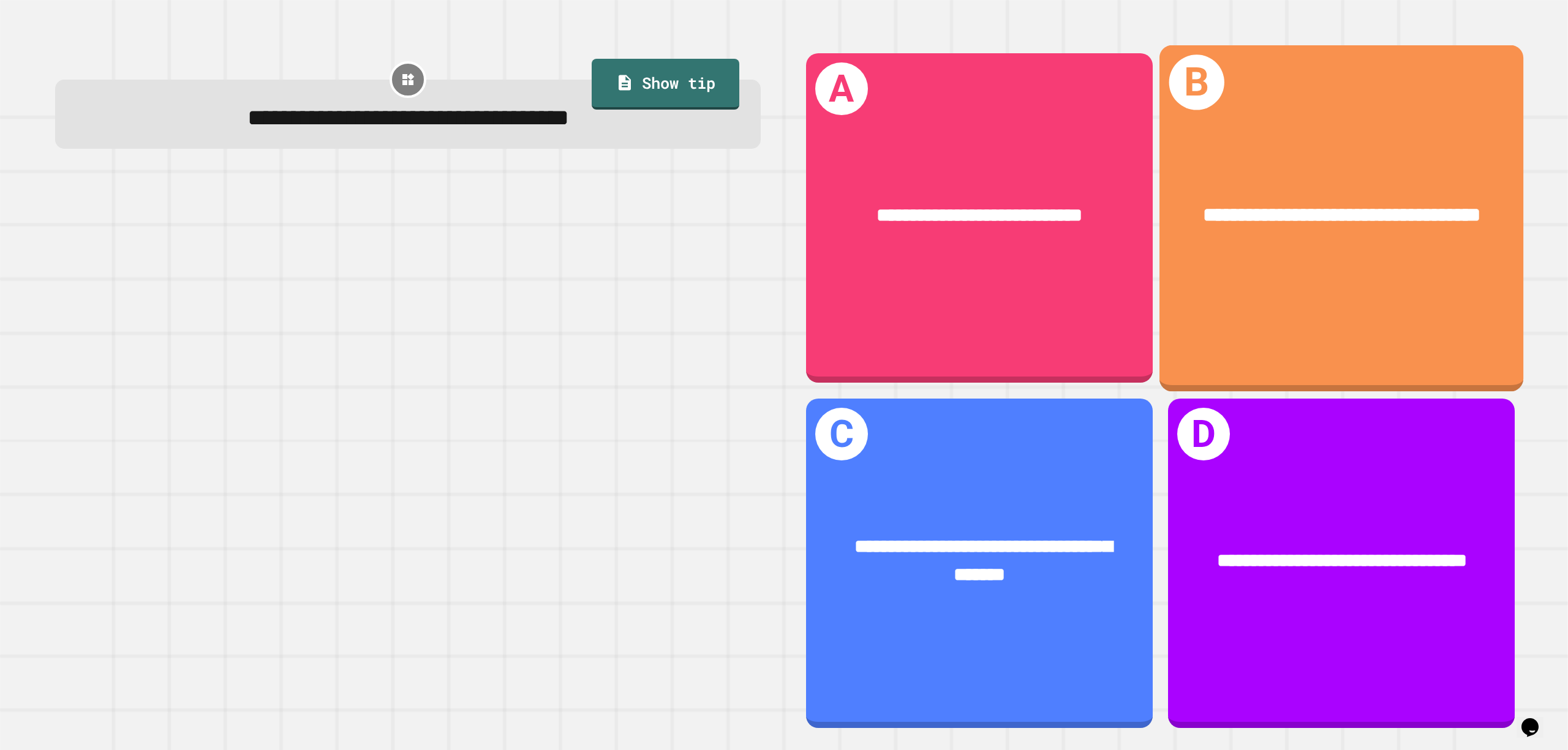
click at [1240, 258] on div "**********" at bounding box center [1342, 215] width 364 height 109
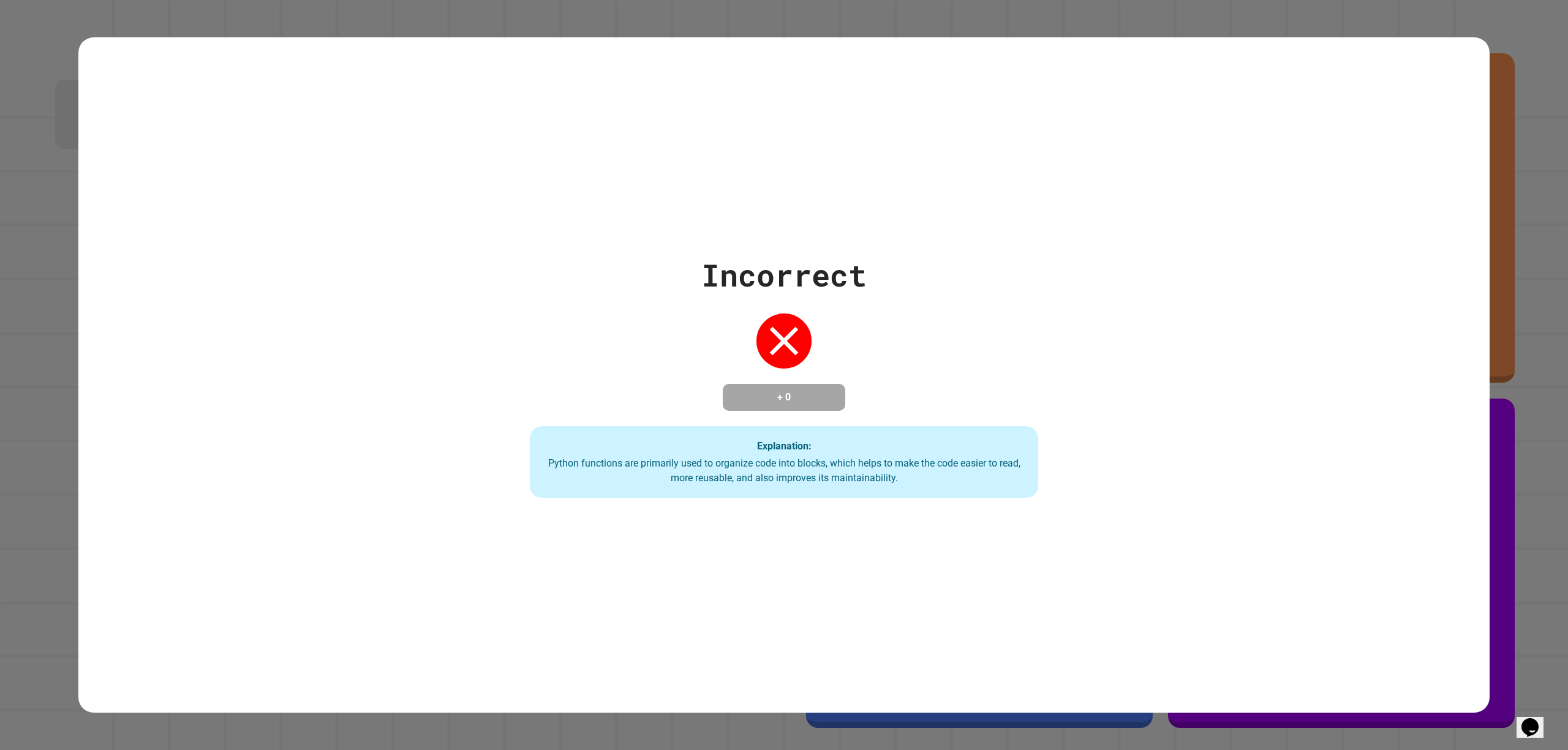
drag, startPoint x: 599, startPoint y: 14, endPoint x: 606, endPoint y: 8, distance: 9.2
click at [601, 12] on div "Incorrect + 0 Explanation: Python functions are primarily used to organize code…" at bounding box center [784, 375] width 1568 height 750
click at [1054, 336] on div "Incorrect + 0 Explanation: Python functions are primarily used to organize code…" at bounding box center [784, 376] width 727 height 246
drag, startPoint x: 690, startPoint y: 253, endPoint x: 963, endPoint y: 298, distance: 276.7
click at [970, 295] on div "Incorrect + 0 Explanation: Python functions are primarily used to organize code…" at bounding box center [784, 376] width 727 height 246
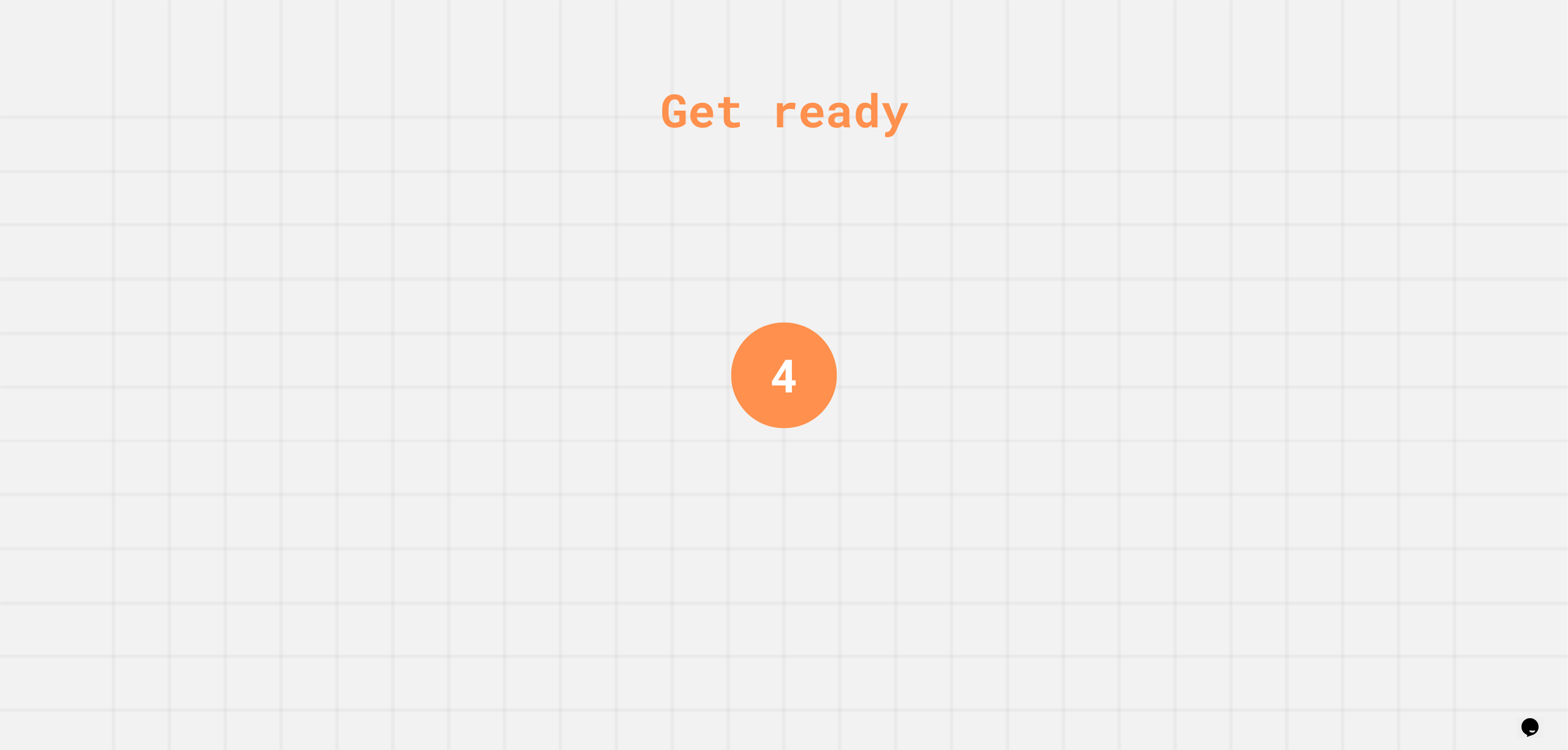
click at [726, 221] on div "Get ready 4" at bounding box center [784, 375] width 1568 height 750
click at [880, 263] on div "Get ready 3" at bounding box center [784, 375] width 1568 height 750
click at [799, 362] on div "2" at bounding box center [784, 374] width 124 height 124
click at [799, 362] on div "2" at bounding box center [783, 374] width 138 height 138
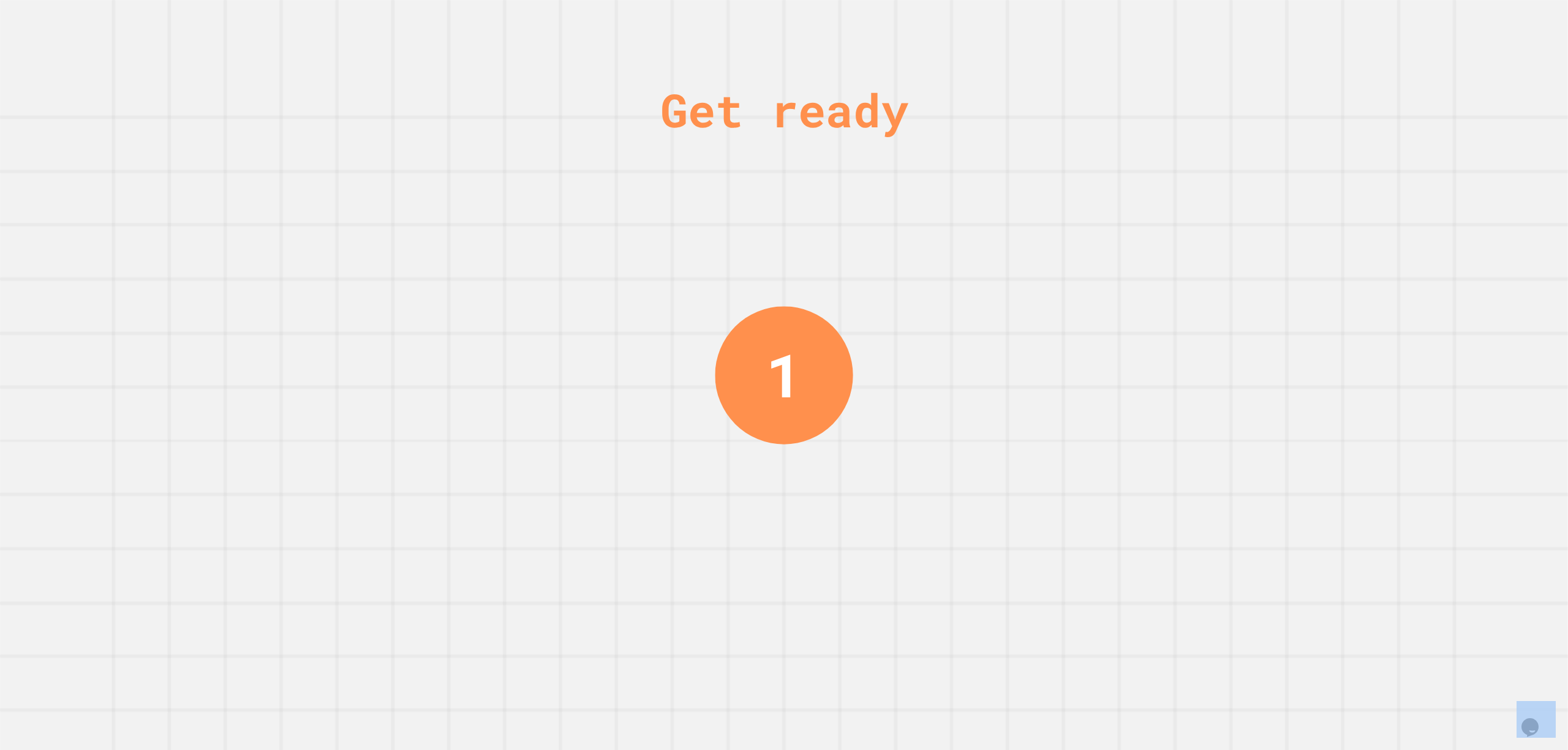
click at [837, 336] on div "1" at bounding box center [783, 374] width 138 height 138
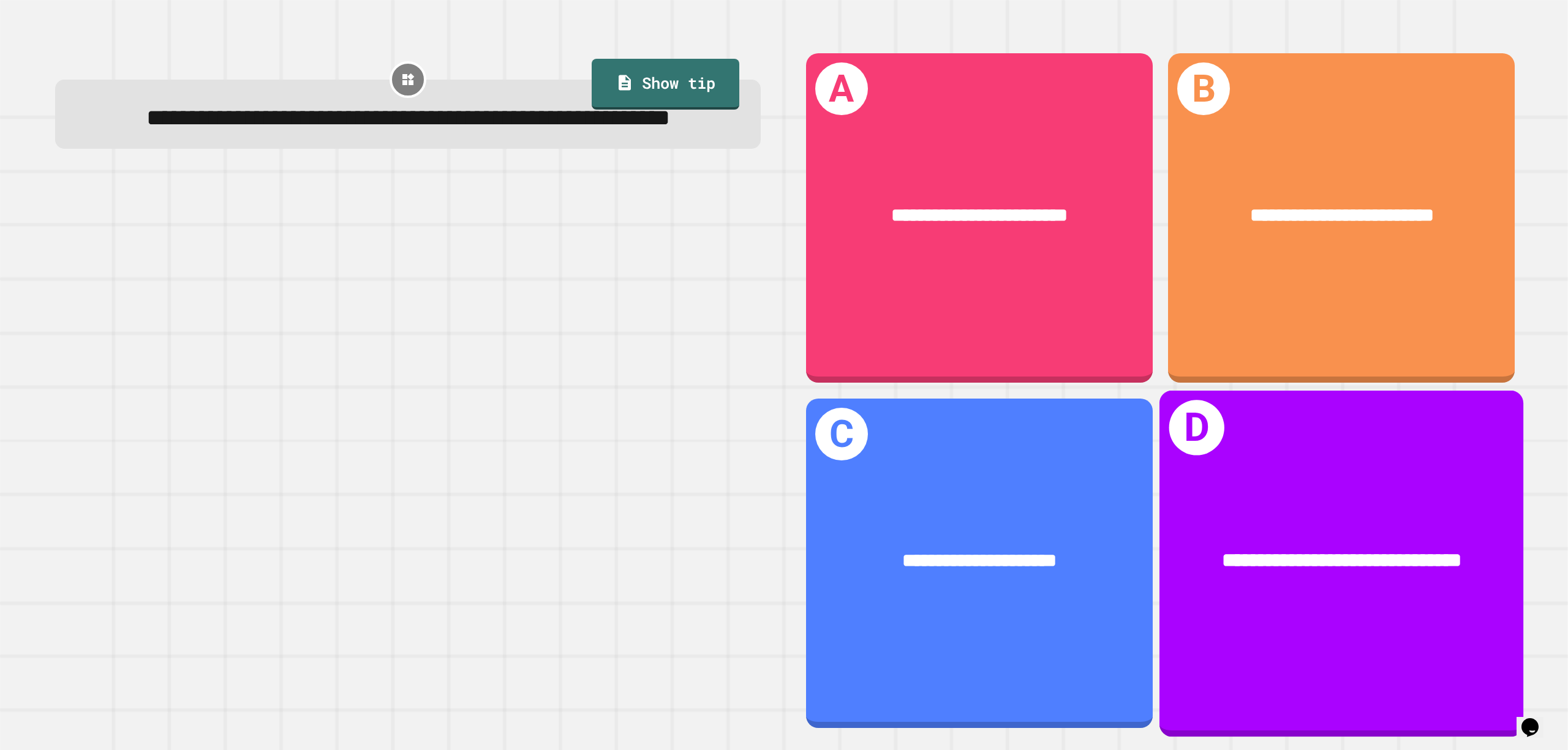
click at [1313, 348] on div "**********" at bounding box center [1341, 218] width 347 height 330
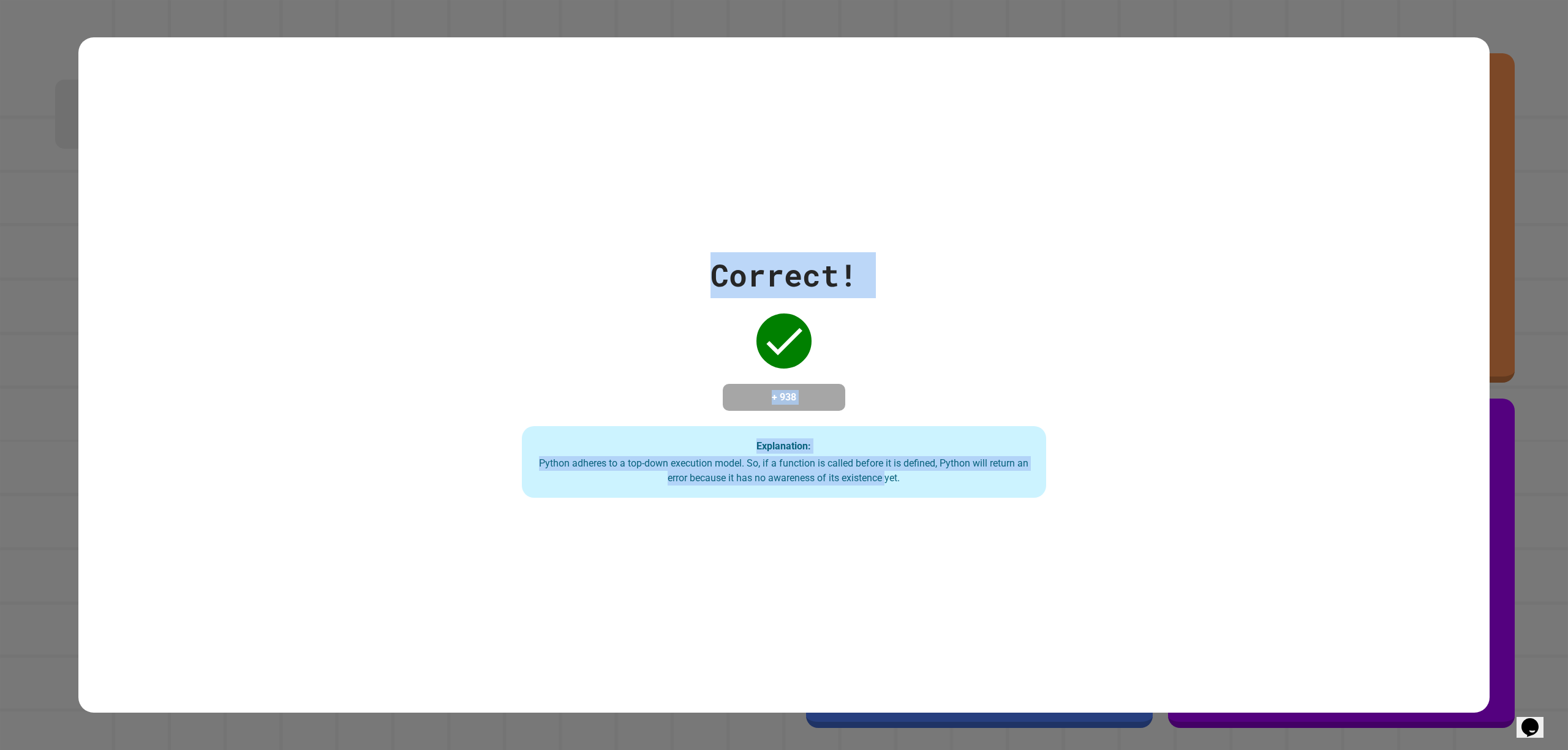
drag, startPoint x: 663, startPoint y: 235, endPoint x: 876, endPoint y: 515, distance: 351.8
click at [876, 515] on div "Correct! + 938 Explanation: Python adheres to a top-down execution model. So, i…" at bounding box center [784, 375] width 1412 height 676
click at [555, 334] on div "Correct! + 938 Explanation: Python adheres to a top-down execution model. So, i…" at bounding box center [784, 376] width 749 height 246
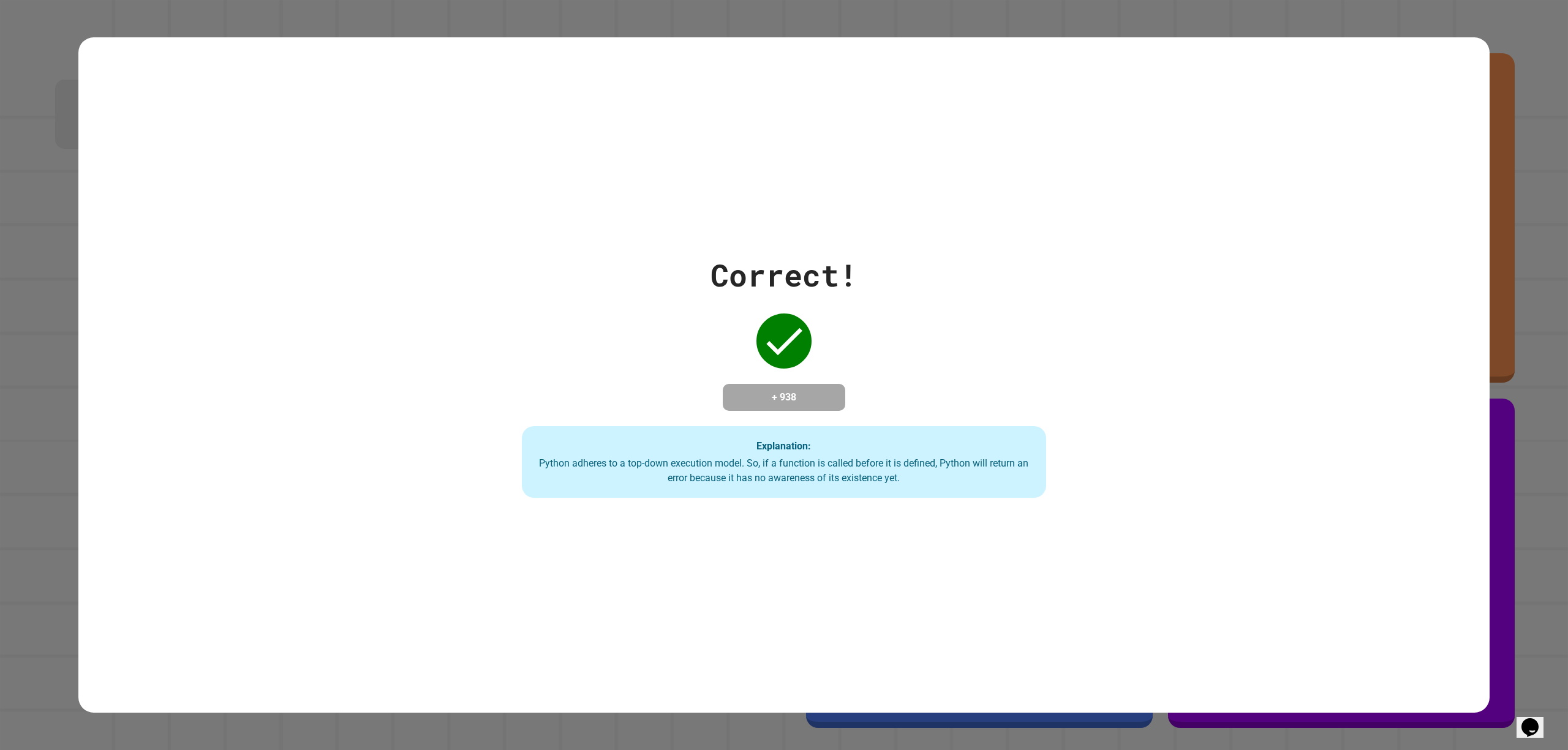
drag, startPoint x: 749, startPoint y: 336, endPoint x: 826, endPoint y: 336, distance: 77.0
click at [831, 337] on div "Correct! + 938 Explanation: Python adheres to a top-down execution model. So, i…" at bounding box center [784, 376] width 749 height 246
drag, startPoint x: 707, startPoint y: 313, endPoint x: 776, endPoint y: 359, distance: 82.9
click at [779, 362] on div "Correct! + 938 Explanation: Python adheres to a top-down execution model. So, i…" at bounding box center [784, 376] width 749 height 246
click at [773, 355] on div at bounding box center [783, 340] width 61 height 61
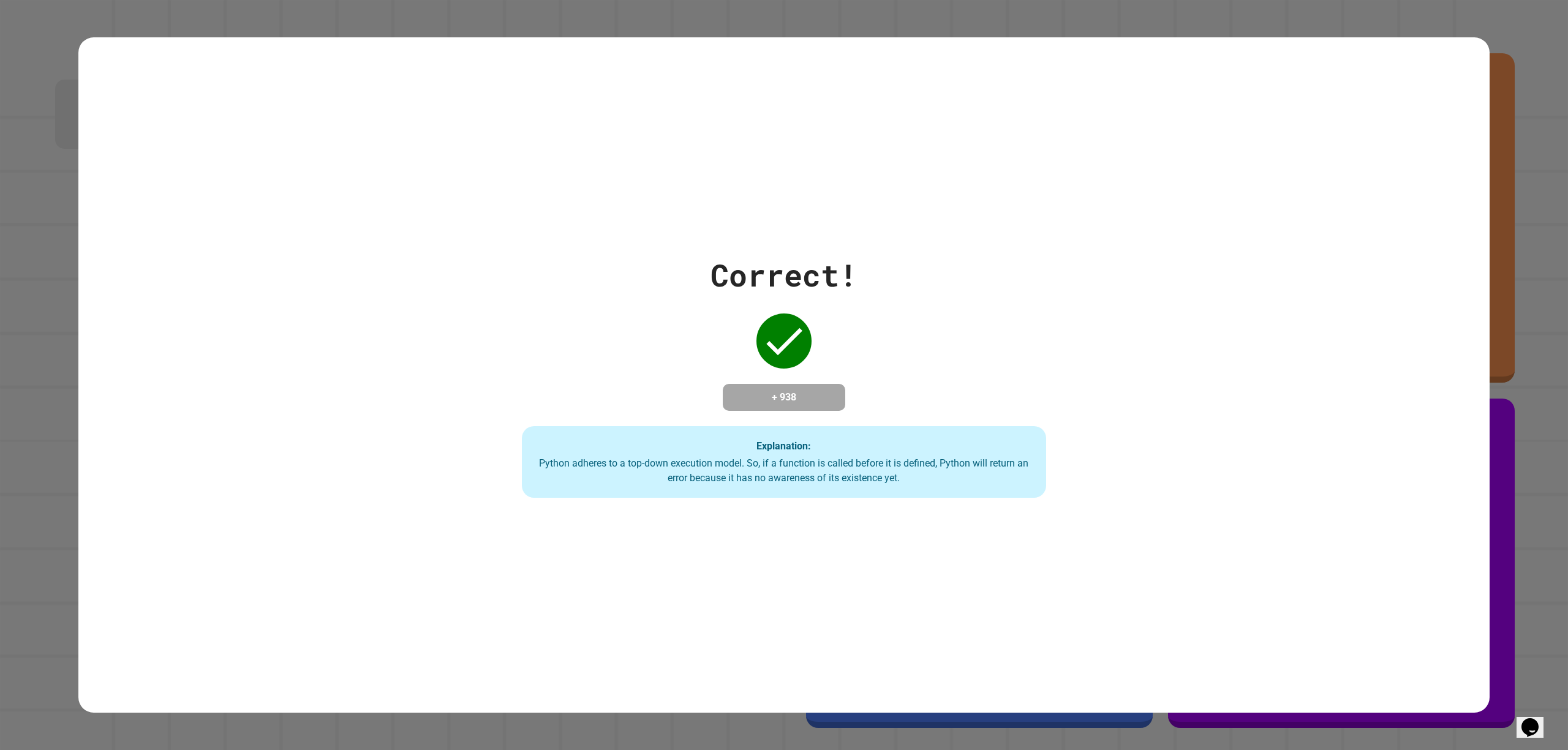
click at [740, 340] on div "Correct! + 938 Explanation: Python adheres to a top-down execution model. So, i…" at bounding box center [784, 376] width 749 height 246
drag, startPoint x: 749, startPoint y: 336, endPoint x: 813, endPoint y: 326, distance: 64.8
click at [807, 329] on div "Correct! + 938 Explanation: Python adheres to a top-down execution model. So, i…" at bounding box center [784, 376] width 749 height 246
drag, startPoint x: 746, startPoint y: 309, endPoint x: 422, endPoint y: 169, distance: 353.0
drag, startPoint x: 422, startPoint y: 169, endPoint x: 316, endPoint y: 142, distance: 109.4
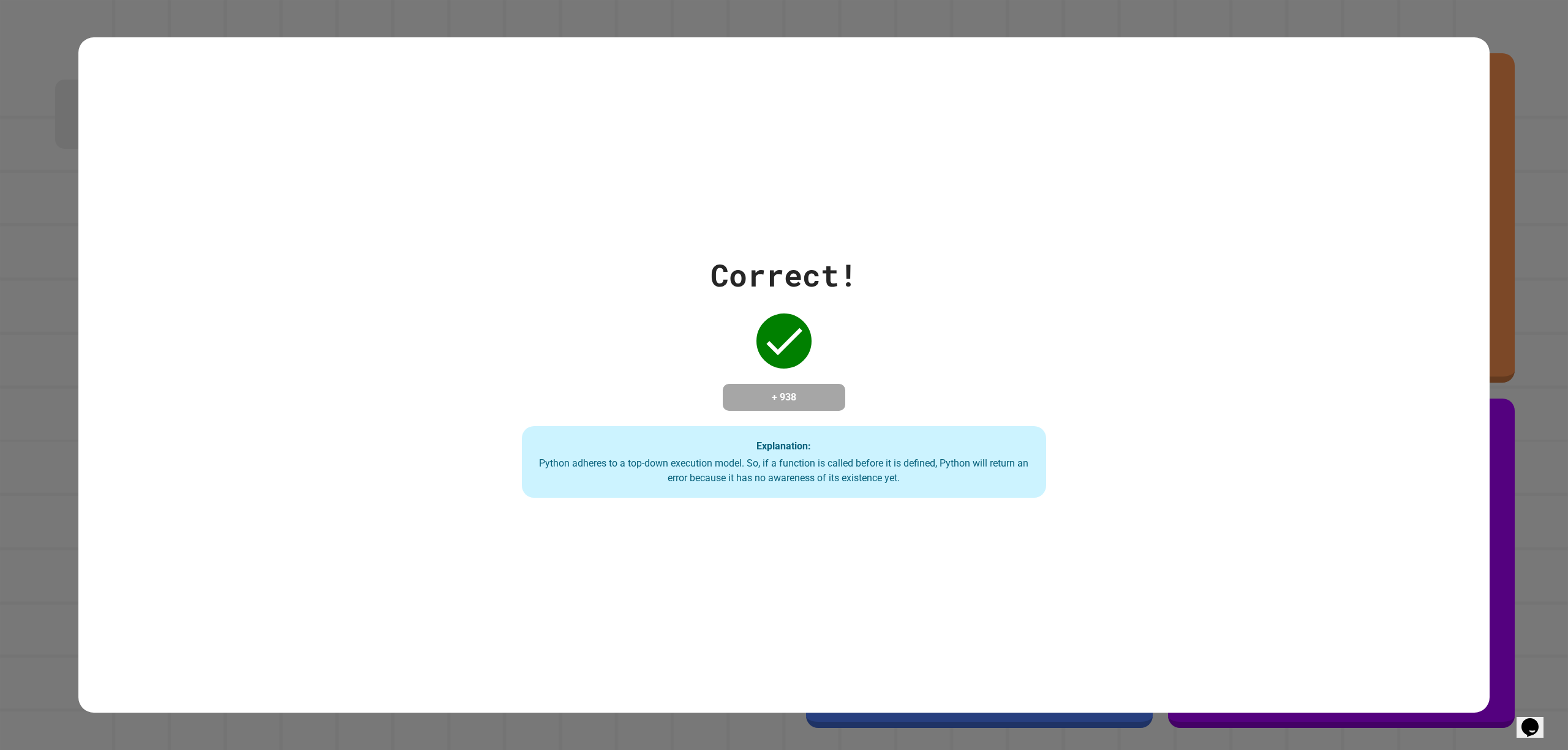
click at [316, 142] on div "Correct! + 938 Explanation: Python adheres to a top-down execution model. So, i…" at bounding box center [784, 375] width 1412 height 676
drag, startPoint x: 323, startPoint y: 141, endPoint x: 1008, endPoint y: 562, distance: 804.0
click at [1025, 569] on div "Correct! + 938 Explanation: Python adheres to a top-down execution model. So, i…" at bounding box center [784, 375] width 1412 height 676
click at [772, 328] on icon at bounding box center [784, 340] width 49 height 49
click at [677, 253] on div "Correct! + 938 Explanation: Python adheres to a top-down execution model. So, i…" at bounding box center [784, 376] width 749 height 246
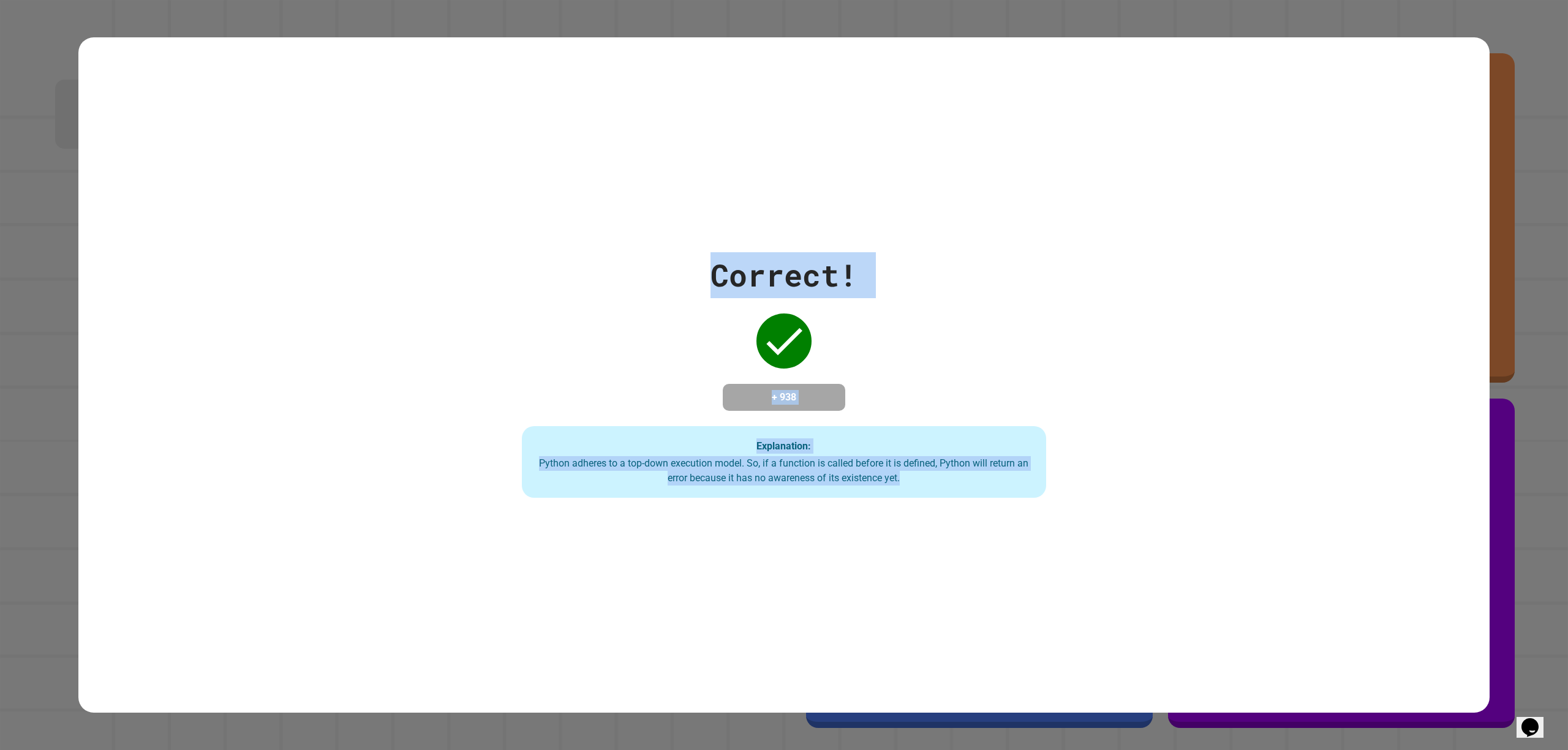
drag, startPoint x: 713, startPoint y: 243, endPoint x: 1046, endPoint y: 652, distance: 527.4
click at [1041, 657] on div "Correct! + 938 Explanation: Python adheres to a top-down execution model. So, i…" at bounding box center [784, 375] width 1412 height 676
click at [882, 355] on div "Correct! + 938 Explanation: Python adheres to a top-down execution model. So, i…" at bounding box center [784, 376] width 749 height 246
click at [1030, 355] on div "Correct! + 938 Explanation: Python adheres to a top-down execution model. So, i…" at bounding box center [784, 376] width 749 height 246
click at [1030, 360] on div "Correct! + 938 Explanation: Python adheres to a top-down execution model. So, i…" at bounding box center [784, 376] width 749 height 246
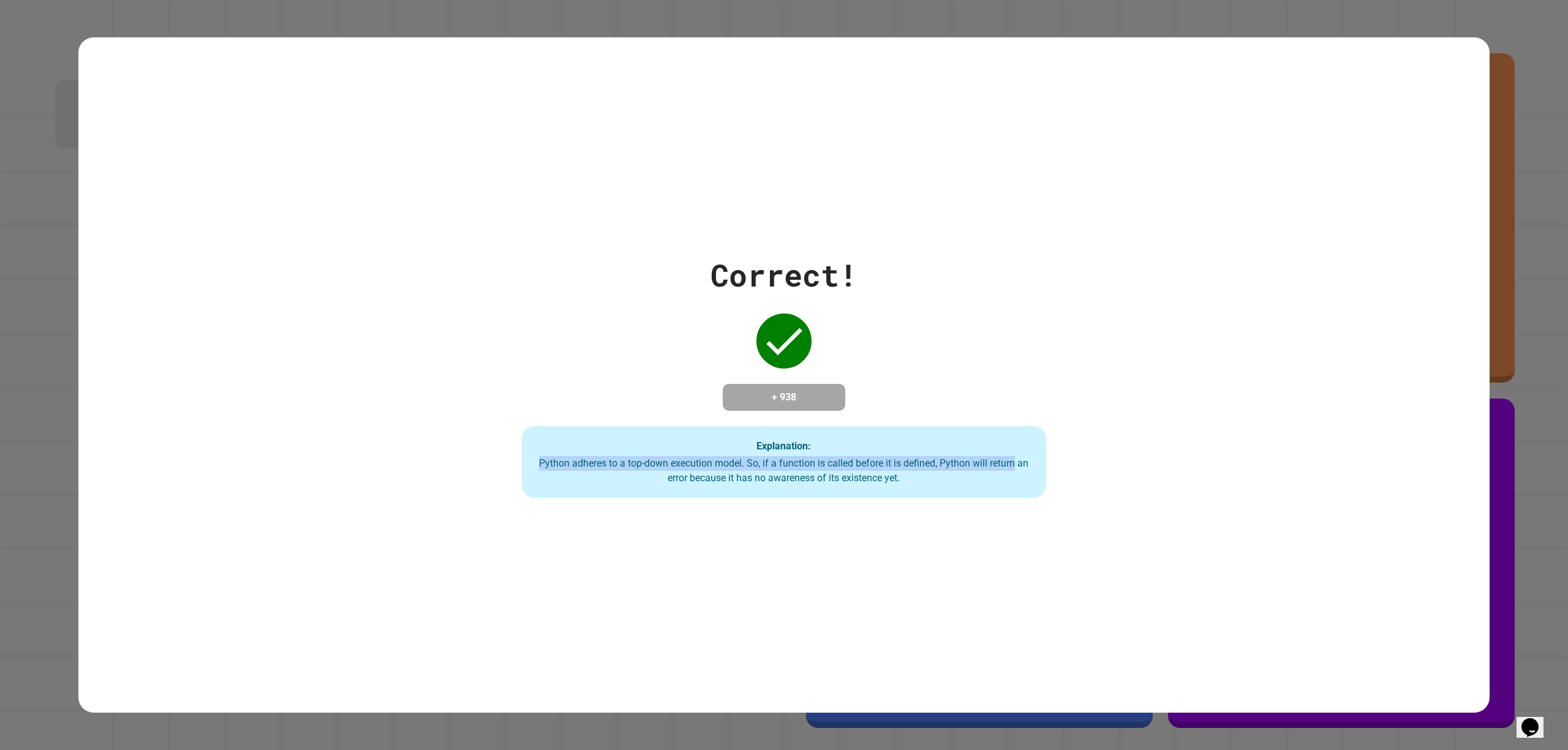
click at [985, 453] on div "Correct! + 938 Explanation: Python adheres to a top-down execution model. So, i…" at bounding box center [784, 376] width 749 height 246
drag, startPoint x: 973, startPoint y: 513, endPoint x: 968, endPoint y: 523, distance: 11.2
click at [971, 515] on div "Correct! + 938 Explanation: Python adheres to a top-down execution model. So, i…" at bounding box center [784, 375] width 1412 height 676
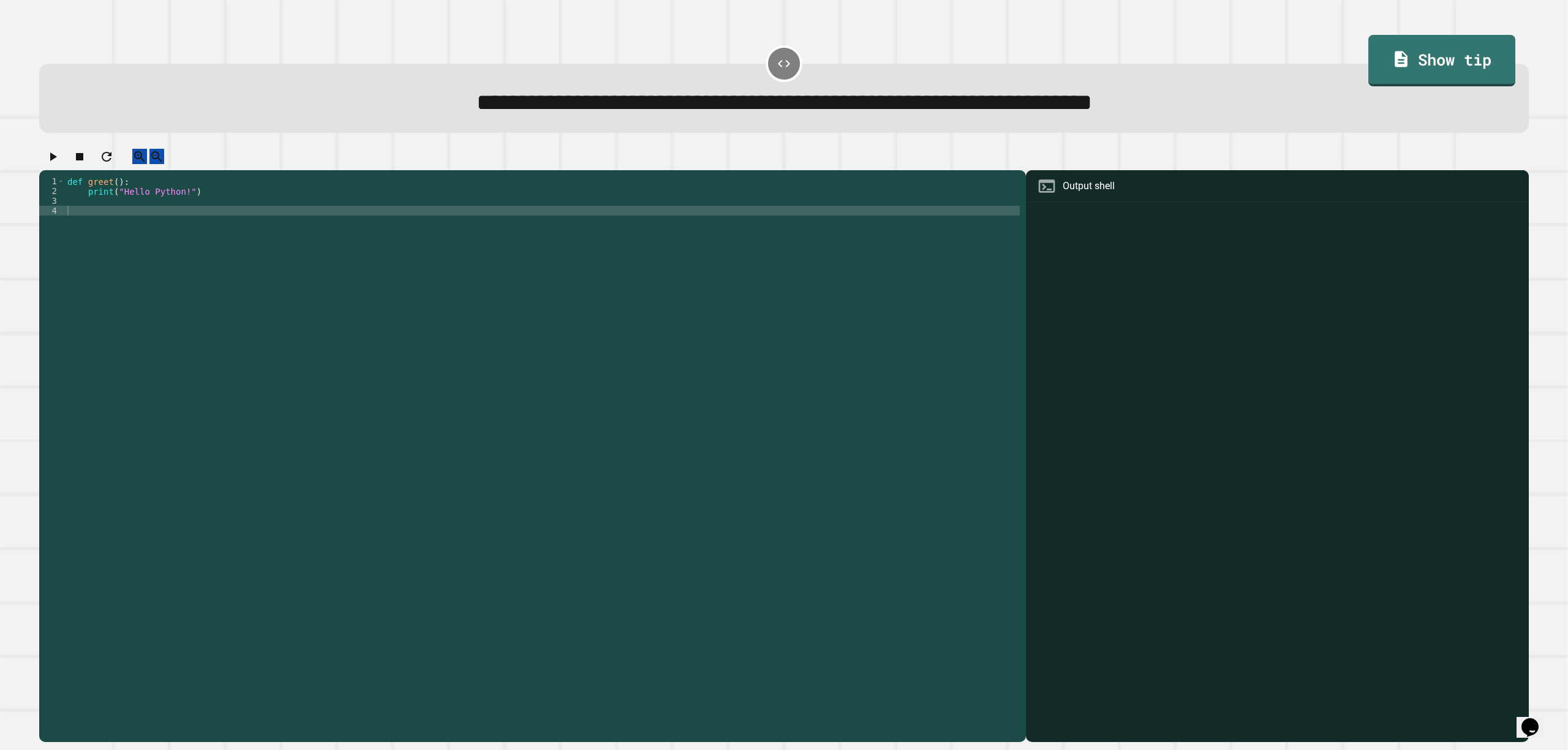
click at [201, 213] on div "def greet ( ) : print ( "Hello Python!" )" at bounding box center [542, 441] width 955 height 529
click at [199, 221] on div "def greet ( ) : print ( "Hello Python!" )" at bounding box center [542, 441] width 955 height 529
click at [199, 216] on div "def greet ( ) : print ( "Hello Python!" )" at bounding box center [542, 441] width 955 height 529
click at [88, 197] on div "******* 1 2 3 4 5 def greet ( ) : print ( "Hello Python!" ) greet ( ) XXXXXXXXX…" at bounding box center [529, 431] width 981 height 510
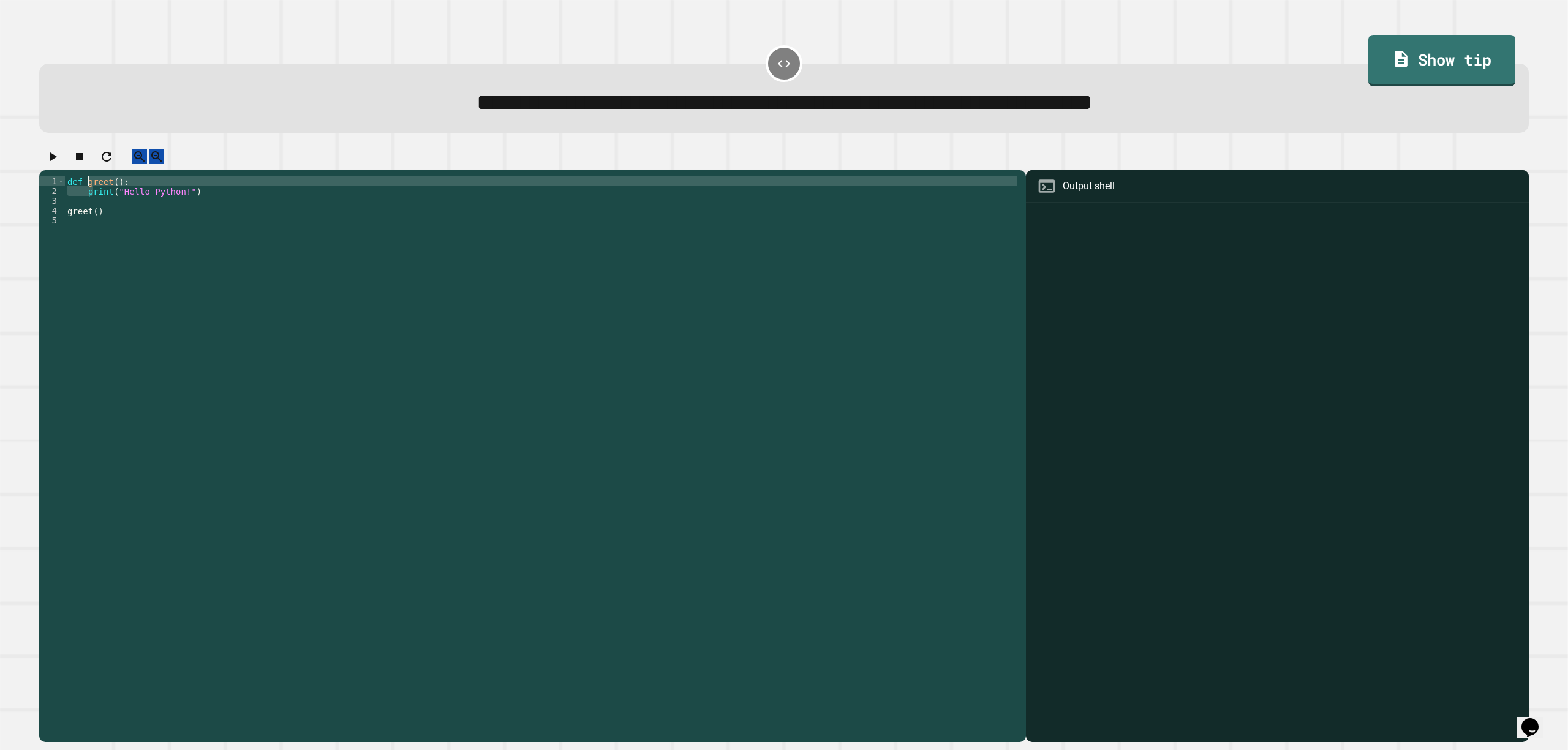
type textarea "**********"
drag, startPoint x: 87, startPoint y: 197, endPoint x: 50, endPoint y: 172, distance: 44.7
click at [50, 164] on button "button" at bounding box center [53, 156] width 15 height 15
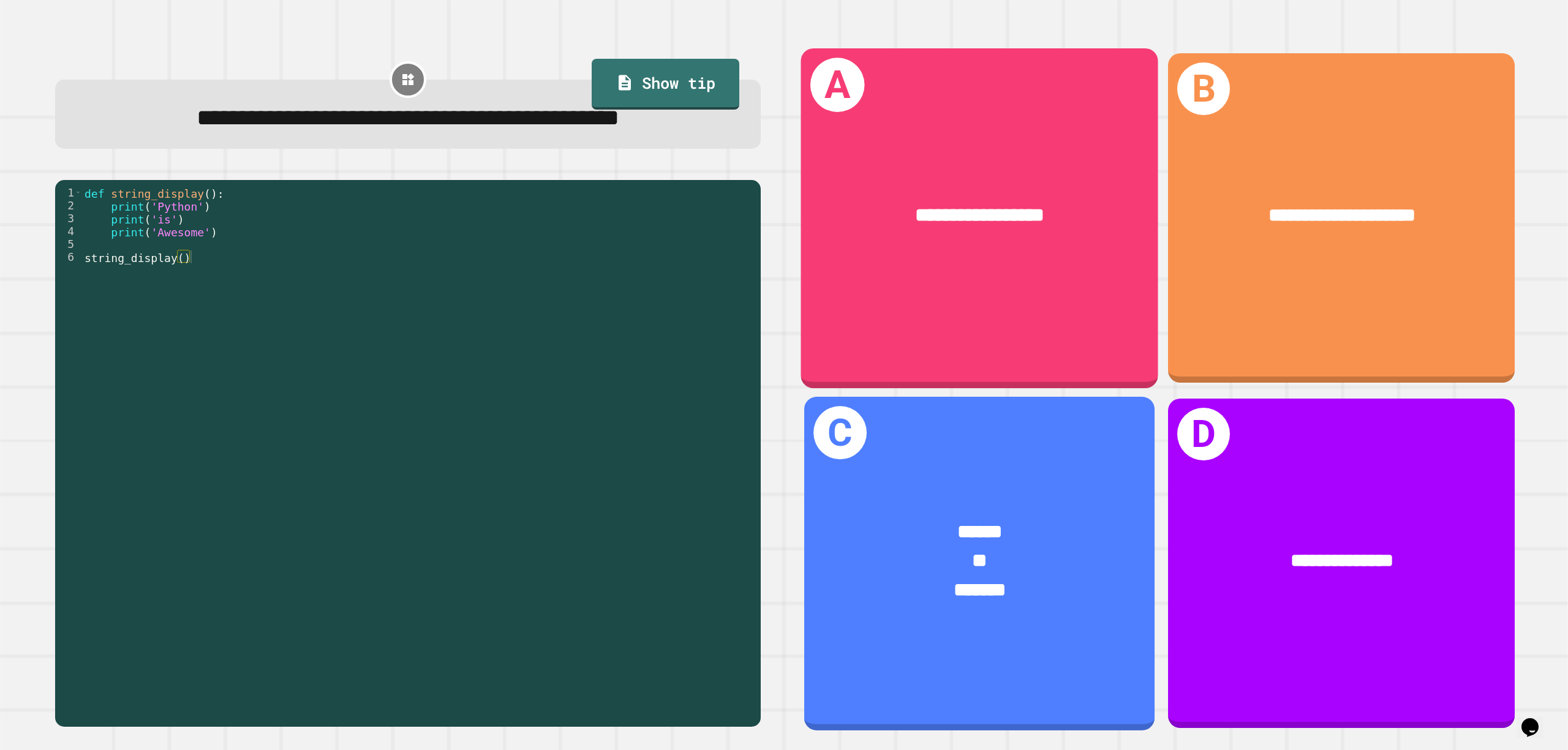
click at [880, 479] on div "****** ** *******" at bounding box center [979, 560] width 350 height 163
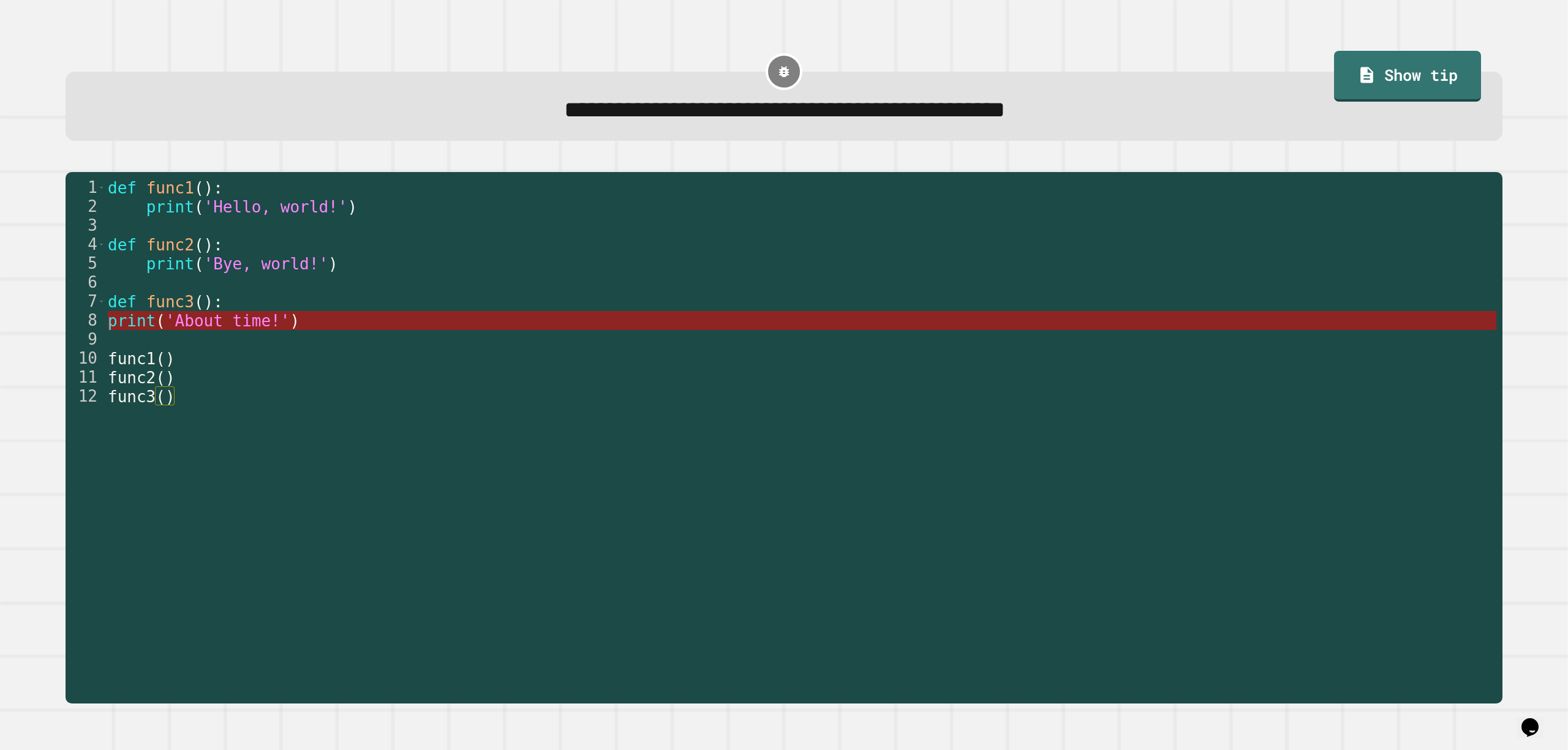
click at [196, 327] on span "'About time!'" at bounding box center [228, 321] width 125 height 18
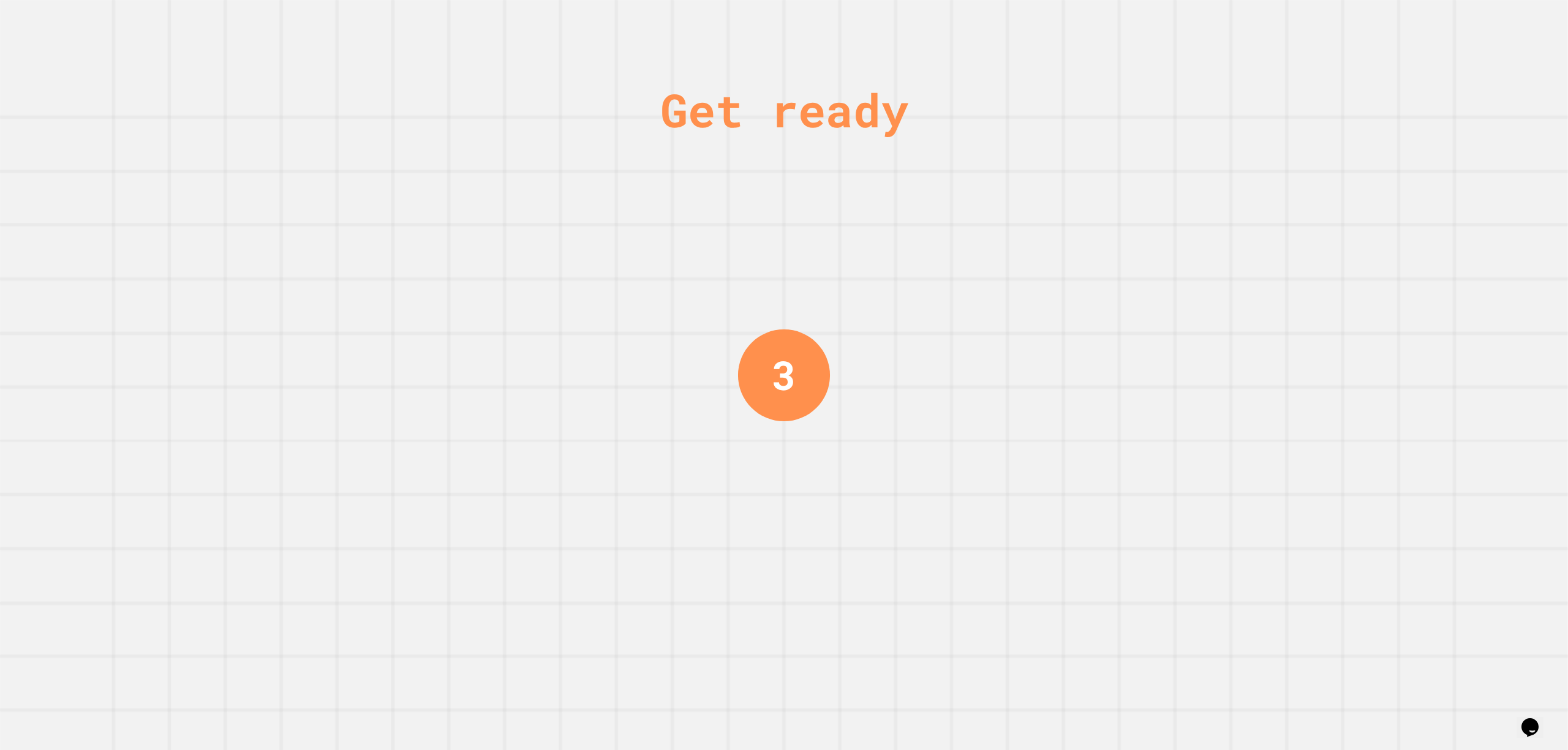
click at [700, 174] on div "Get ready 3" at bounding box center [784, 375] width 1568 height 750
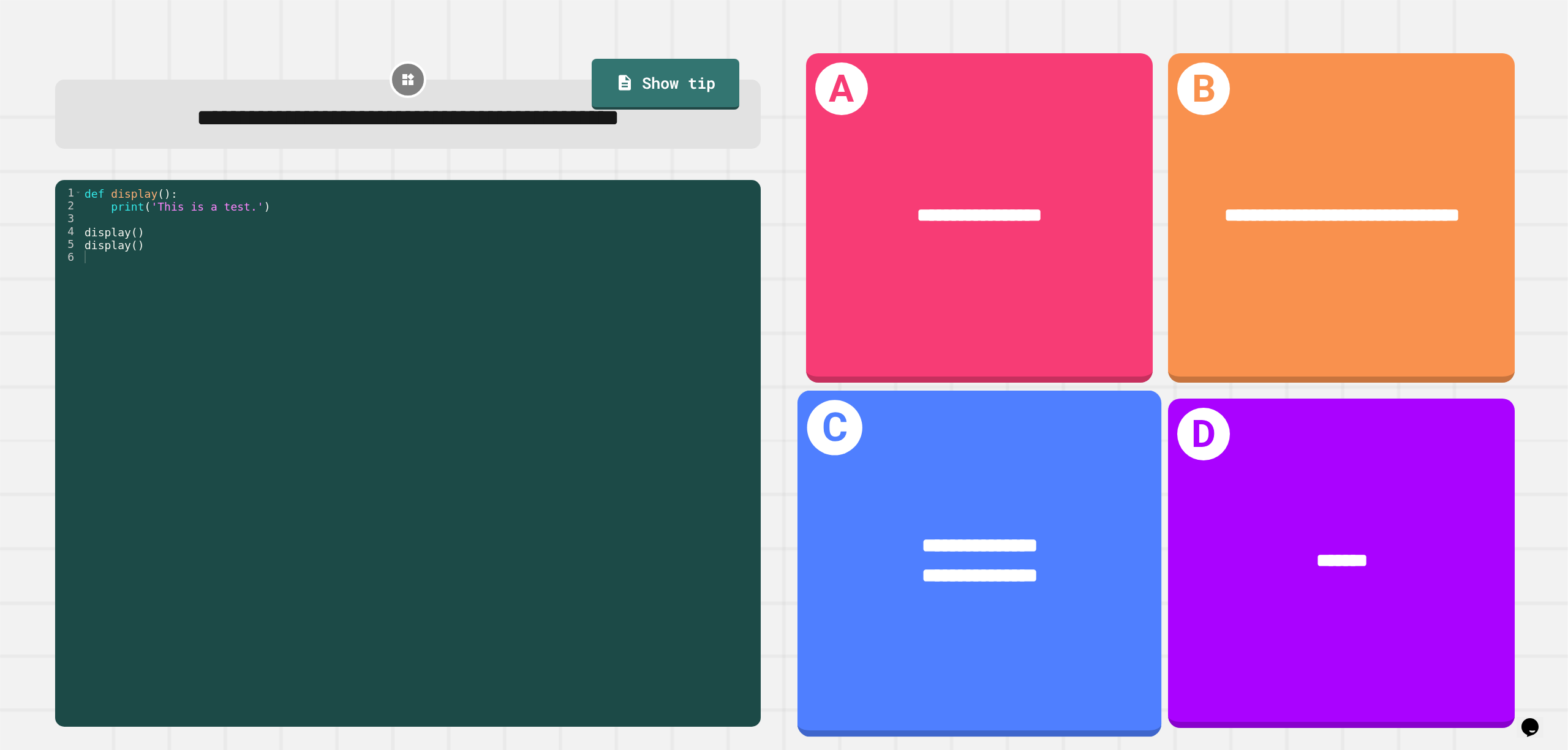
click at [1052, 561] on div "**********" at bounding box center [979, 576] width 284 height 30
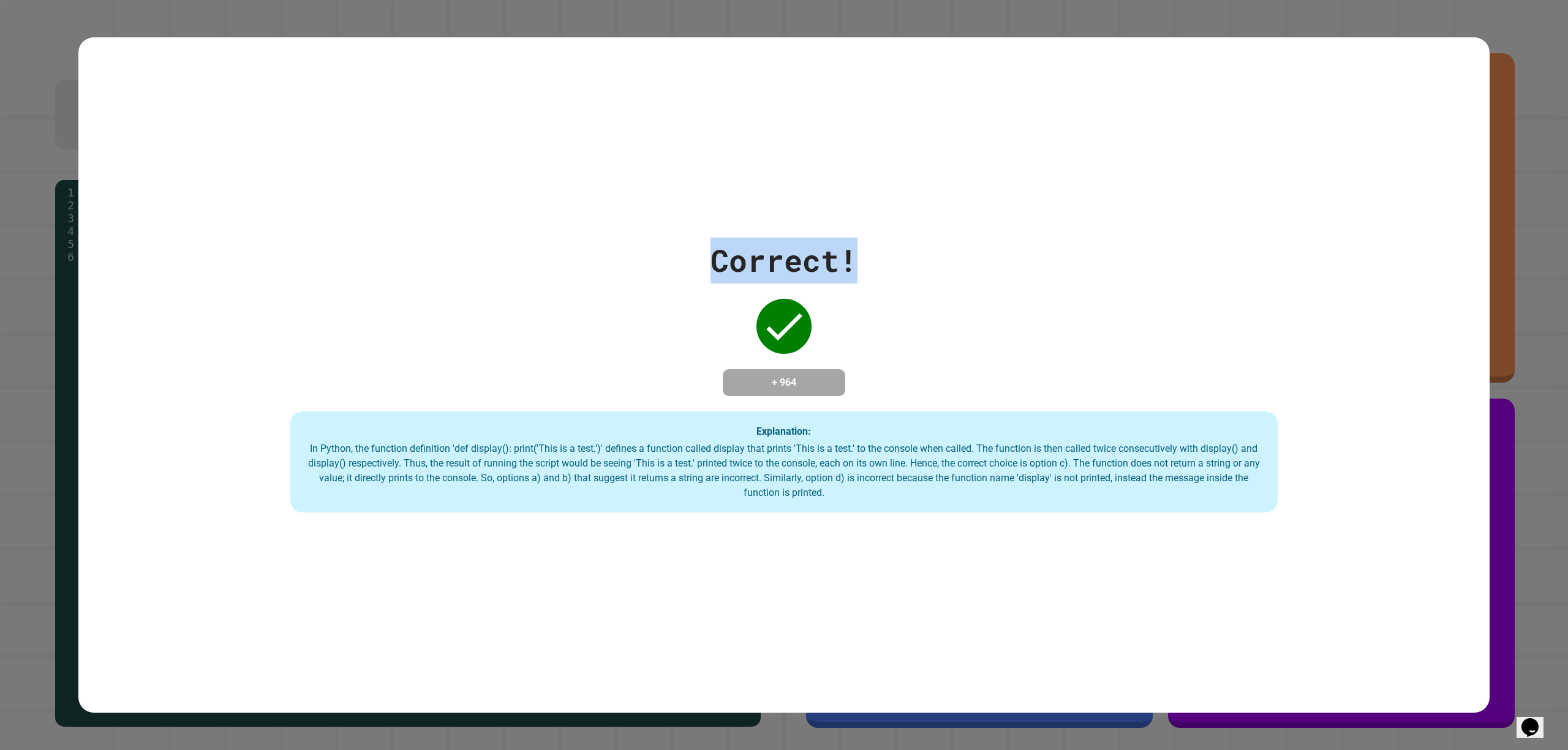
drag, startPoint x: 693, startPoint y: 240, endPoint x: 894, endPoint y: 251, distance: 201.3
click at [894, 251] on div "Correct! + 964 Explanation: In Python, the function definition 'def display(): …" at bounding box center [784, 375] width 1412 height 276
click at [757, 376] on h4 "+ 964" at bounding box center [784, 383] width 98 height 15
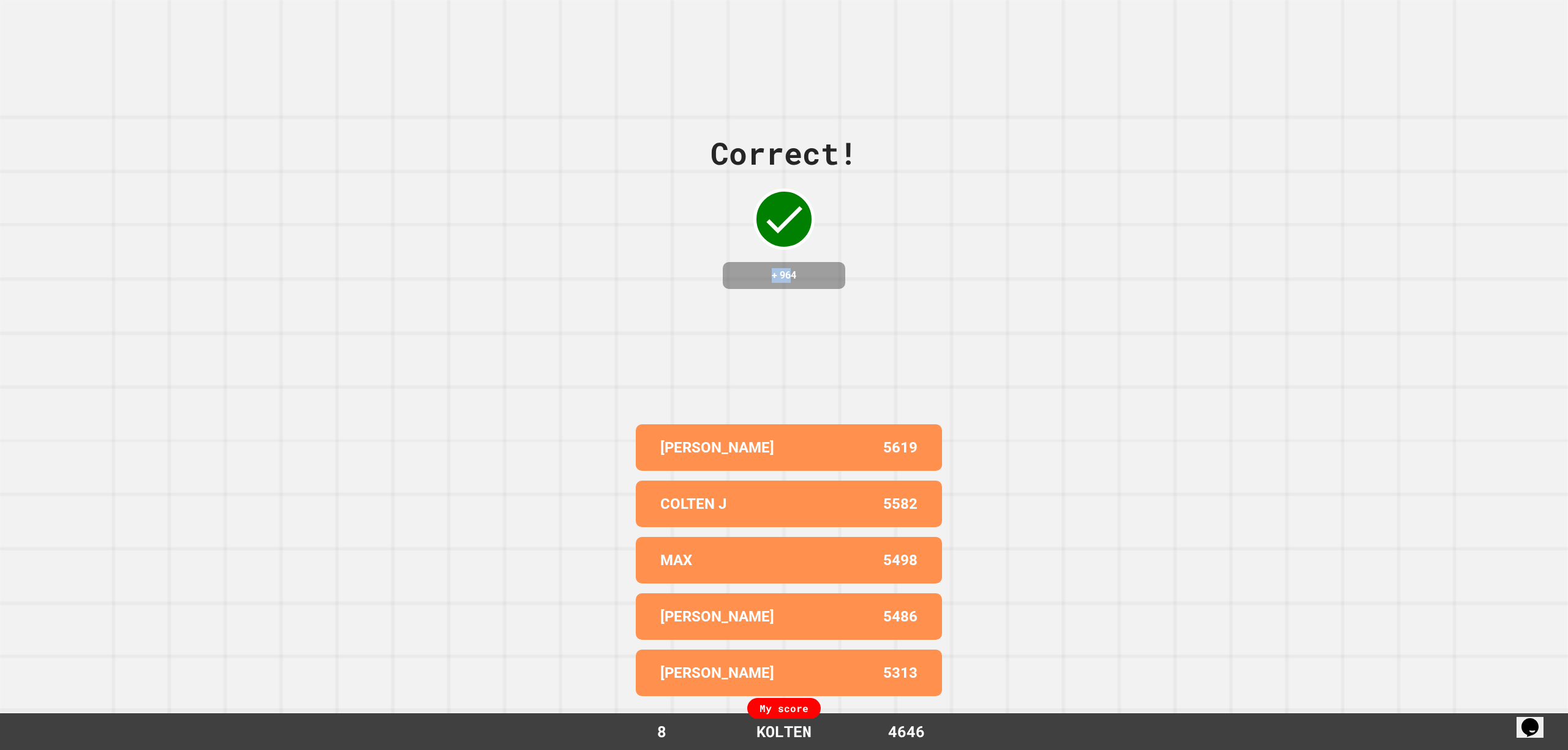
click at [802, 372] on div "Correct! + 964" at bounding box center [784, 210] width 147 height 370
drag, startPoint x: 1076, startPoint y: 378, endPoint x: 1148, endPoint y: 398, distance: 74.7
click at [1097, 390] on div "Correct! + 964 [PERSON_NAME] 5619 [PERSON_NAME] J 5582 MAX 5498 ANGELINA 5486 […" at bounding box center [784, 375] width 1568 height 750
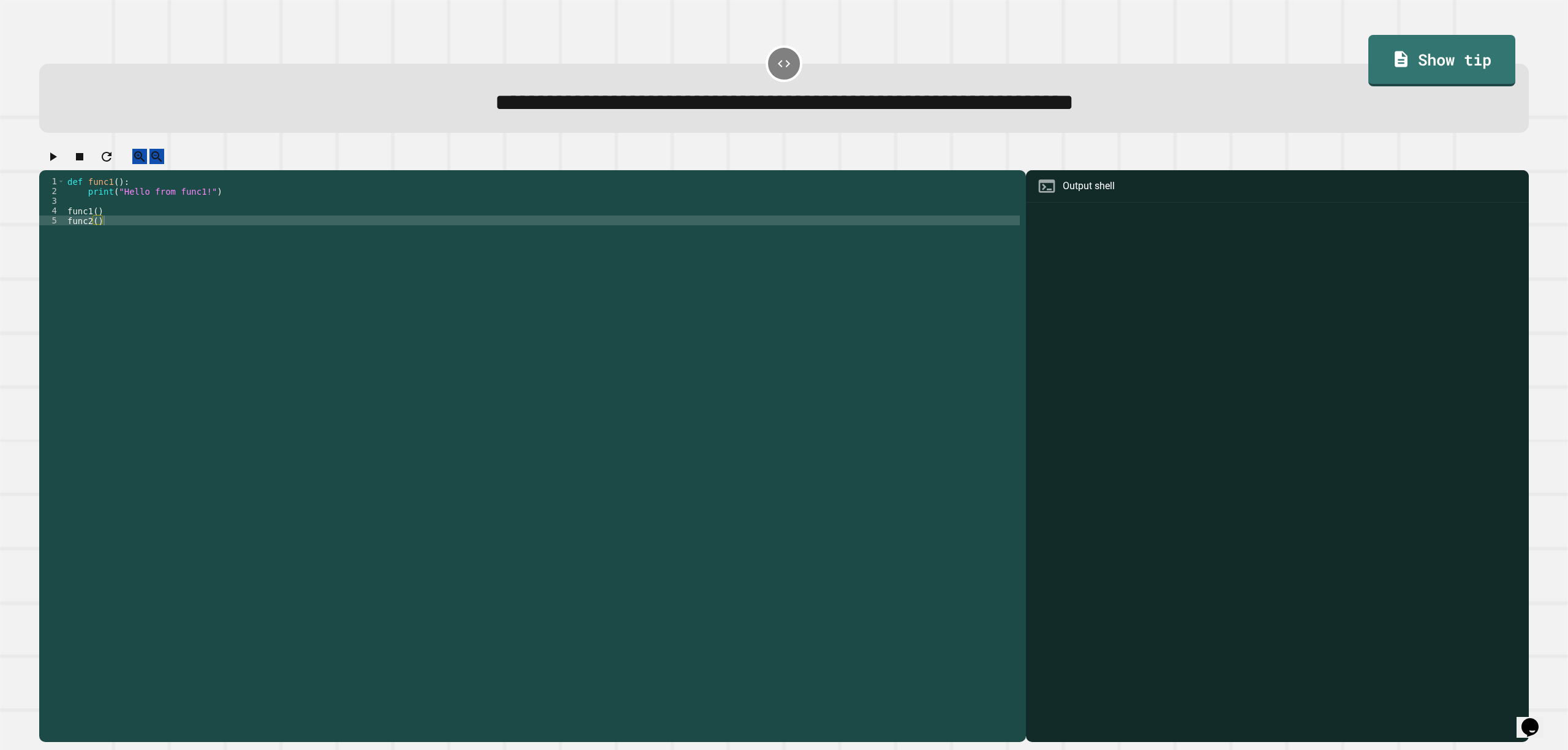
click at [89, 379] on div "def func1 ( ) : print ( "Hello from func1!" ) func1 ( ) func2 ( )" at bounding box center [542, 441] width 955 height 529
click at [110, 271] on div "def func1 ( ) : print ( "Hello from func1!" ) func1 ( ) func2 ( )" at bounding box center [542, 441] width 955 height 529
click at [51, 225] on div "5" at bounding box center [52, 220] width 26 height 10
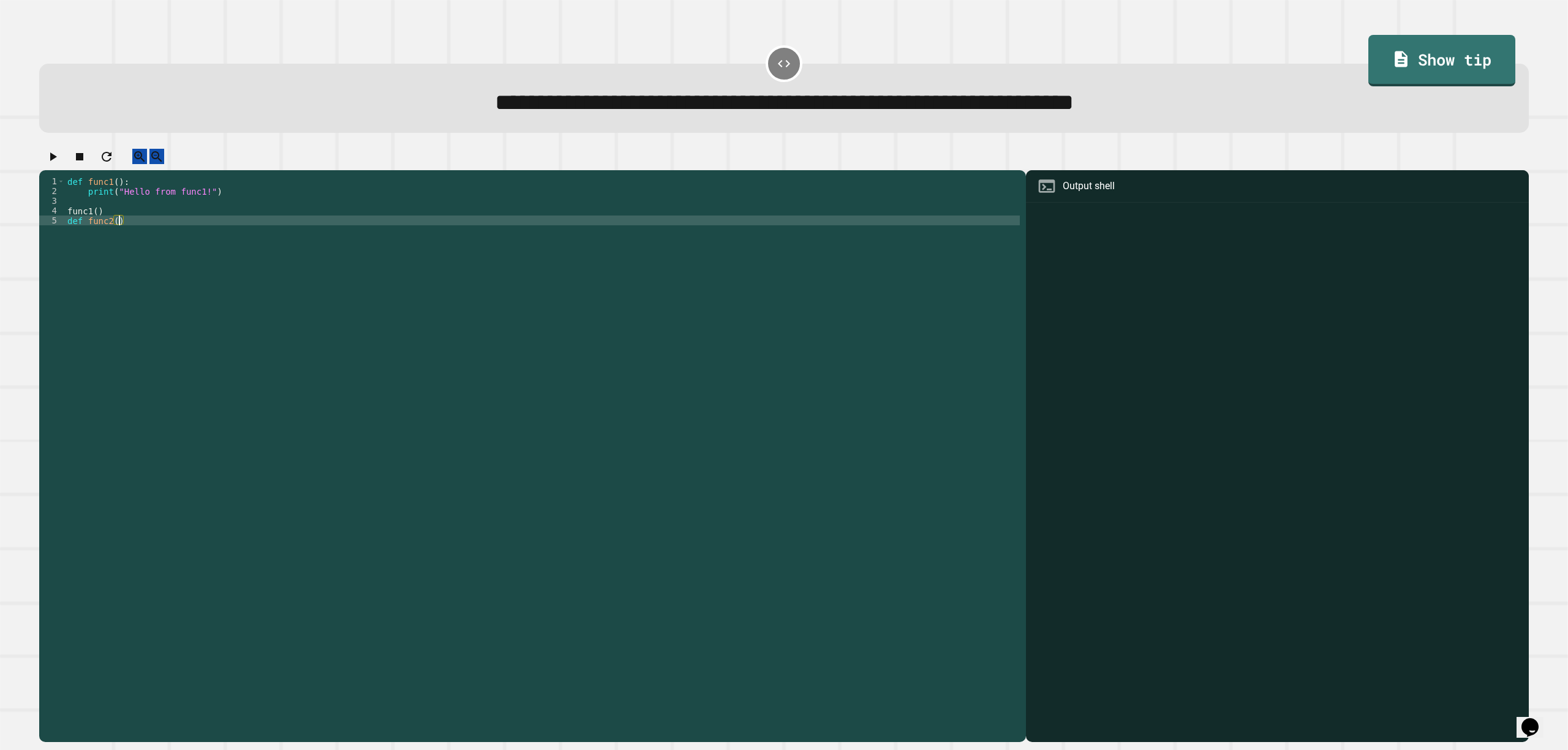
click at [141, 231] on div "def func1 ( ) : print ( "Hello from func1!" ) func1 ( ) def func2 ( )" at bounding box center [542, 441] width 955 height 529
type textarea "**********"
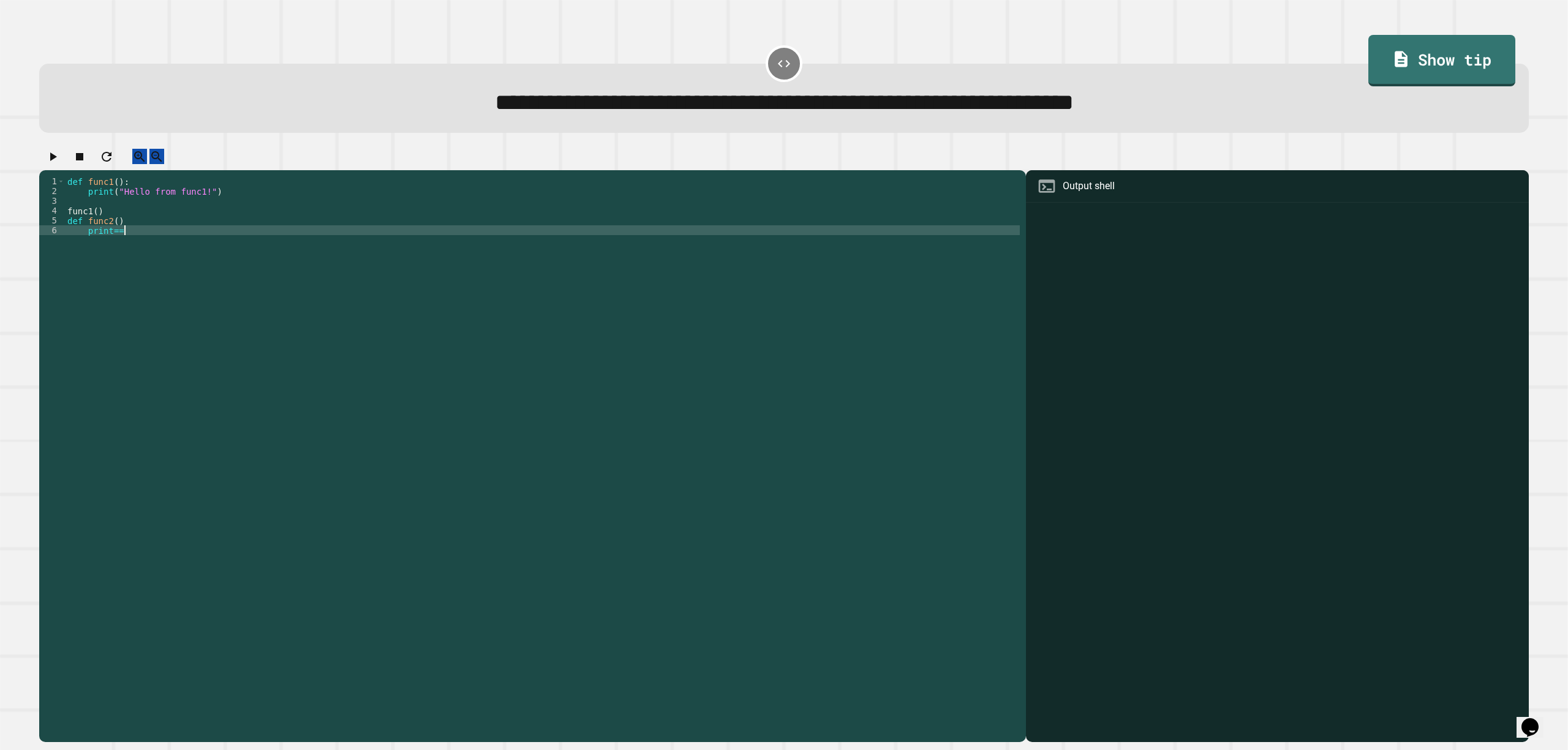
scroll to position [0, 3]
type textarea "*"
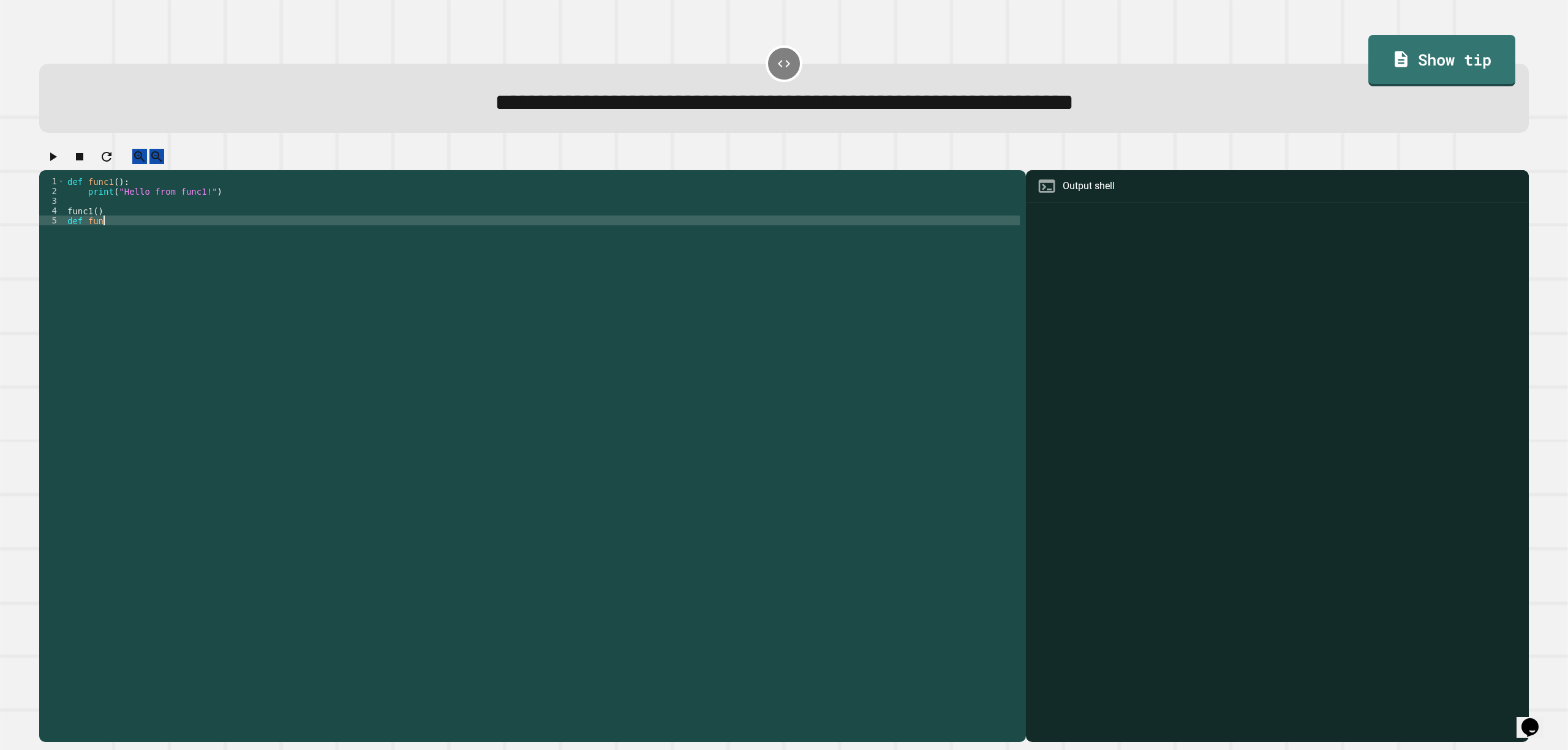
type textarea "*"
type textarea "*******"
click at [138, 231] on div "def func1 ( ) : print ( "Hello from func1!" ) func1 ( ) def func2 ( )" at bounding box center [542, 441] width 955 height 529
type textarea "**********"
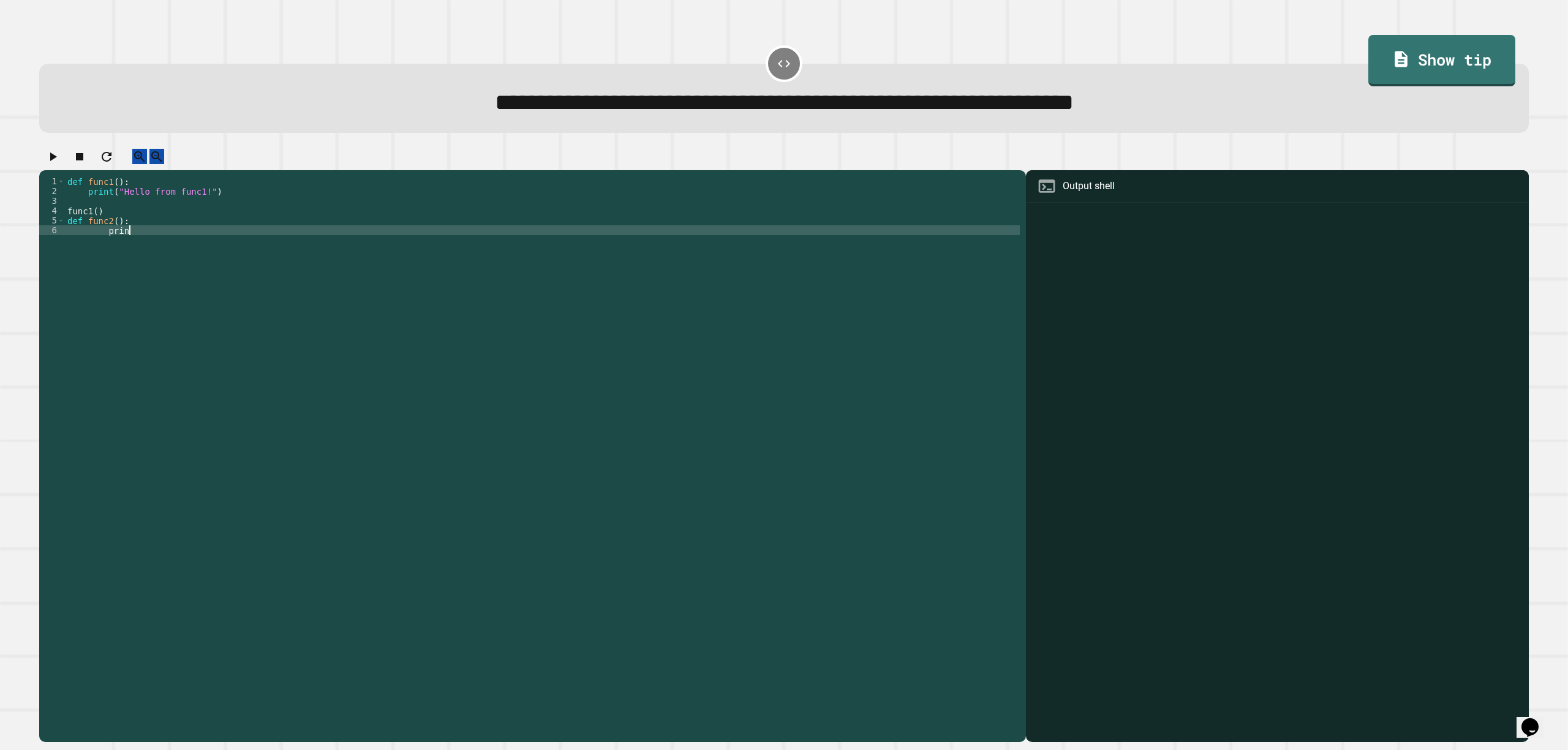
scroll to position [0, 4]
type textarea "*"
type textarea "**********"
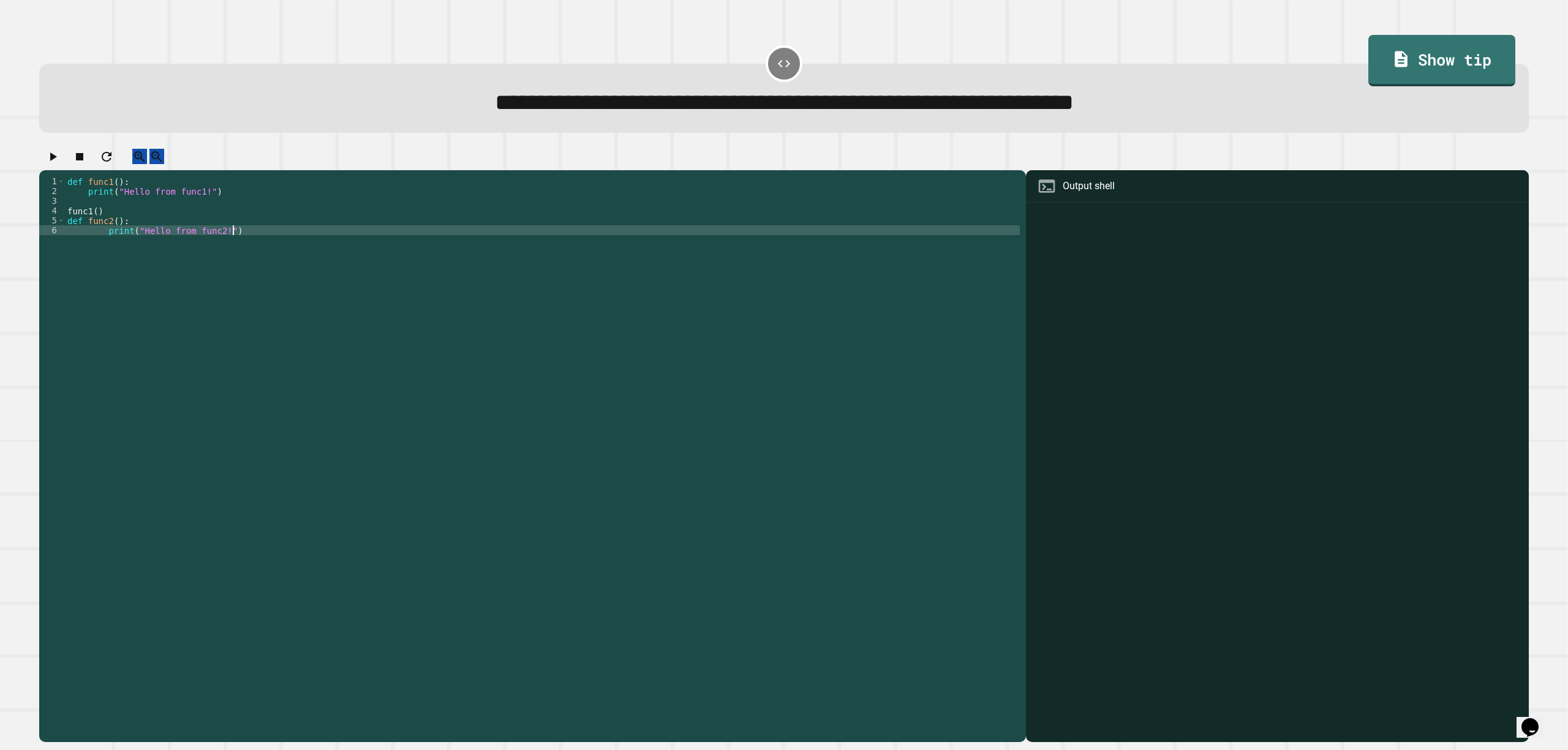
type textarea "**********"
click at [52, 164] on icon "button" at bounding box center [53, 157] width 15 height 15
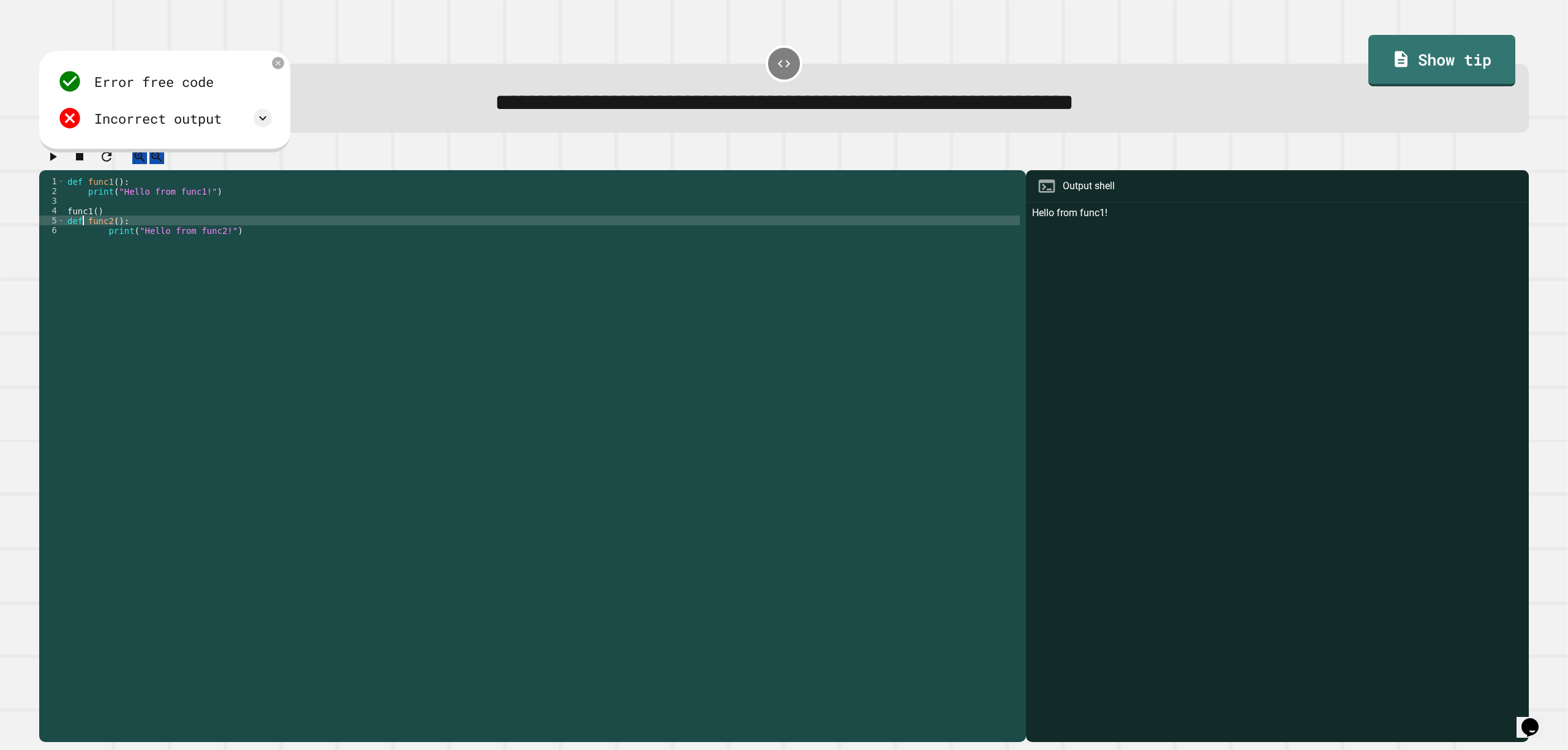
click at [84, 236] on div "def func1 ( ) : print ( "Hello from func1!" ) func1 ( ) def func2 ( ) : print (…" at bounding box center [542, 441] width 955 height 529
click at [115, 231] on div "def func1 ( ) : print ( "Hello from func1!" ) func1 ( ) def func2 ( ) : print (…" at bounding box center [542, 441] width 955 height 529
click at [274, 247] on div "def func1 ( ) : print ( "Hello from func1!" ) func1 ( ) def func2 ( ) : print (…" at bounding box center [542, 441] width 955 height 529
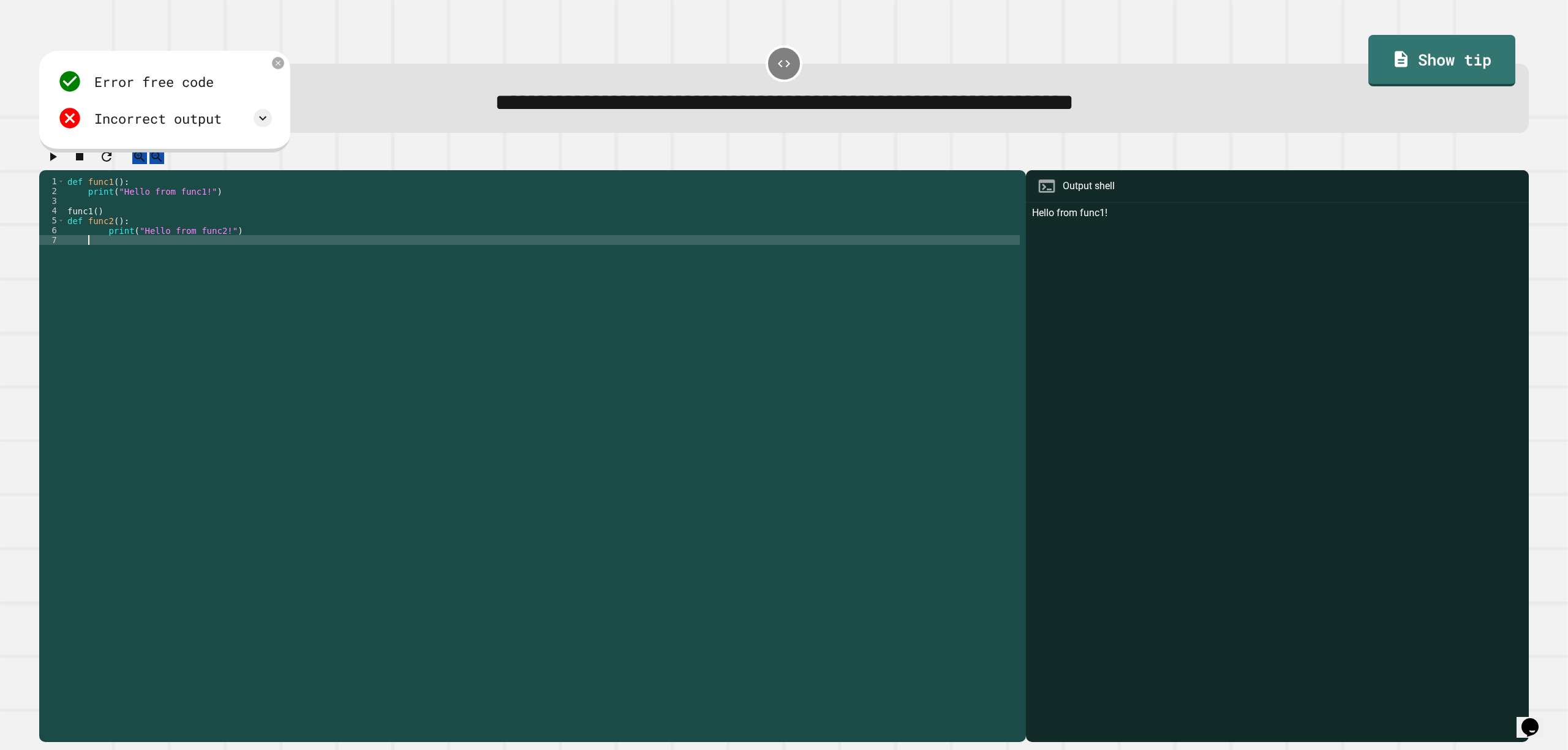
scroll to position [0, 0]
type textarea "**********"
type textarea "*"
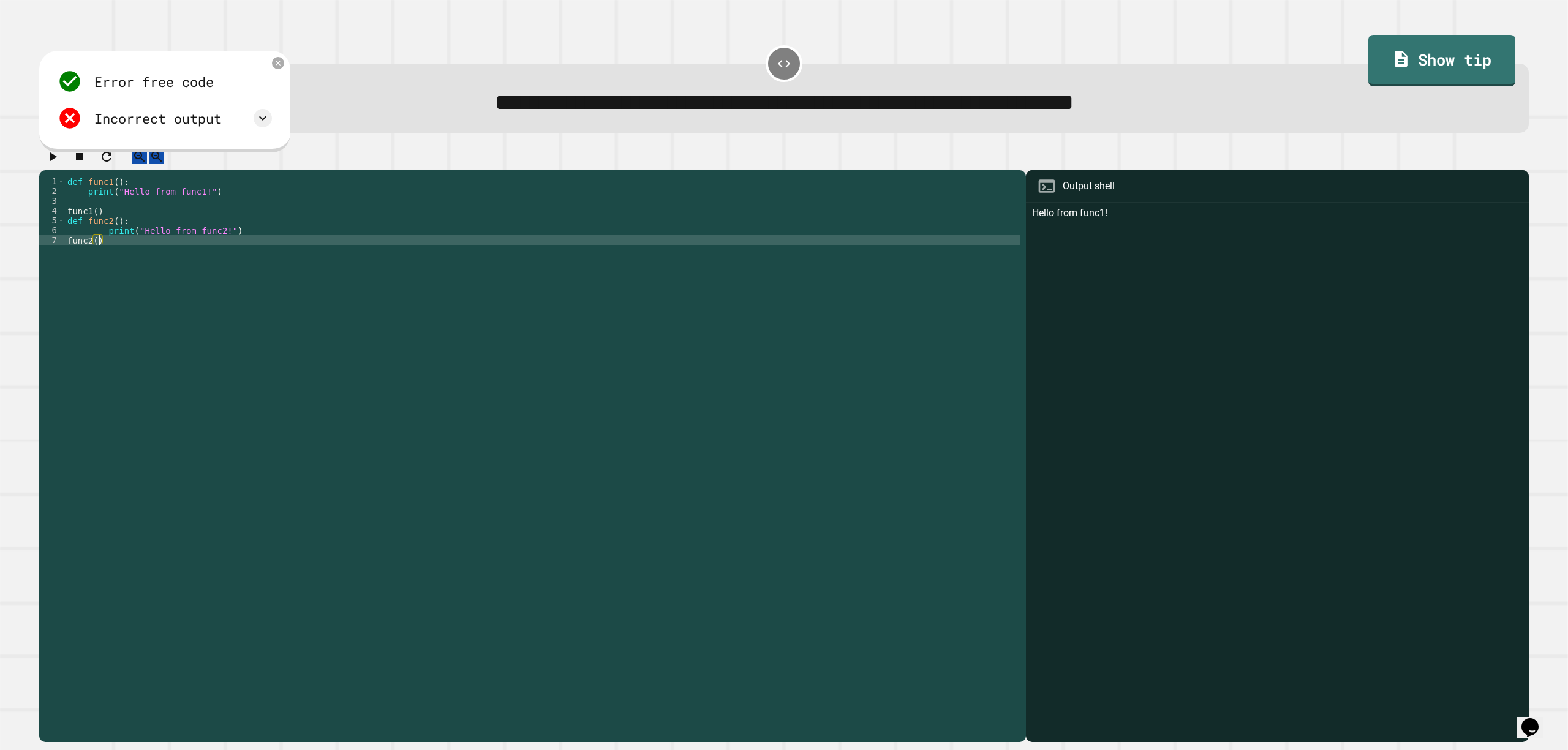
type textarea "******"
click at [60, 157] on icon "button" at bounding box center [53, 157] width 15 height 15
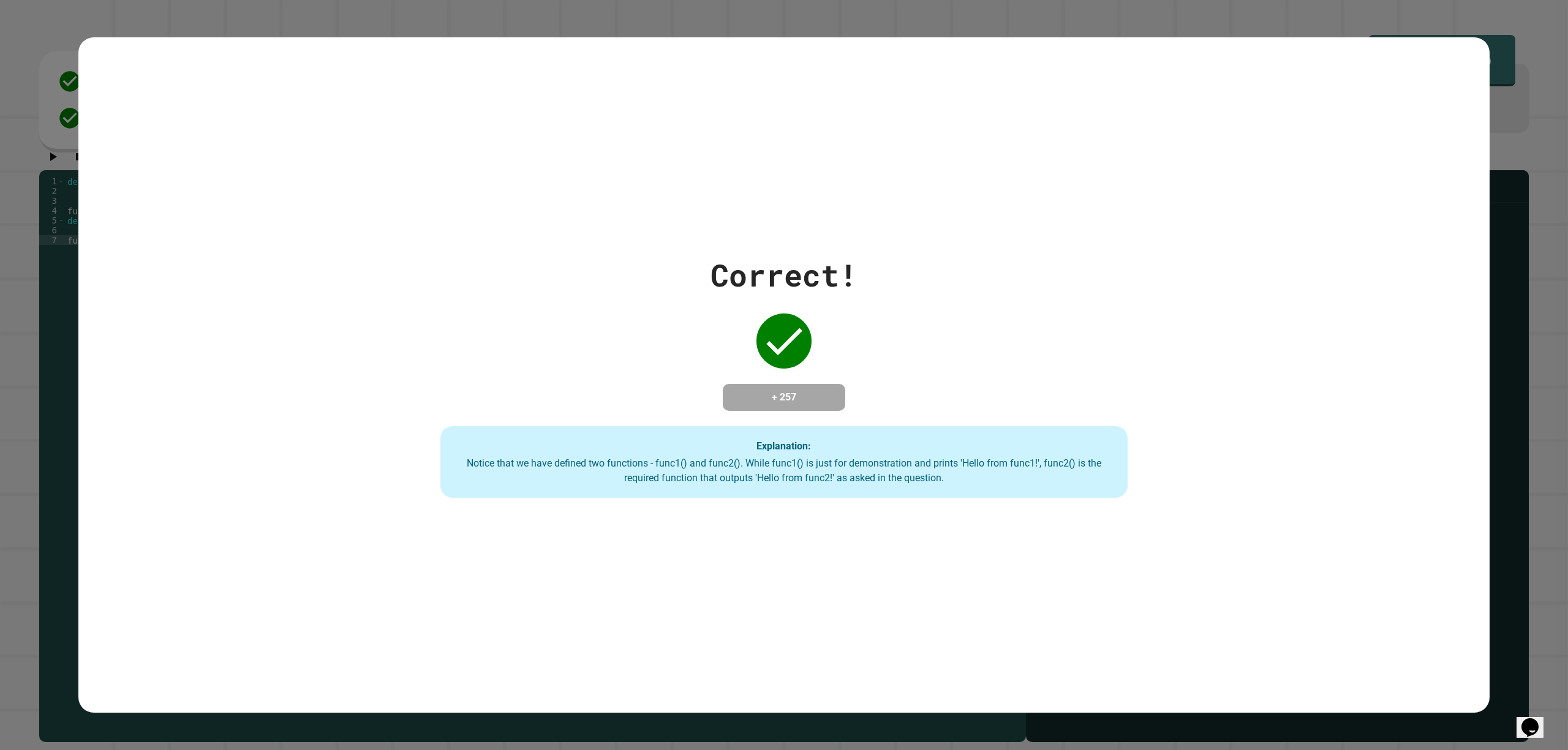
drag, startPoint x: 836, startPoint y: 395, endPoint x: 1339, endPoint y: 408, distance: 503.2
click at [1346, 403] on div "Correct! + 257 Explanation: Notice that we have defined two functions - func1()…" at bounding box center [784, 376] width 1412 height 246
click at [1012, 331] on div "Correct! + 257 Explanation: Notice that we have defined two functions - func1()…" at bounding box center [784, 376] width 982 height 246
click at [943, 545] on div "Correct! + 257 Explanation: Notice that we have defined two functions - func1()…" at bounding box center [784, 375] width 1412 height 676
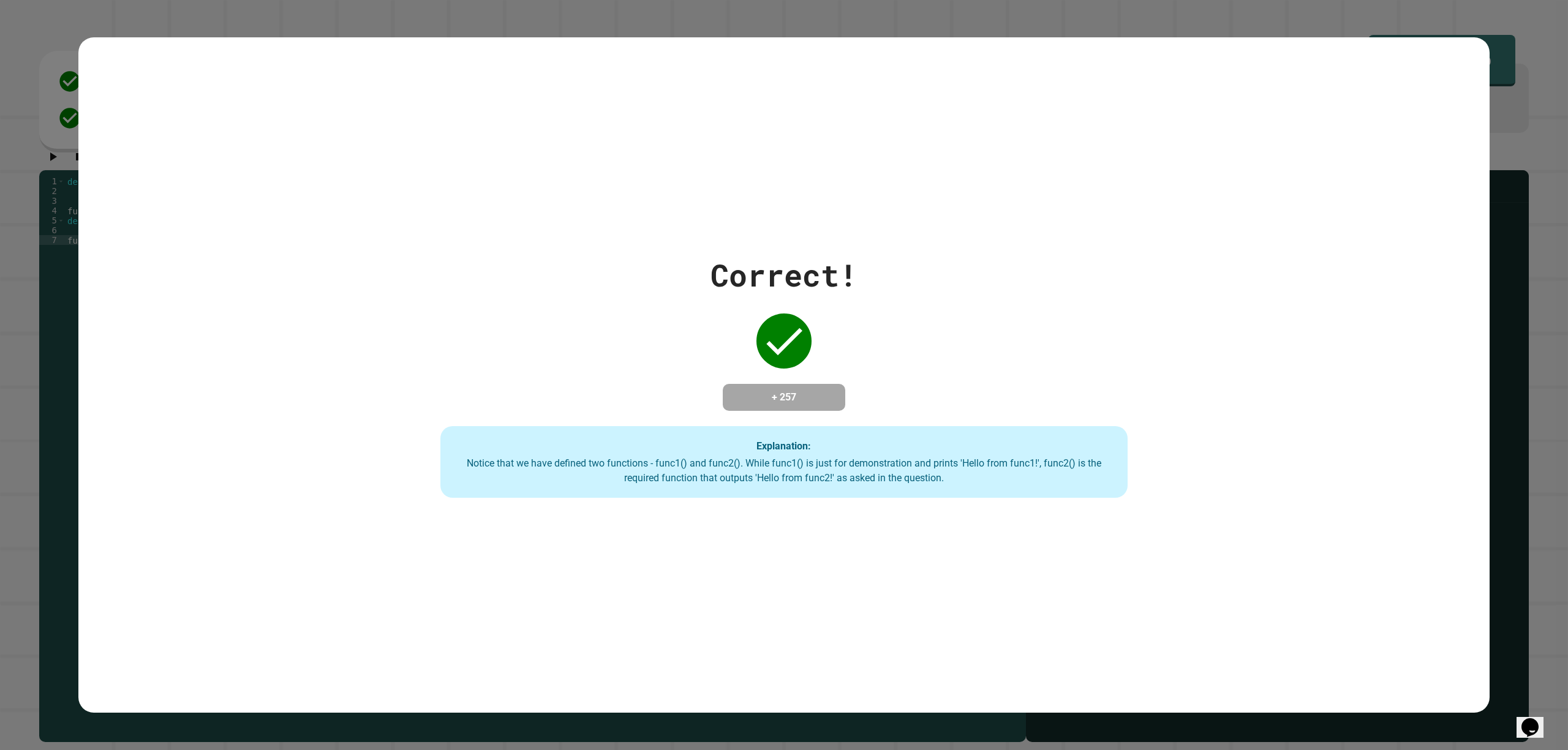
drag, startPoint x: 943, startPoint y: 545, endPoint x: 760, endPoint y: 197, distance: 393.2
click at [760, 197] on div "Correct! + 257 Explanation: Notice that we have defined two functions - func1()…" at bounding box center [784, 375] width 1412 height 676
click at [1224, 181] on div "Correct! + 257 Explanation: Notice that we have defined two functions - func1()…" at bounding box center [784, 375] width 1412 height 676
